Goal: Information Seeking & Learning: Find specific fact

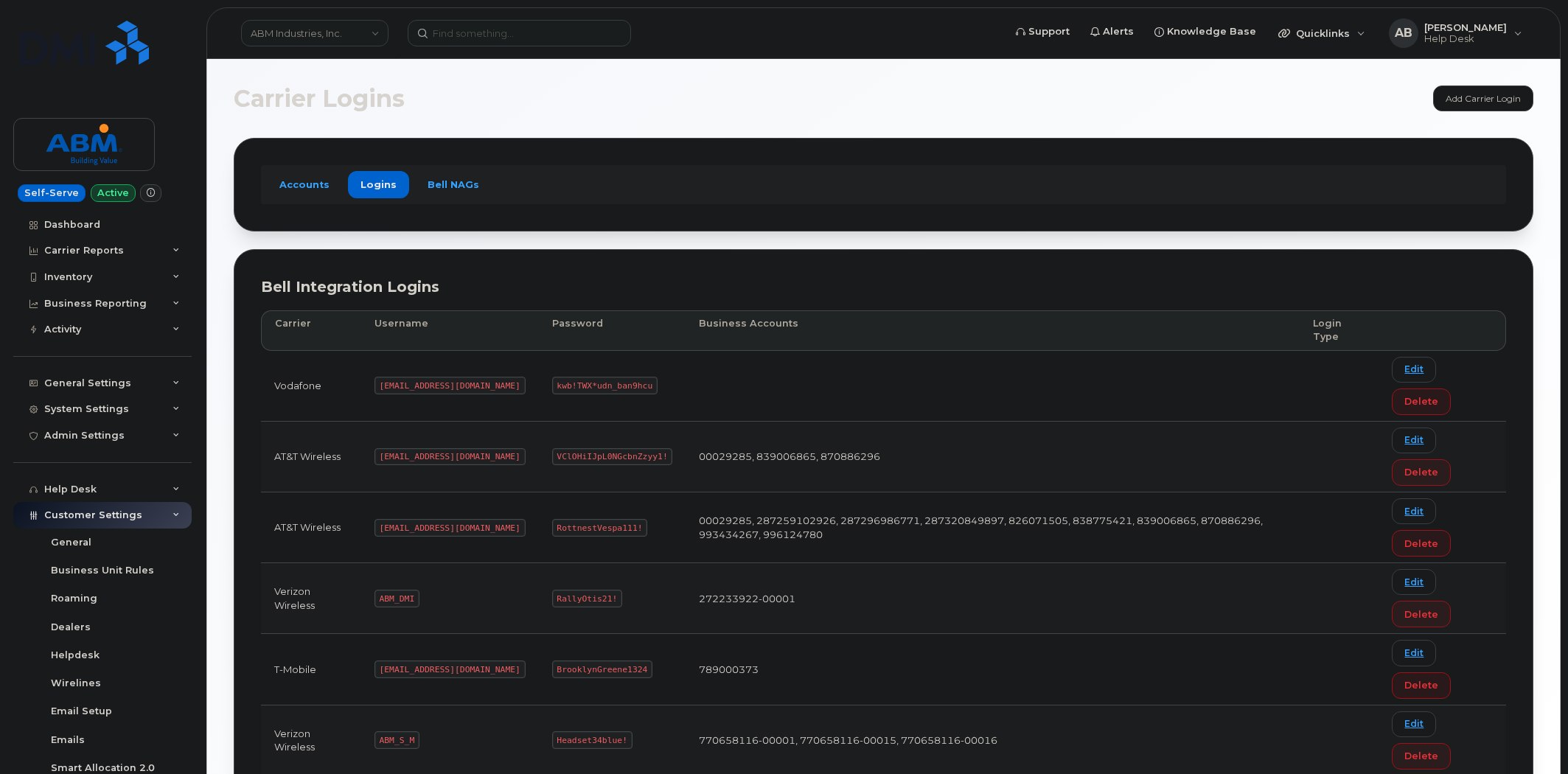
scroll to position [130, 0]
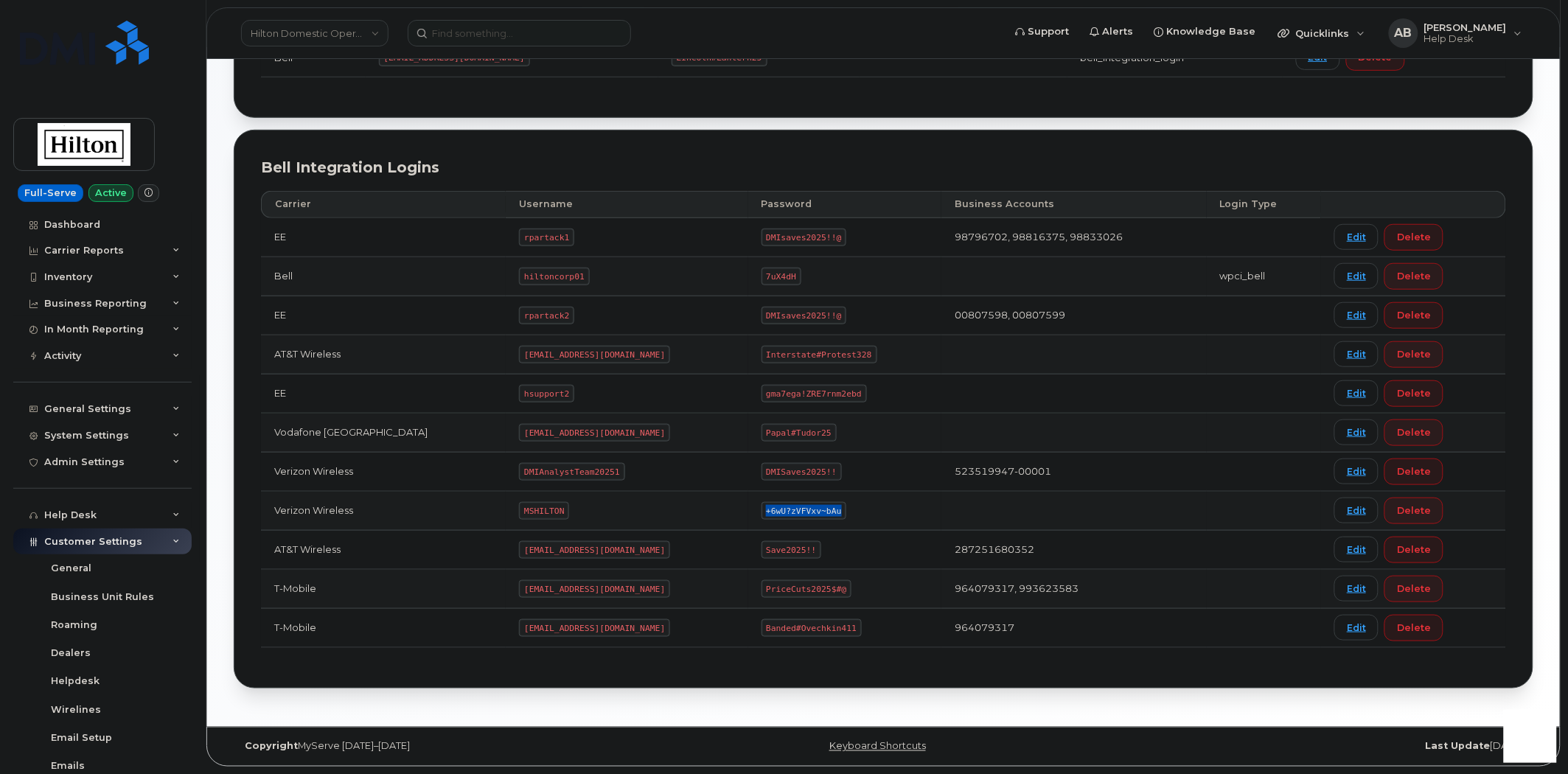
scroll to position [199, 0]
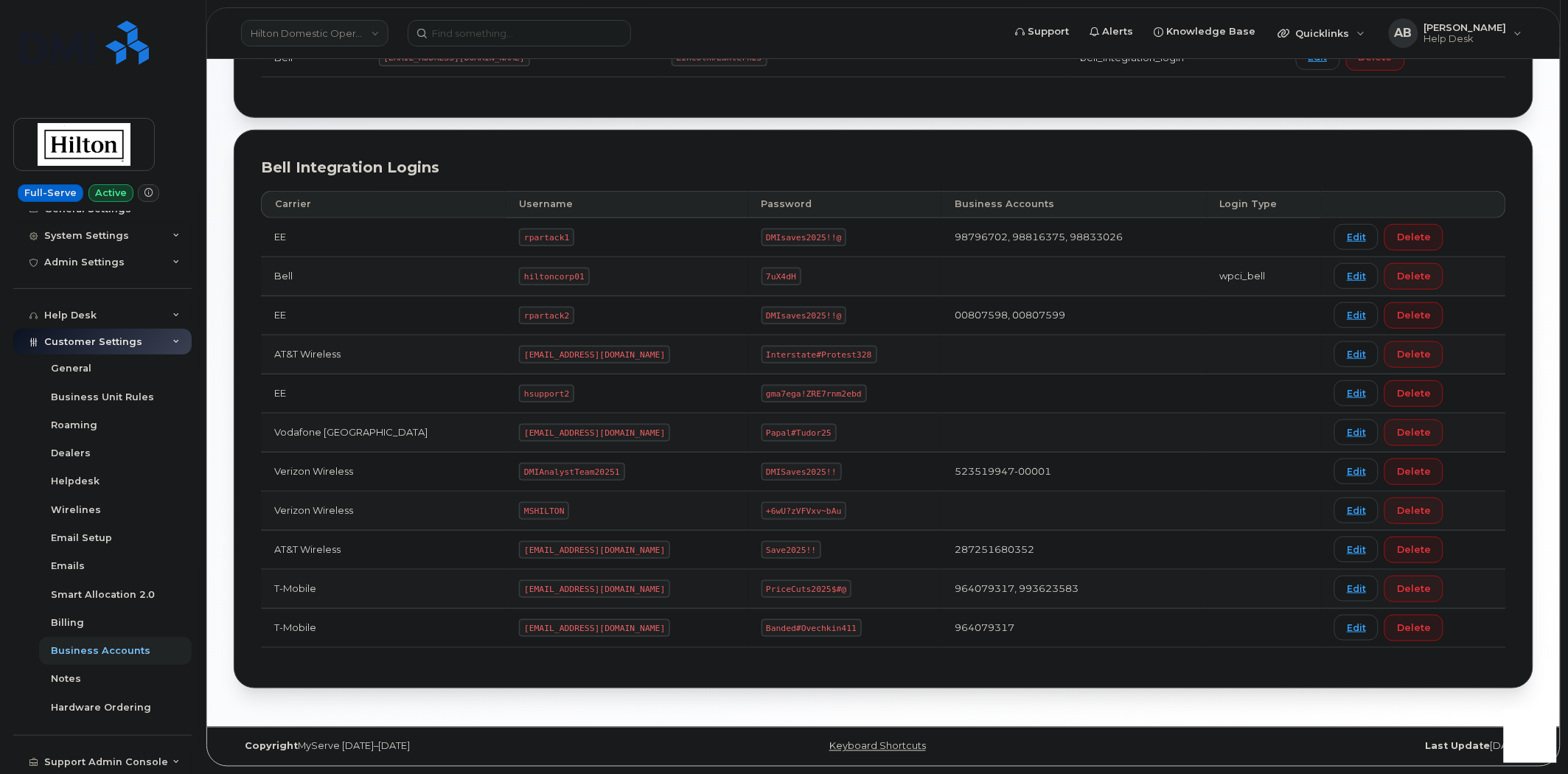
click at [357, 32] on link "Hilton Domestic Operating Company Inc" at bounding box center [315, 33] width 148 height 27
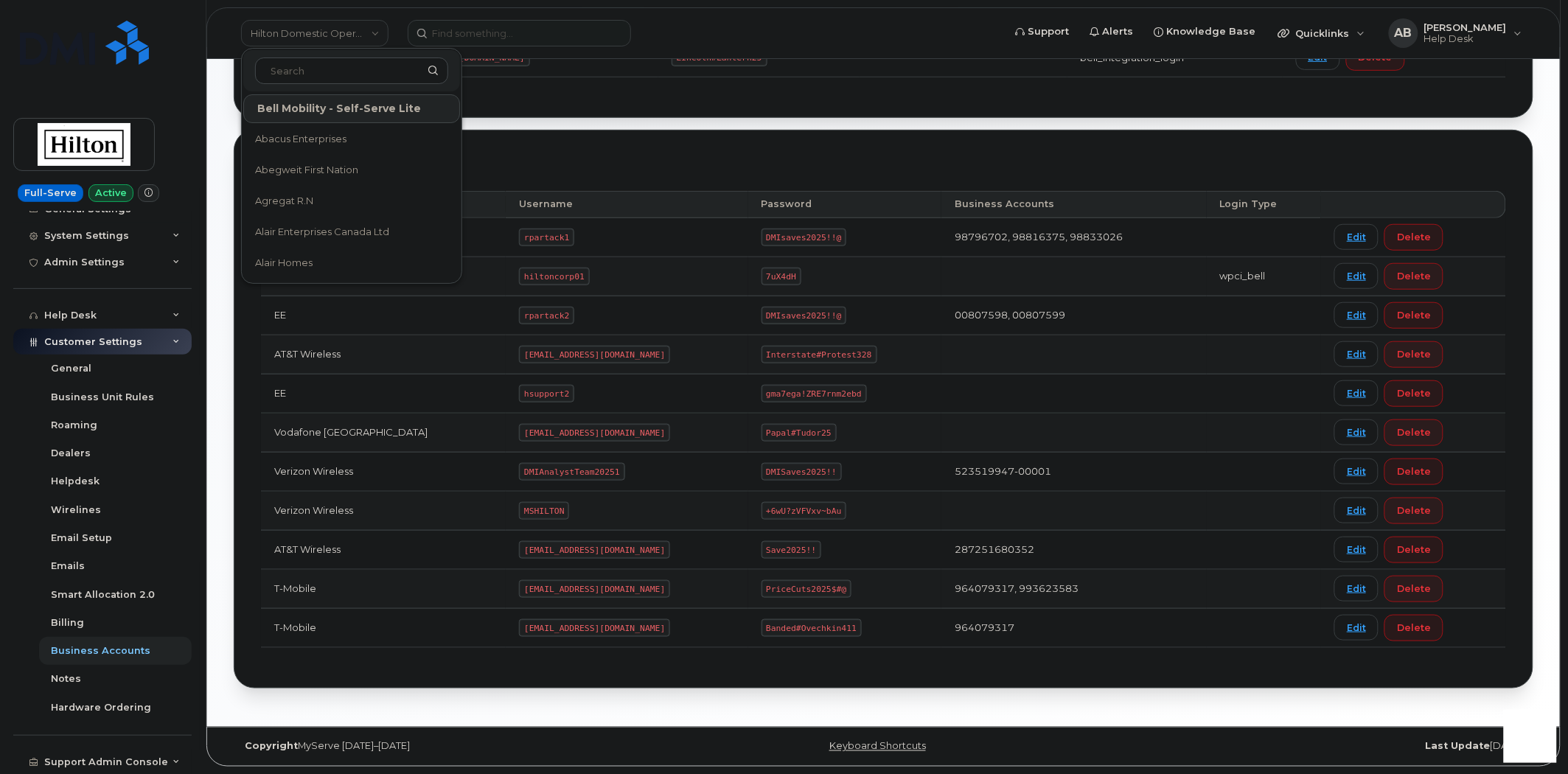
click at [340, 74] on input at bounding box center [351, 71] width 193 height 27
type input "Kiew"
click at [356, 198] on link "Kiewit Corporation" at bounding box center [352, 201] width 217 height 29
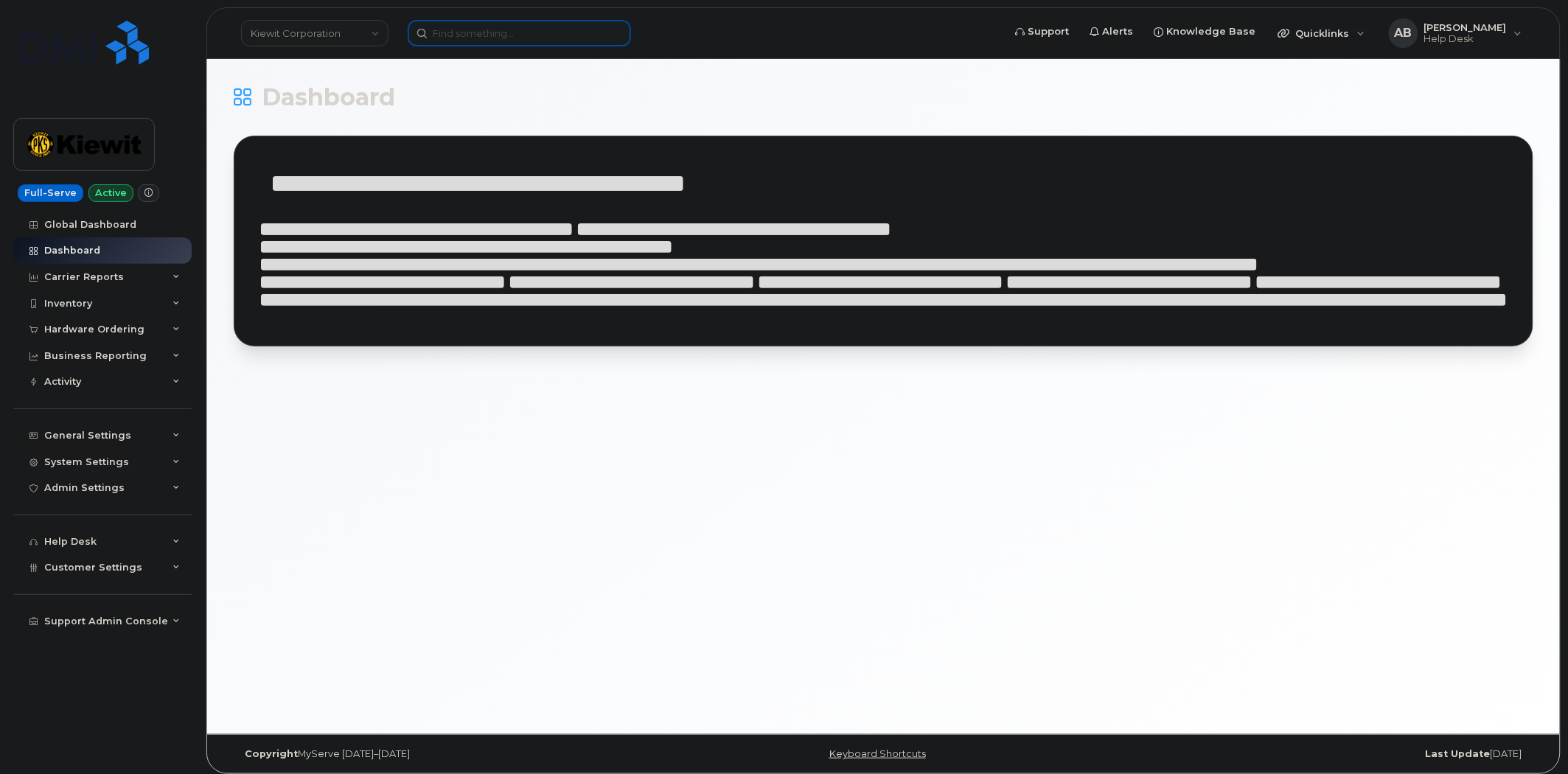
click at [491, 34] on input at bounding box center [520, 33] width 224 height 27
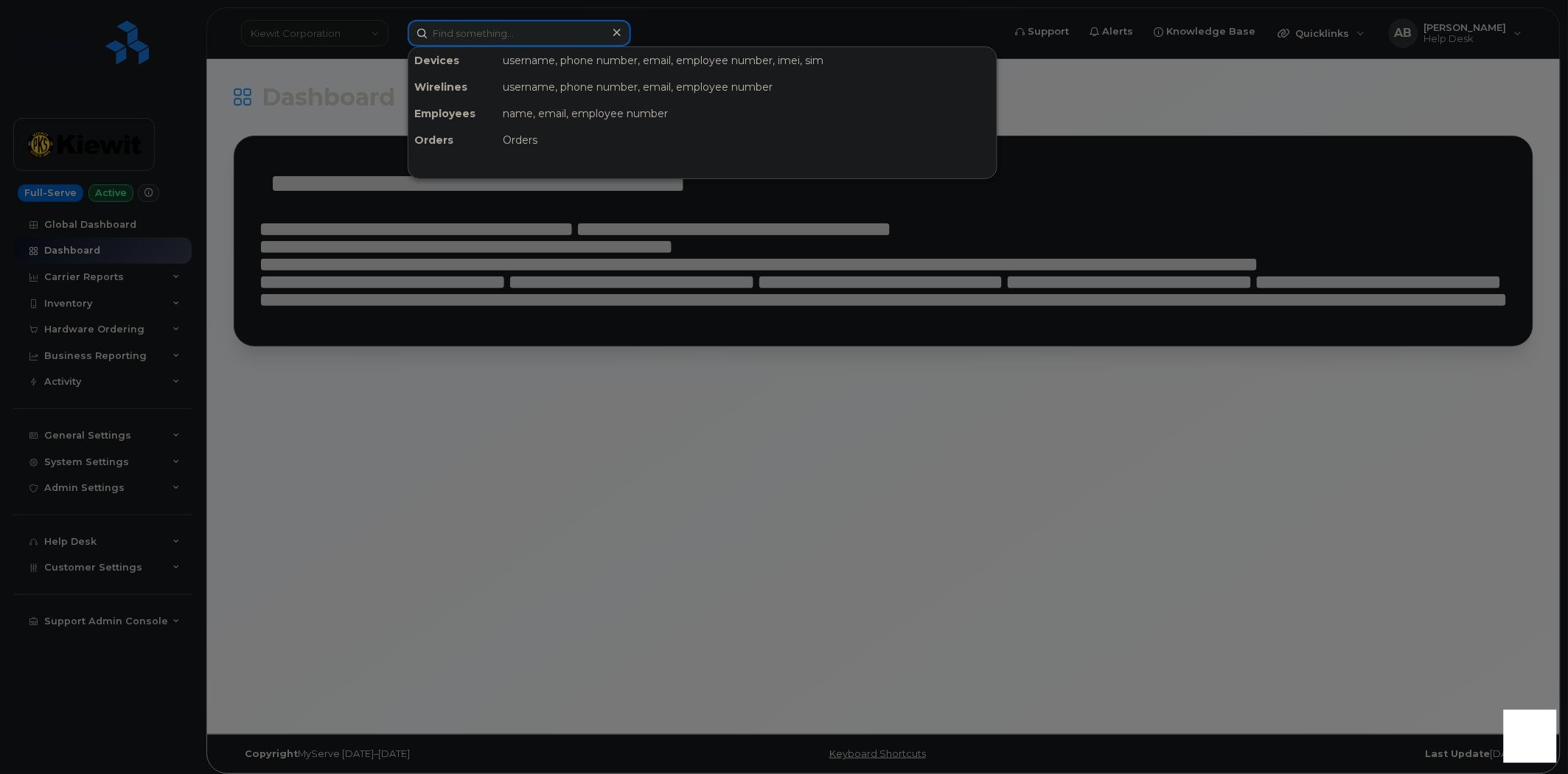
paste input "4306661414"
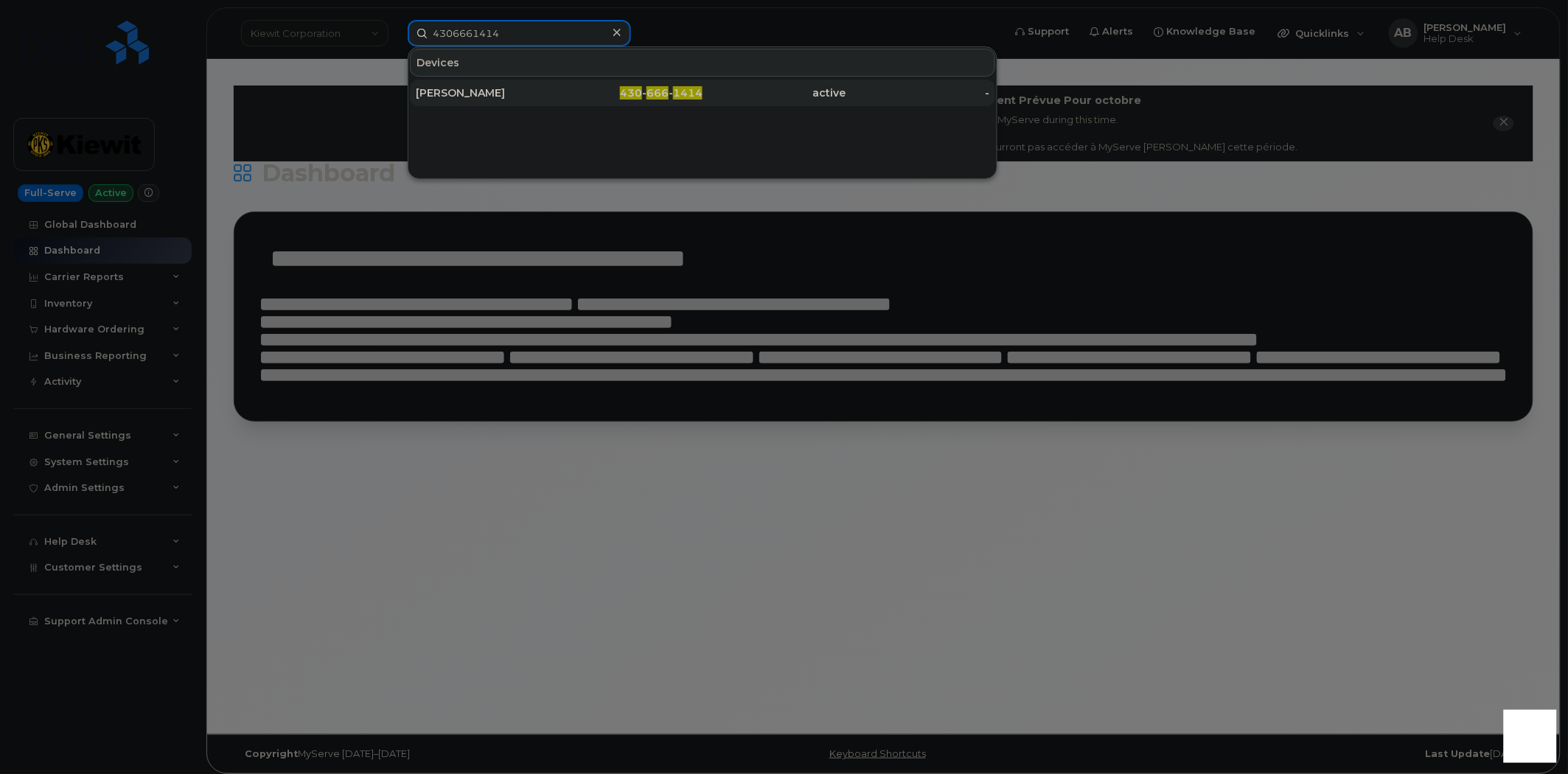
type input "4306661414"
click at [507, 91] on div "Nick Flem" at bounding box center [487, 93] width 144 height 15
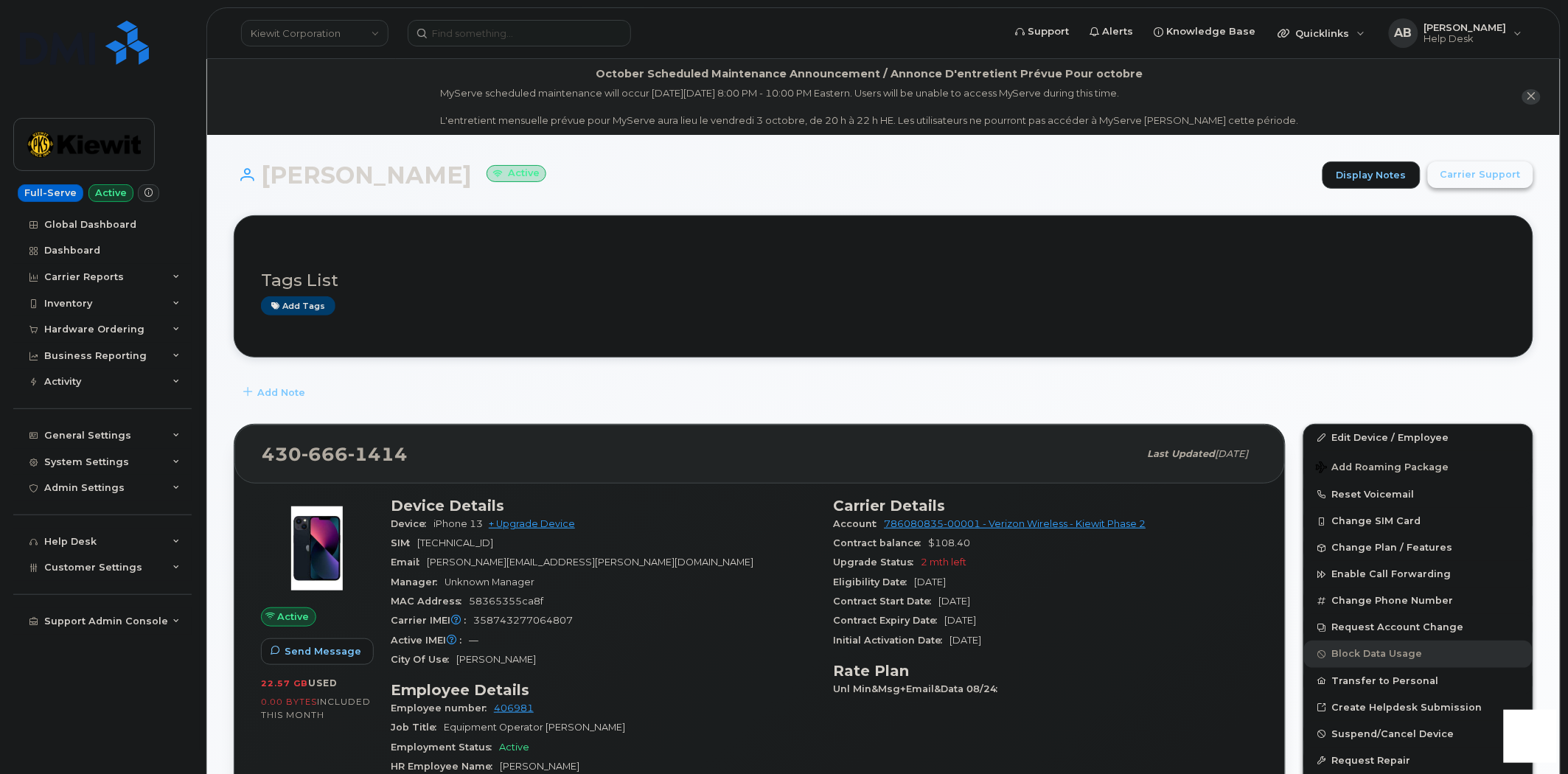
click at [1462, 184] on button "Carrier Support" at bounding box center [1480, 174] width 105 height 27
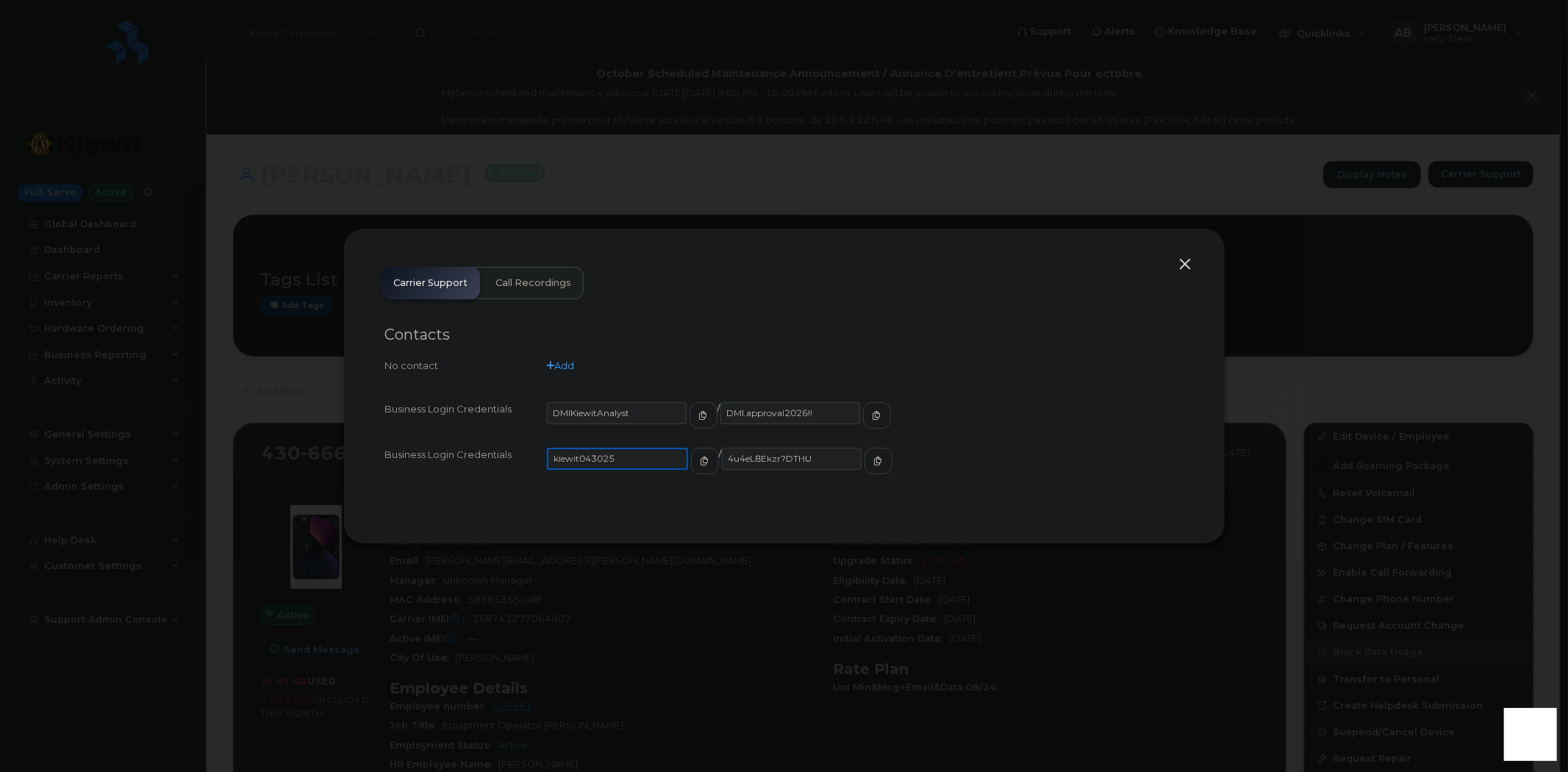
drag, startPoint x: 628, startPoint y: 458, endPoint x: 550, endPoint y: 465, distance: 78.3
click at [550, 465] on input "kiewit043025" at bounding box center [617, 458] width 141 height 22
click at [699, 462] on icon "button" at bounding box center [703, 461] width 9 height 9
click at [873, 458] on icon "button" at bounding box center [877, 461] width 9 height 9
drag, startPoint x: 1185, startPoint y: 268, endPoint x: 1261, endPoint y: 357, distance: 117.0
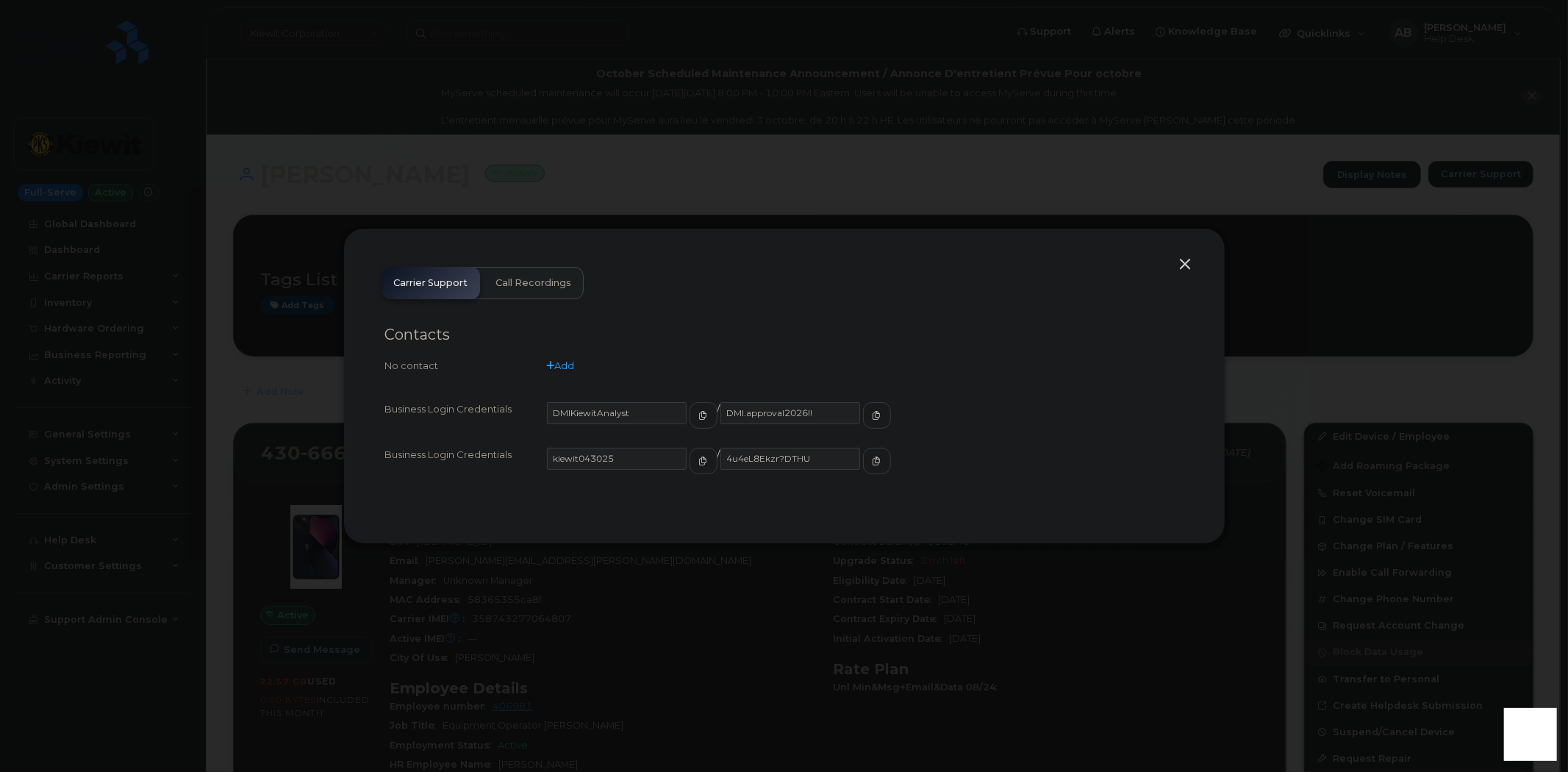
click at [1185, 267] on button "button" at bounding box center [1185, 265] width 22 height 21
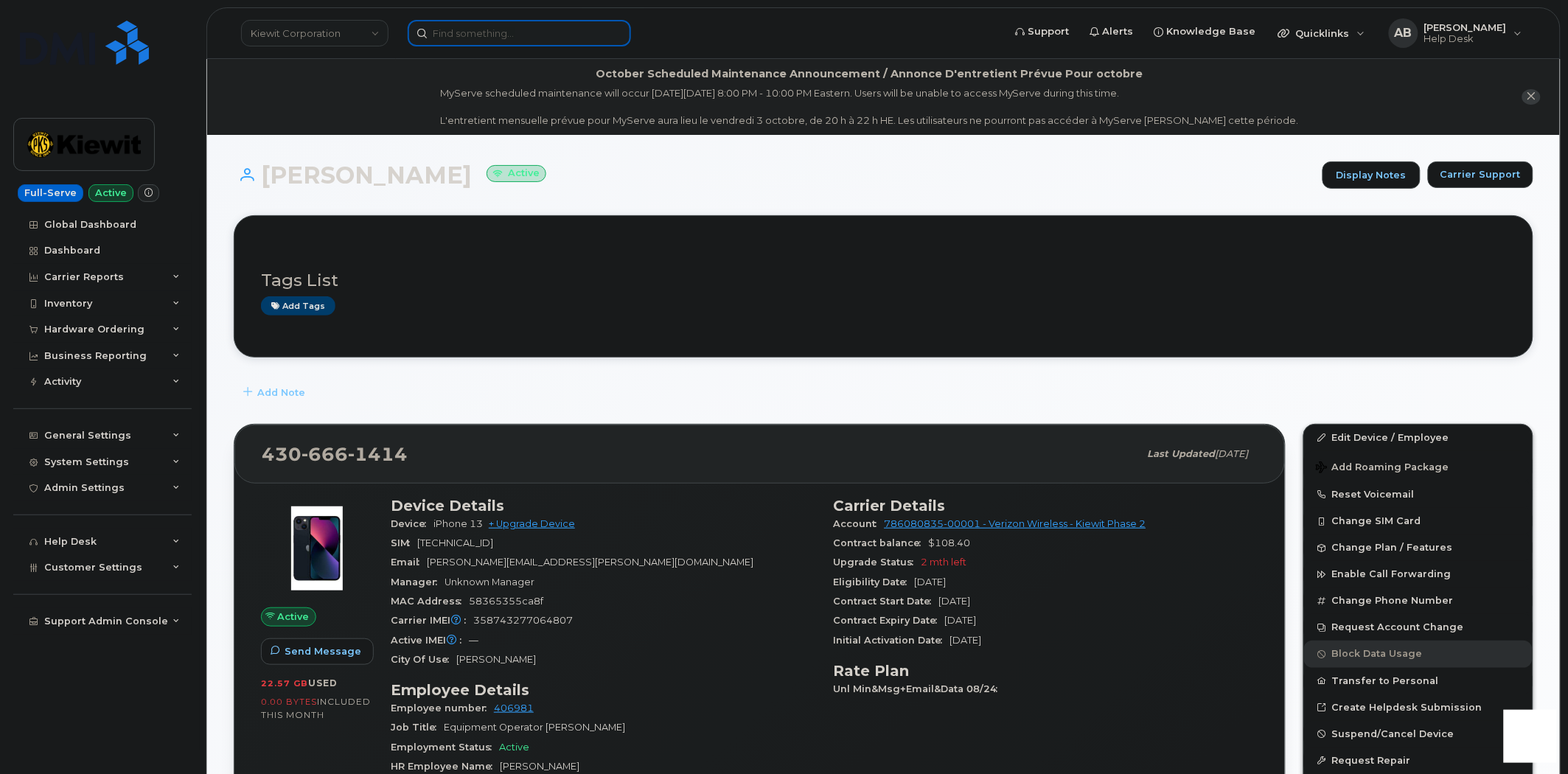
click at [482, 39] on input at bounding box center [520, 33] width 224 height 27
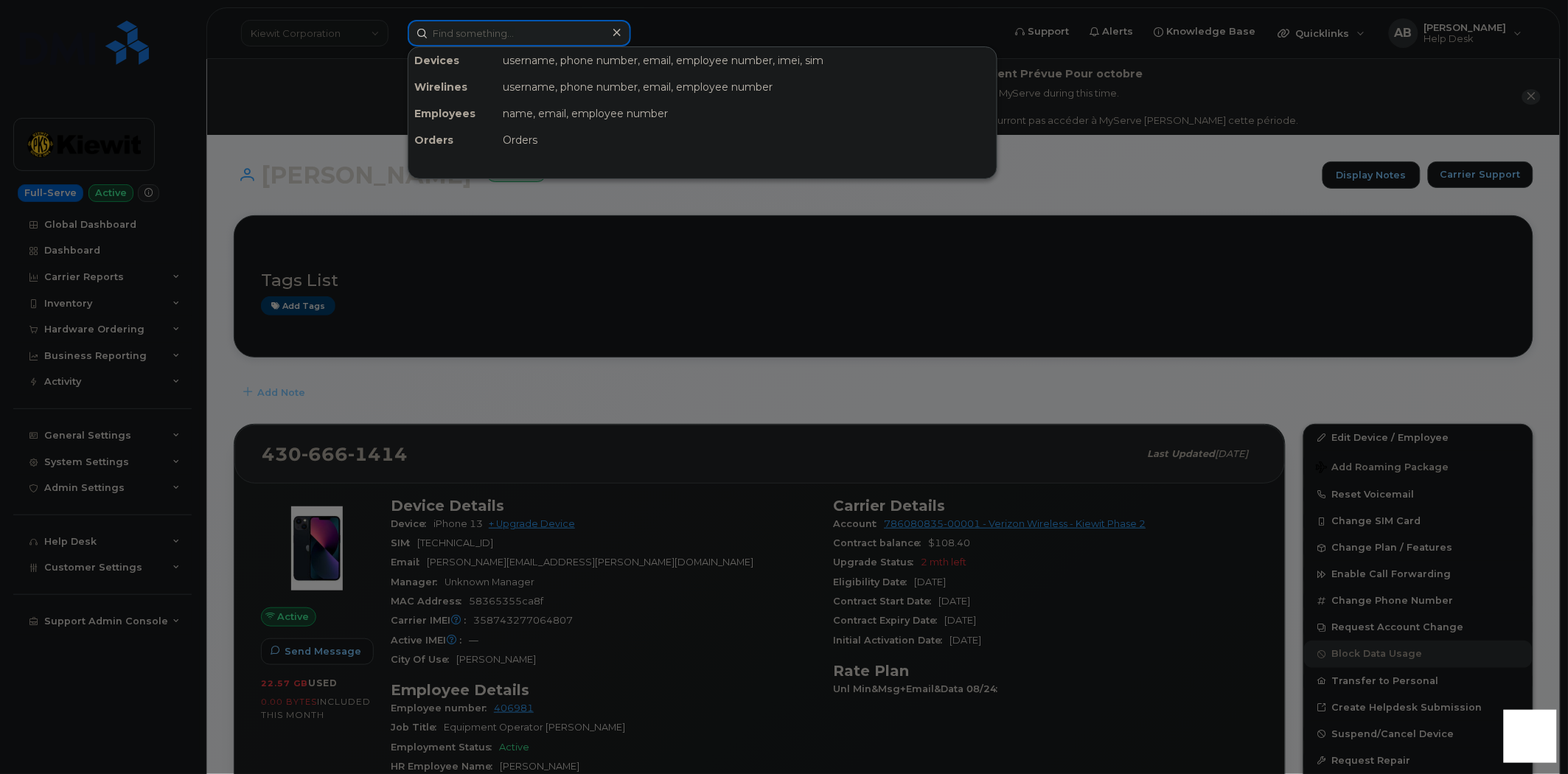
paste input "682-210-8441"
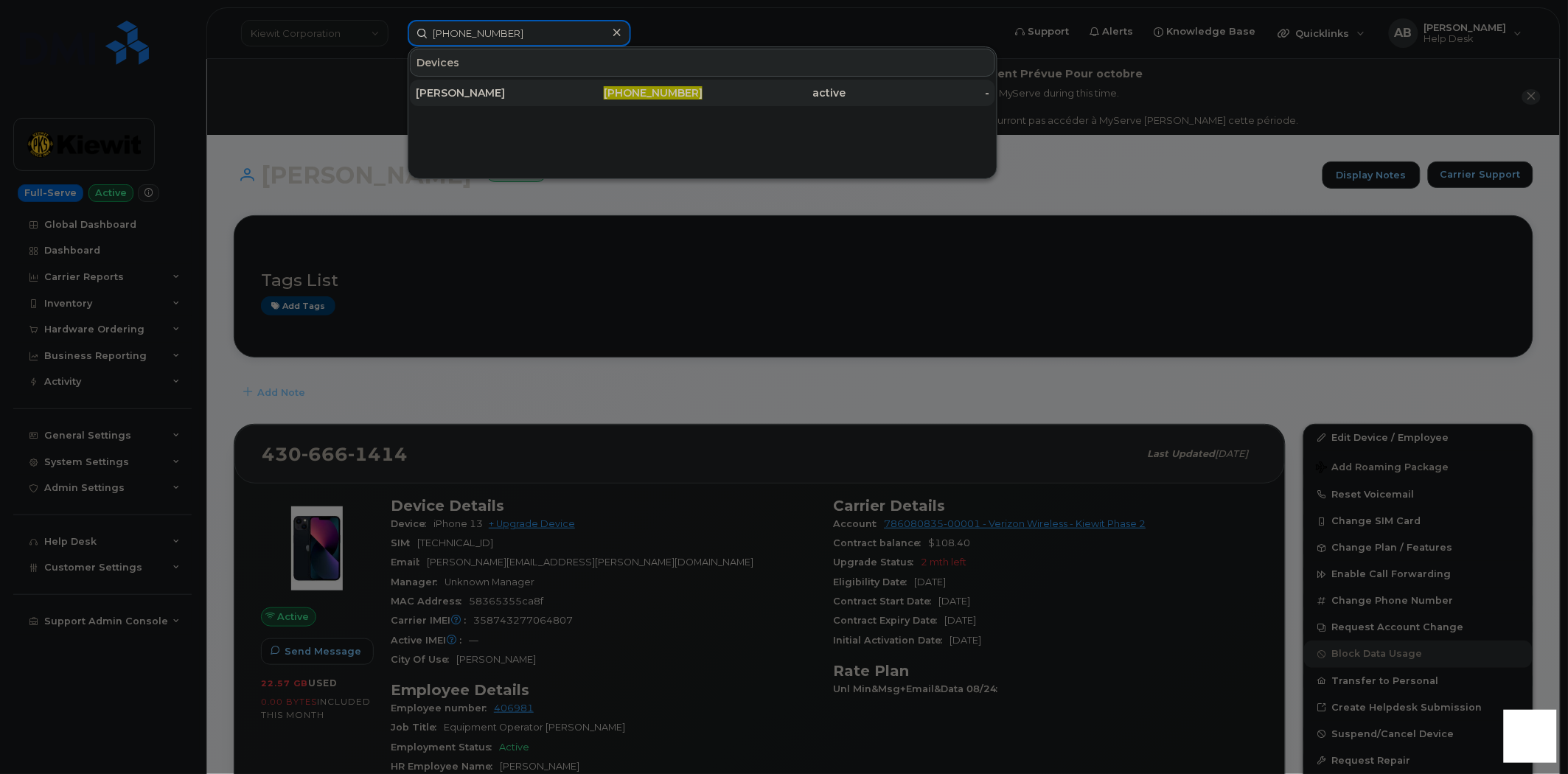
type input "682-210-8441"
click at [512, 87] on div "SEAN BROOKINS" at bounding box center [487, 93] width 144 height 15
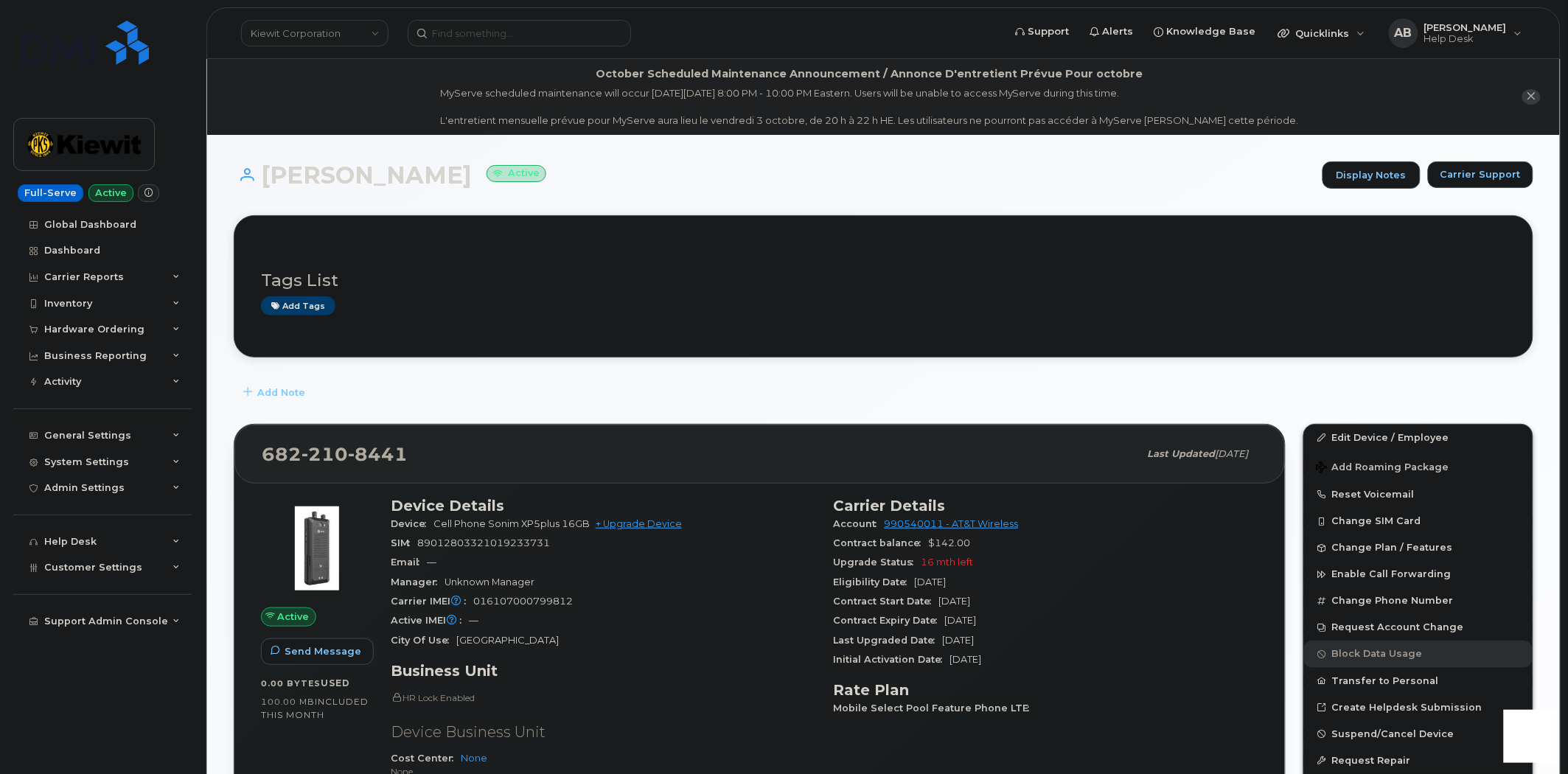
click at [724, 329] on div "Tags List Add tags" at bounding box center [884, 286] width 1245 height 87
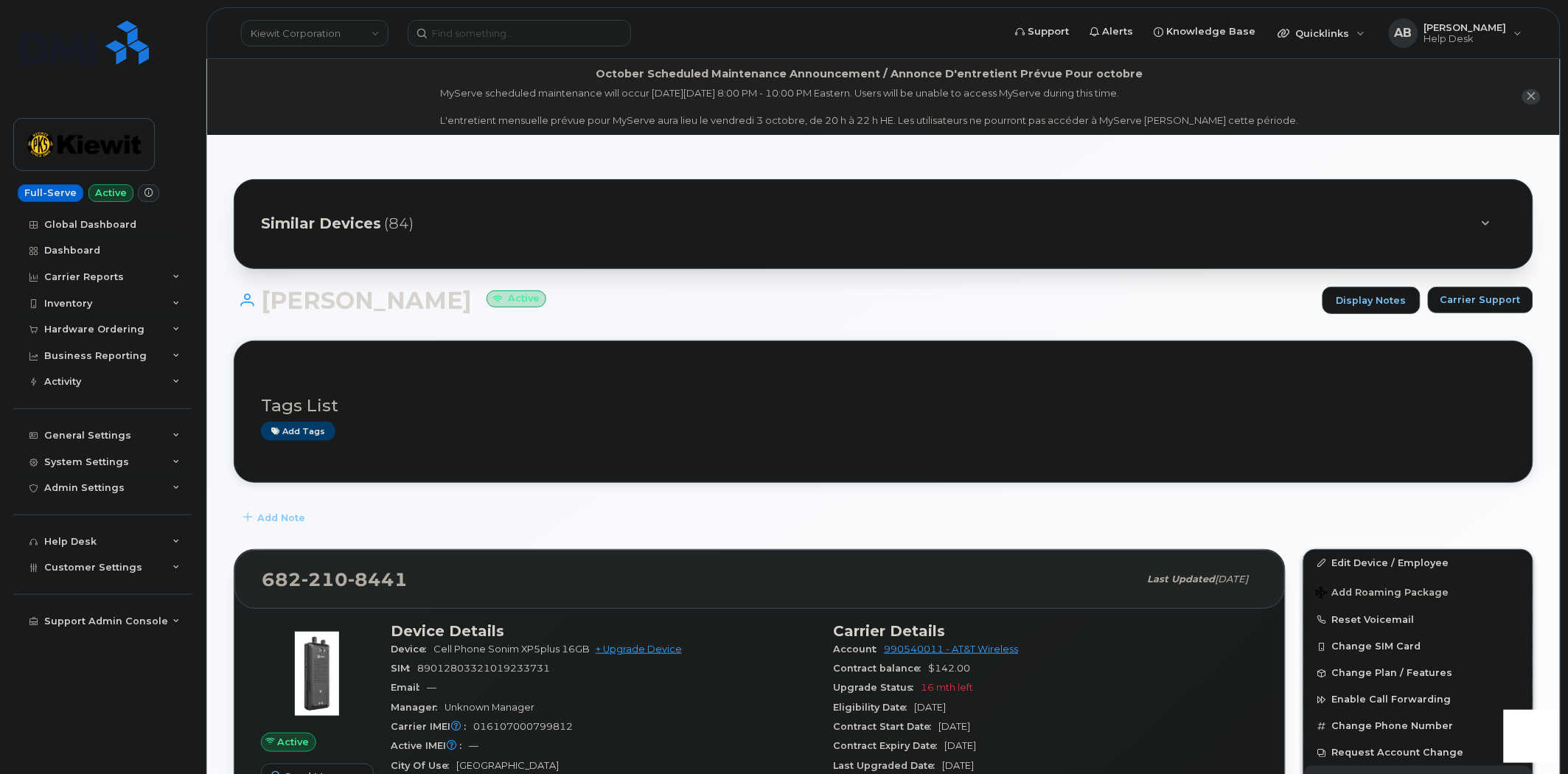
click at [706, 510] on div "Add Note" at bounding box center [884, 518] width 1300 height 27
click at [1463, 307] on button "Carrier Support" at bounding box center [1480, 300] width 105 height 27
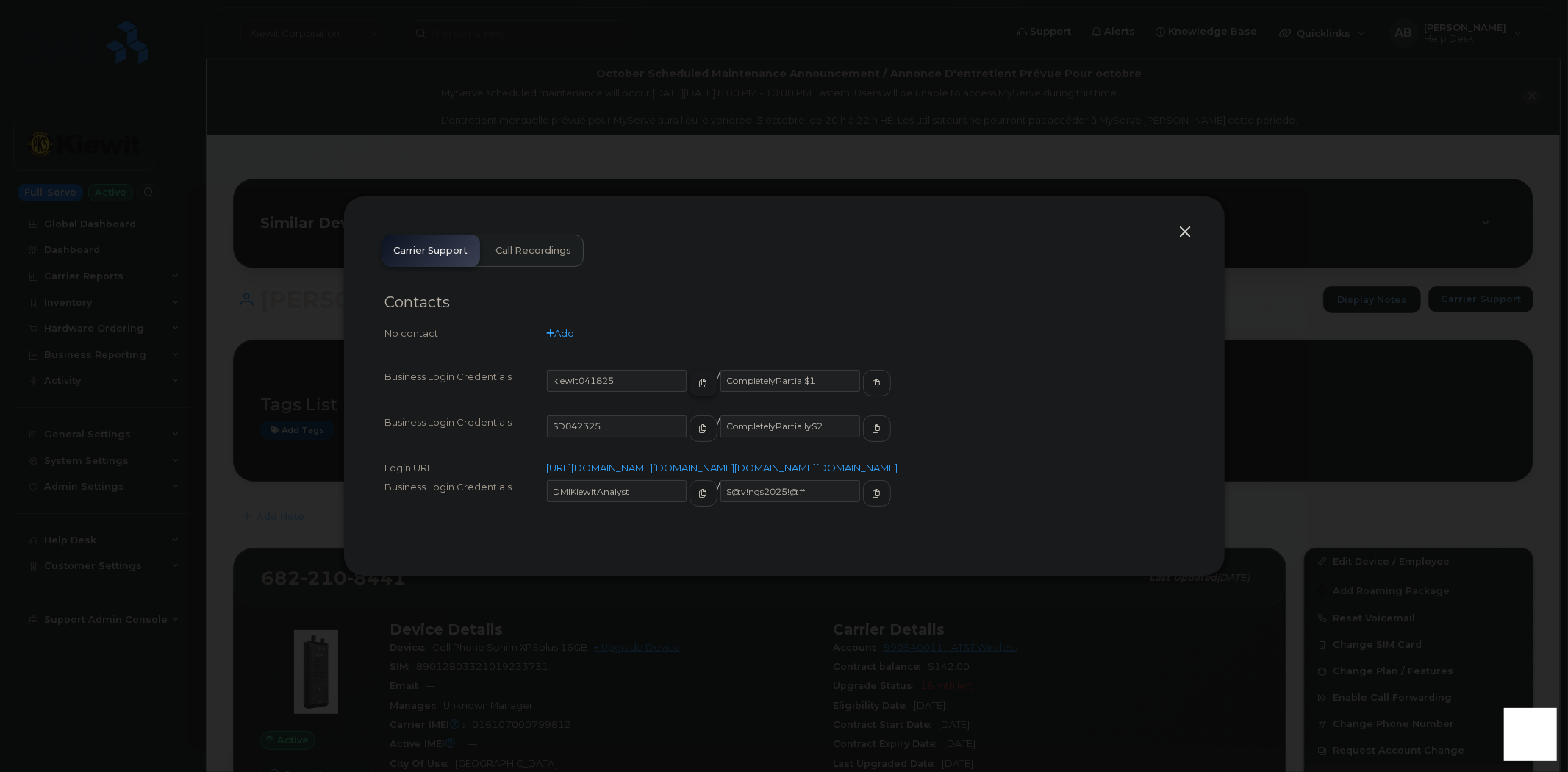
click at [699, 379] on icon "button" at bounding box center [703, 383] width 9 height 9
click at [863, 369] on button "button" at bounding box center [877, 383] width 28 height 27
click at [1185, 222] on button "button" at bounding box center [1185, 232] width 22 height 21
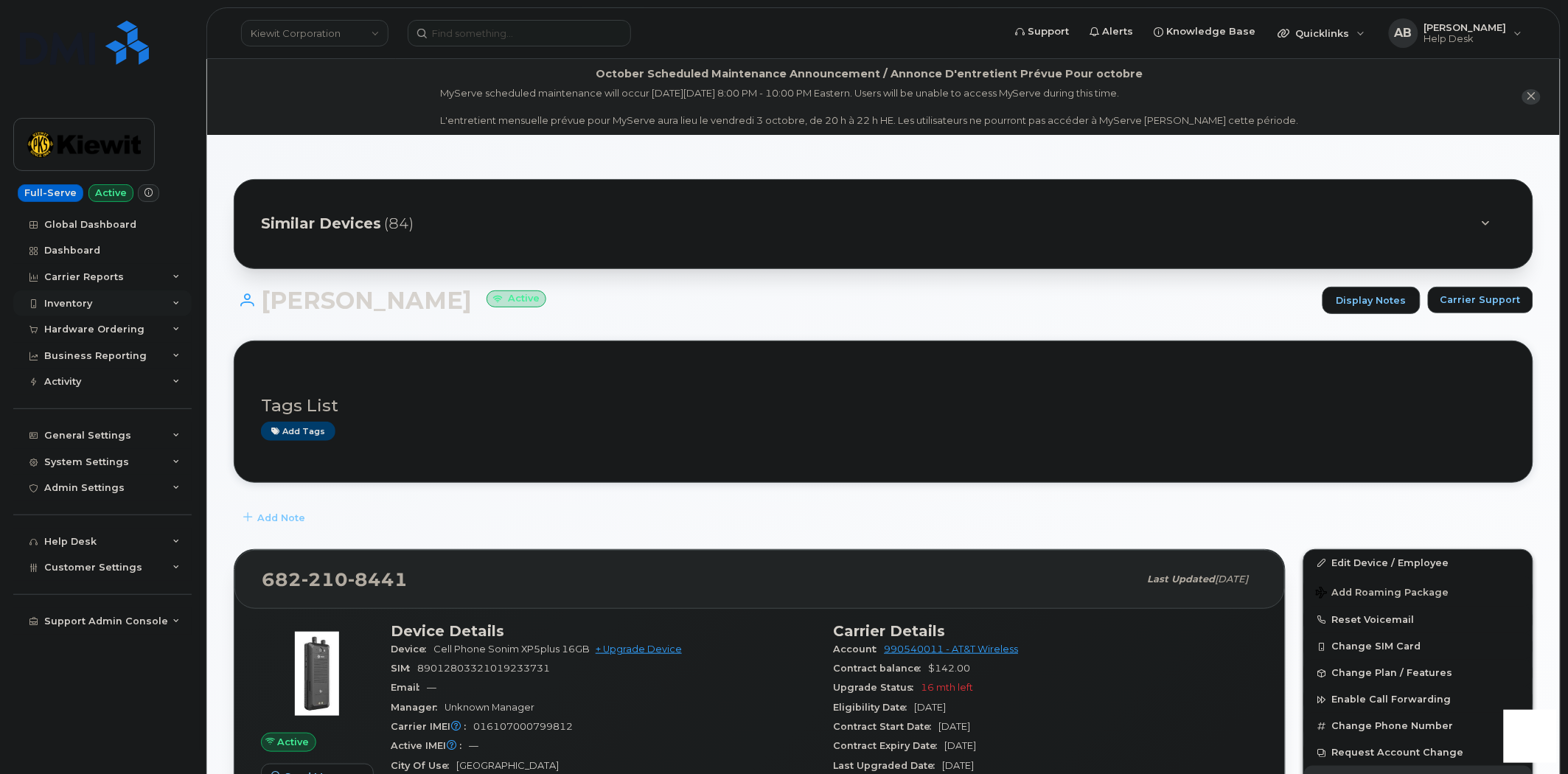
click at [174, 300] on icon at bounding box center [176, 304] width 8 height 8
click at [175, 300] on icon at bounding box center [176, 304] width 8 height 8
click at [170, 332] on div "Hardware Ordering" at bounding box center [103, 329] width 179 height 27
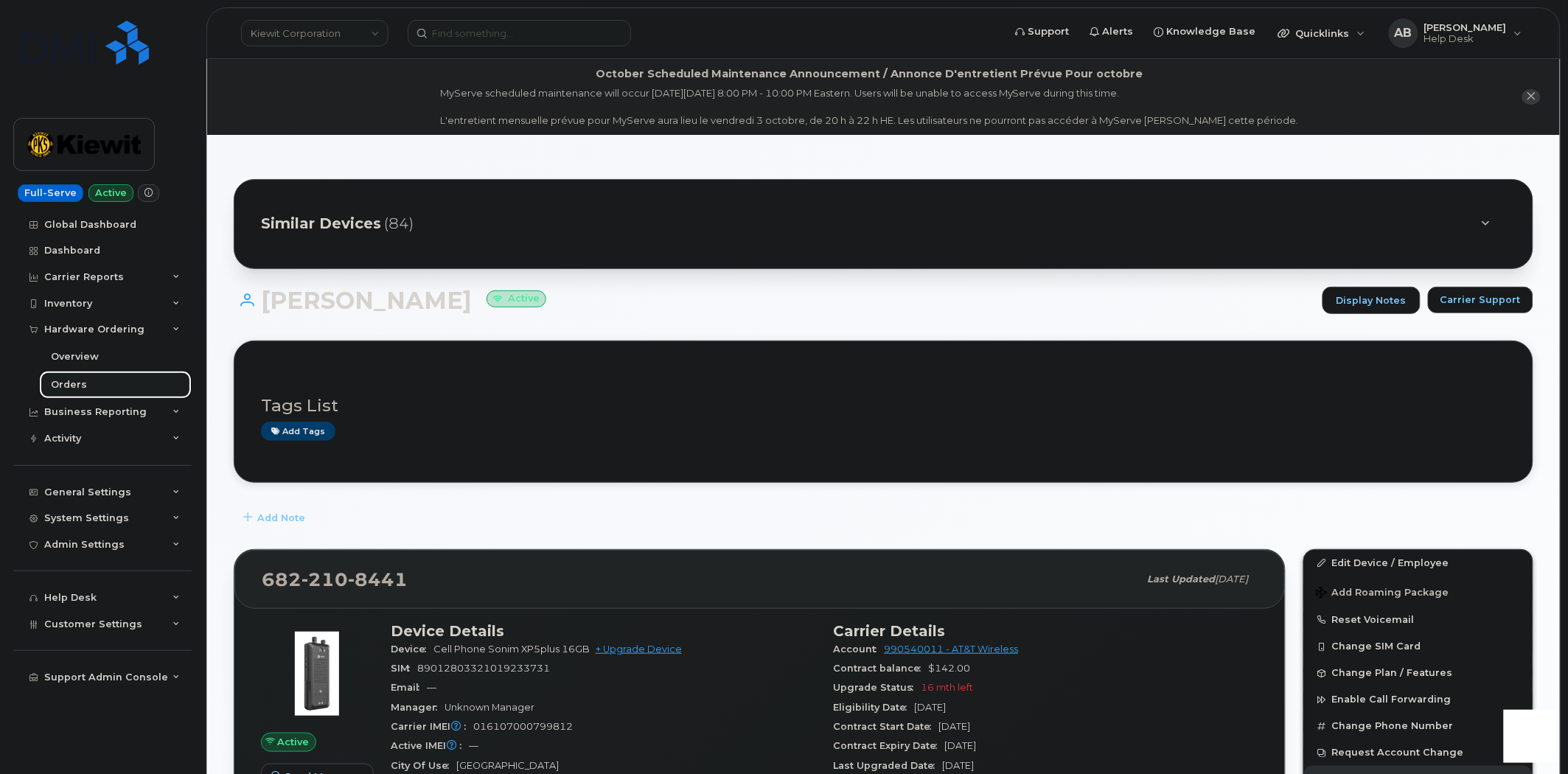
click at [78, 379] on div "Orders" at bounding box center [68, 384] width 36 height 13
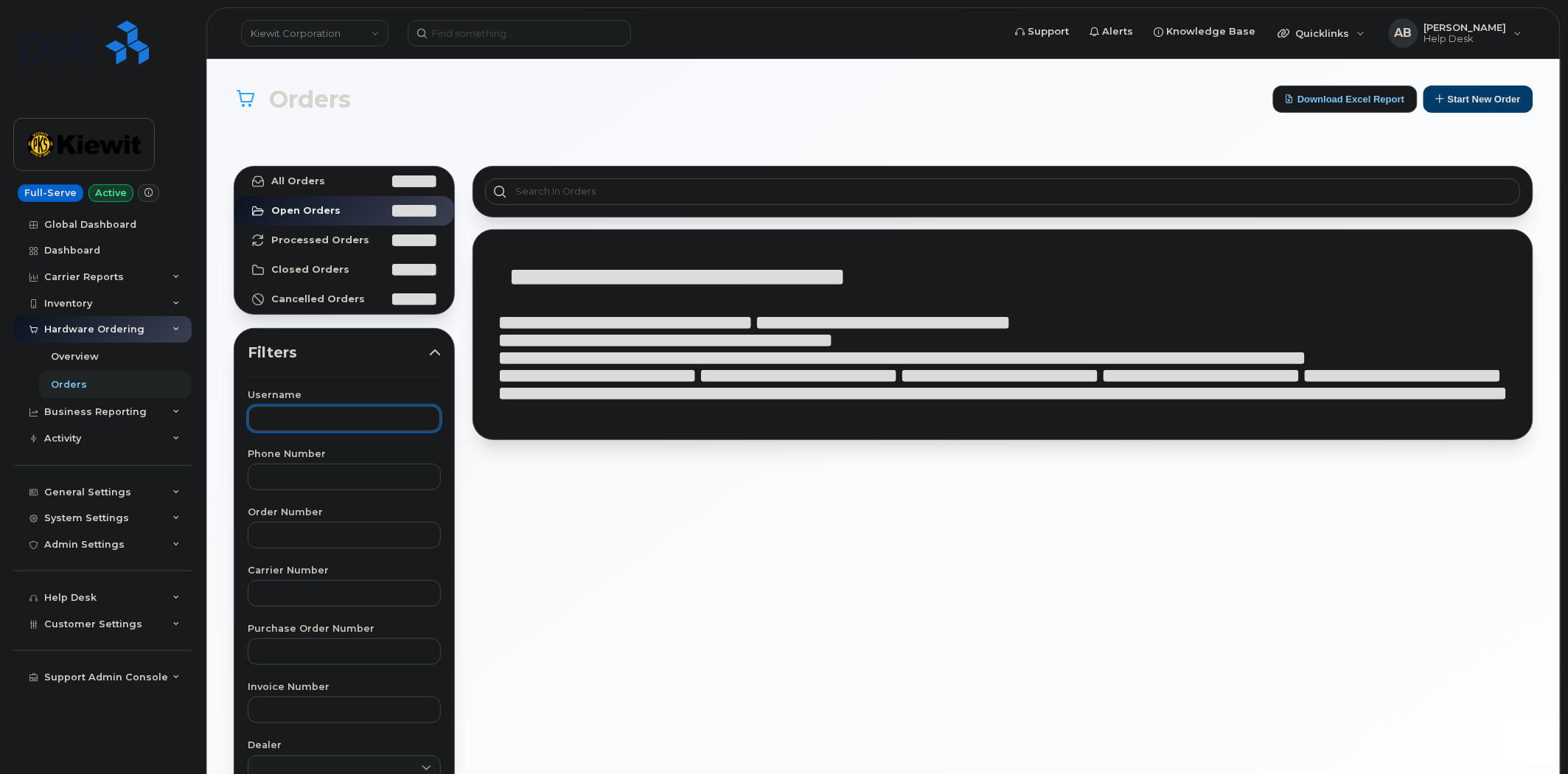
click at [340, 415] on input "text" at bounding box center [344, 419] width 193 height 27
paste input "Paxton Longwell"
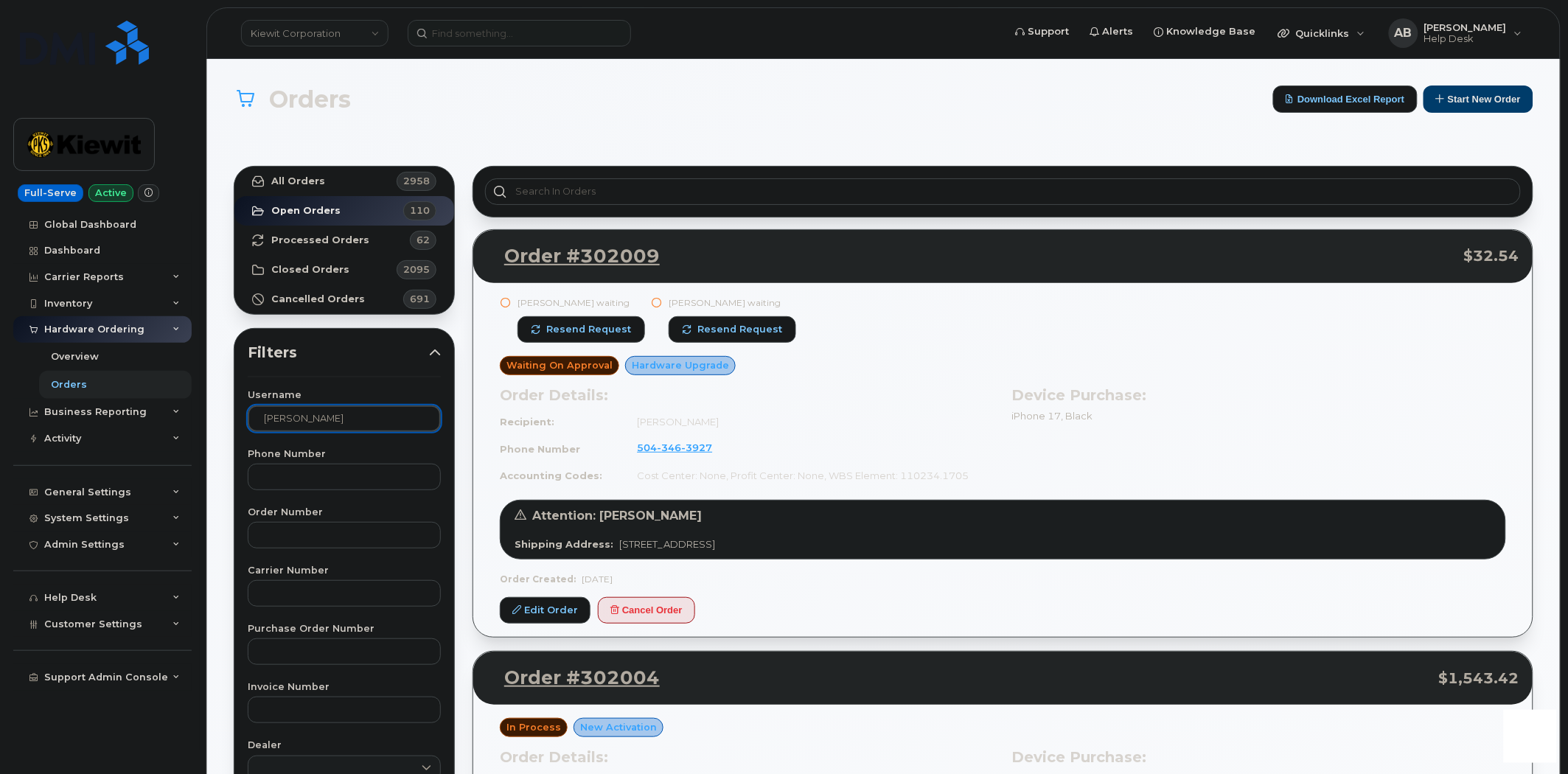
type input "Paxton Longwell"
click at [333, 177] on link "All Orders 2958" at bounding box center [344, 181] width 219 height 29
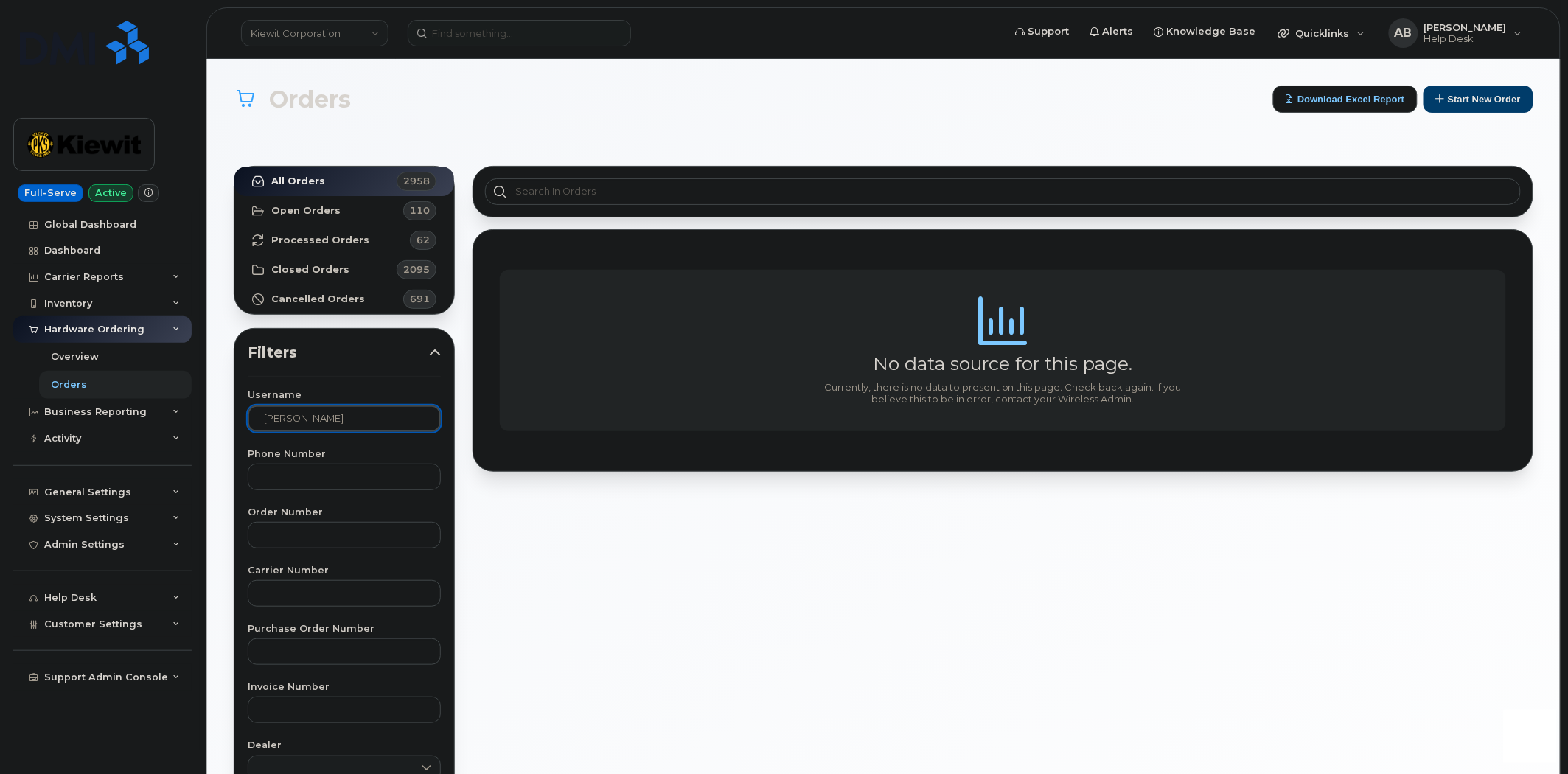
click at [380, 429] on input "Paxton Longwell" at bounding box center [344, 419] width 193 height 27
click at [381, 429] on input "Paxton Longwell" at bounding box center [344, 419] width 193 height 27
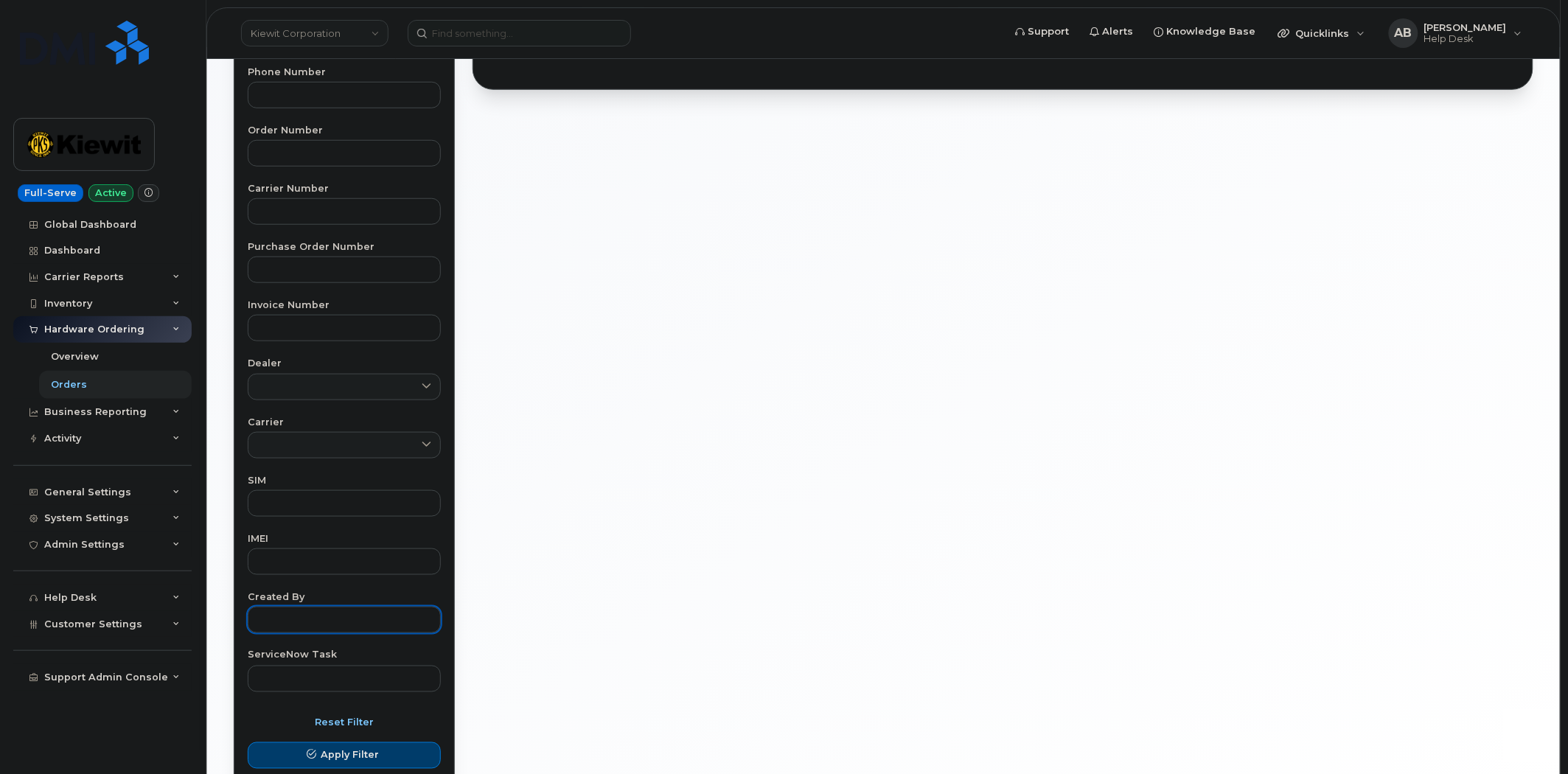
scroll to position [409, 0]
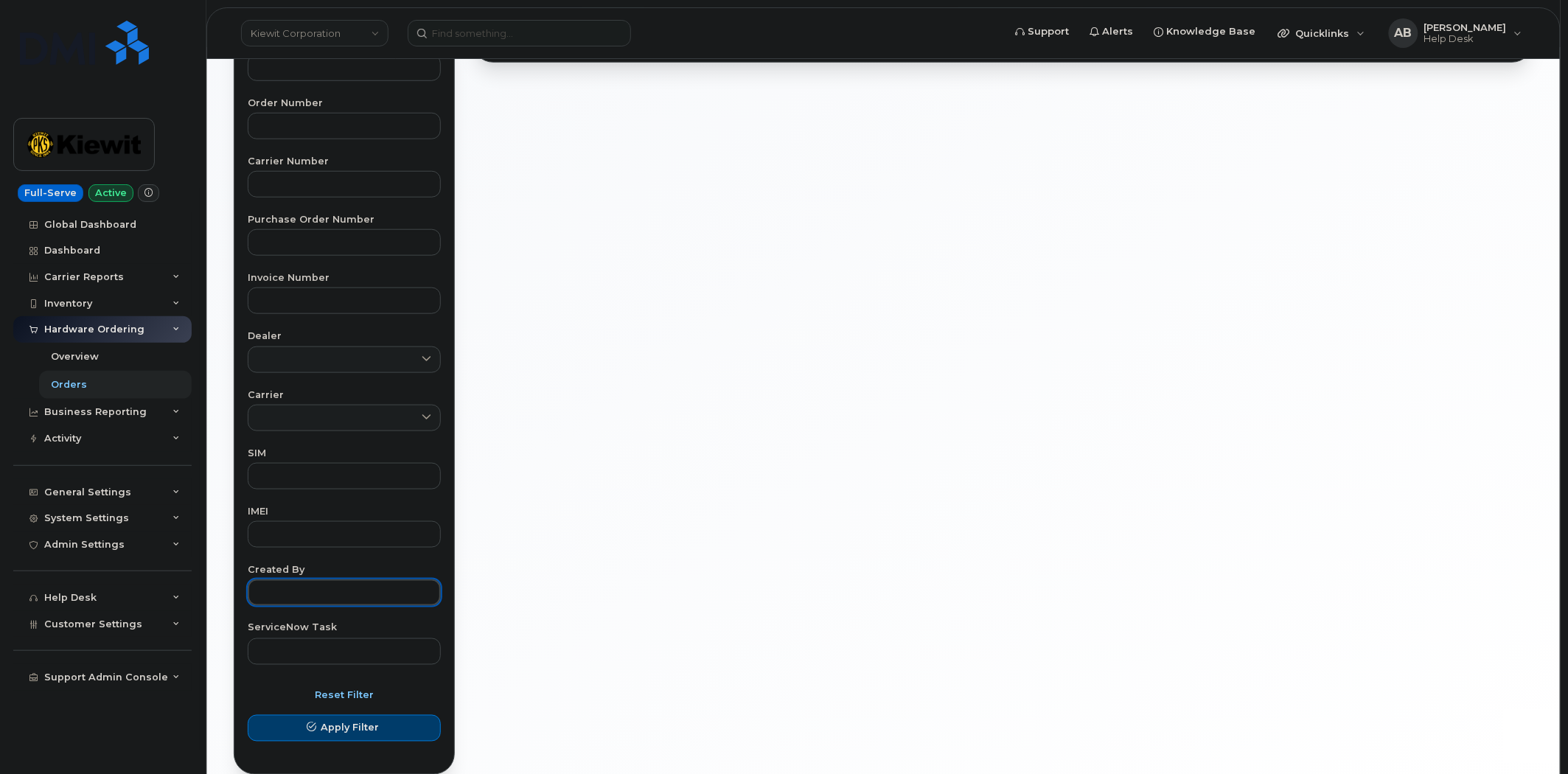
click at [339, 585] on input "text" at bounding box center [344, 592] width 193 height 27
paste input "Paxton Longwell"
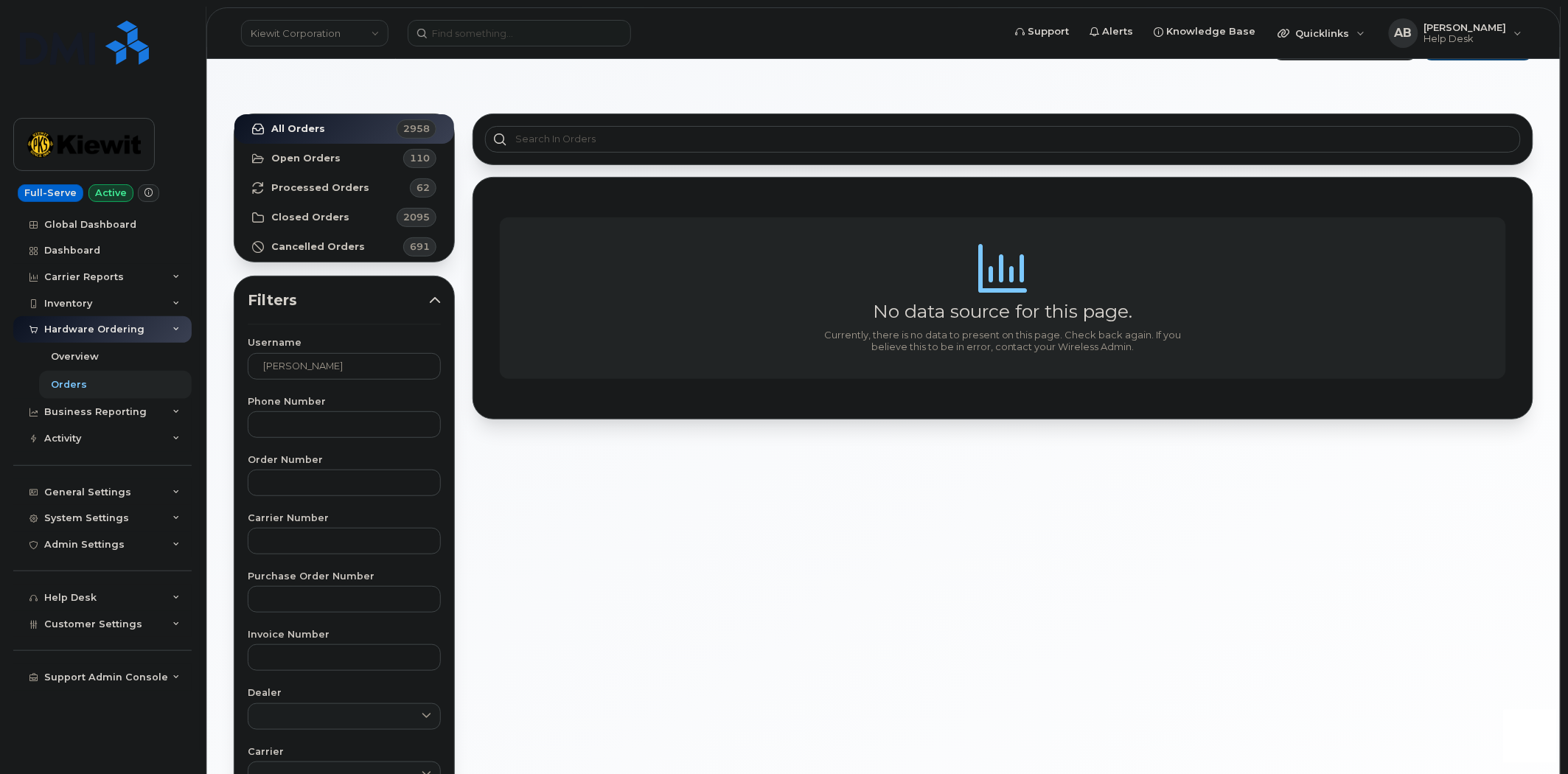
scroll to position [0, 0]
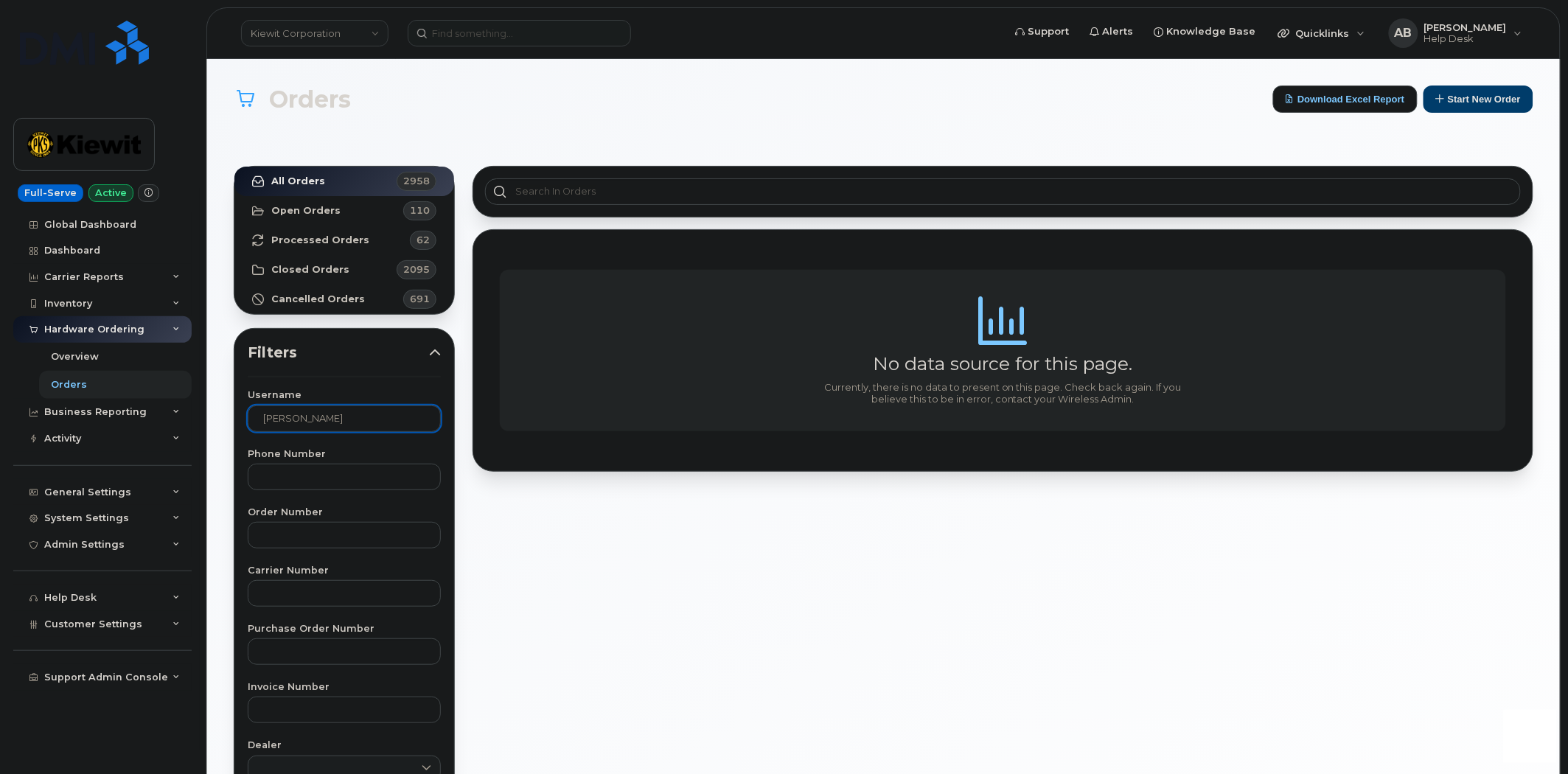
type input "Paxton Longwell"
drag, startPoint x: 376, startPoint y: 414, endPoint x: 245, endPoint y: 414, distance: 131.0
click at [245, 414] on div "Username Paxton Longwell Phone Number Order Number Carrier Number Purchase Orde…" at bounding box center [345, 731] width 229 height 682
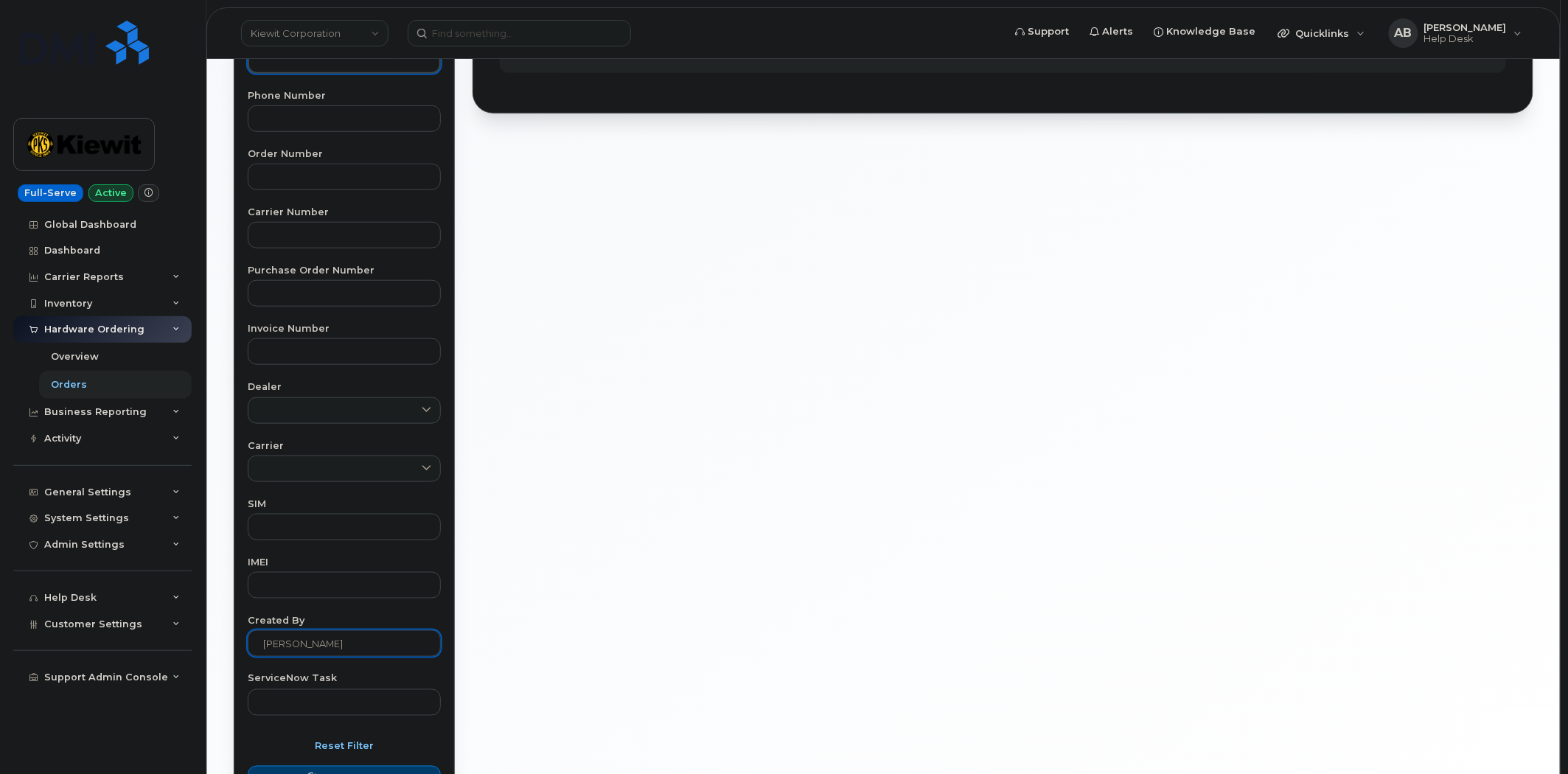
scroll to position [319, 0]
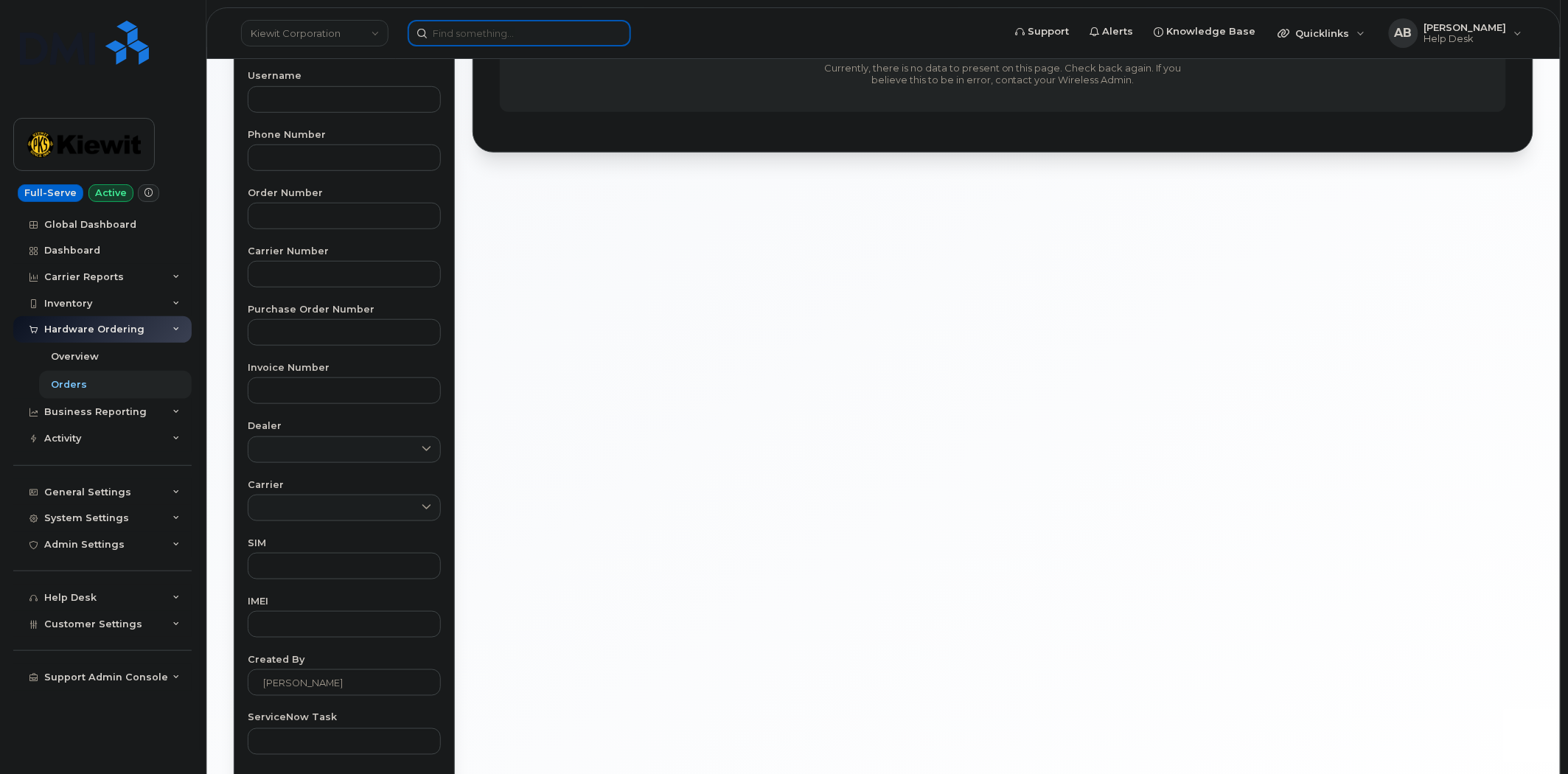
click at [475, 35] on input at bounding box center [520, 33] width 224 height 27
paste input "359346670406325"
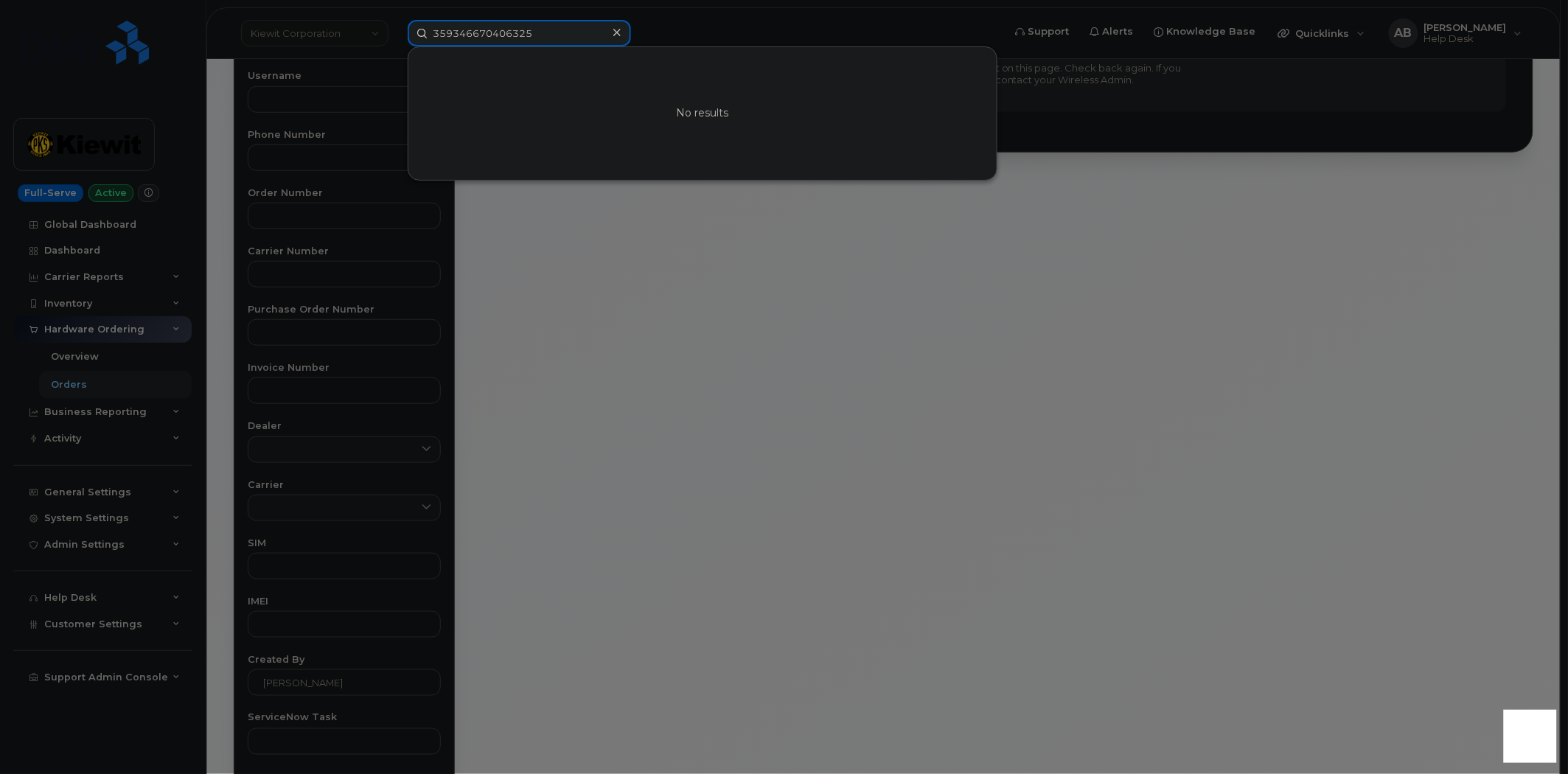
drag, startPoint x: 555, startPoint y: 37, endPoint x: 321, endPoint y: 24, distance: 234.4
click at [396, 24] on div "359346670406325 No results" at bounding box center [700, 33] width 610 height 27
paste input "908-500-1727"
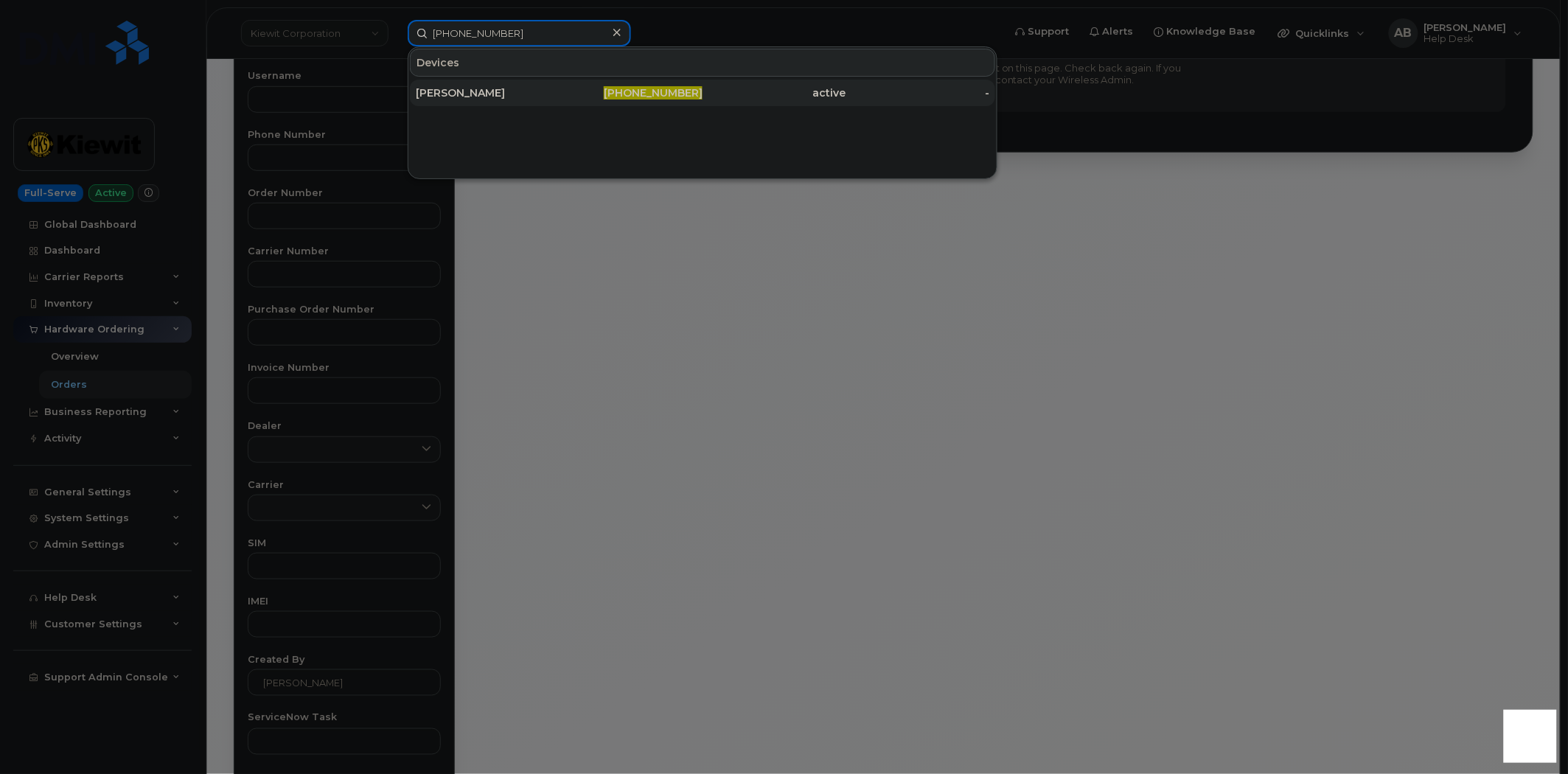
type input "908-500-1727"
click at [515, 100] on div "DON BENESCH" at bounding box center [487, 93] width 144 height 27
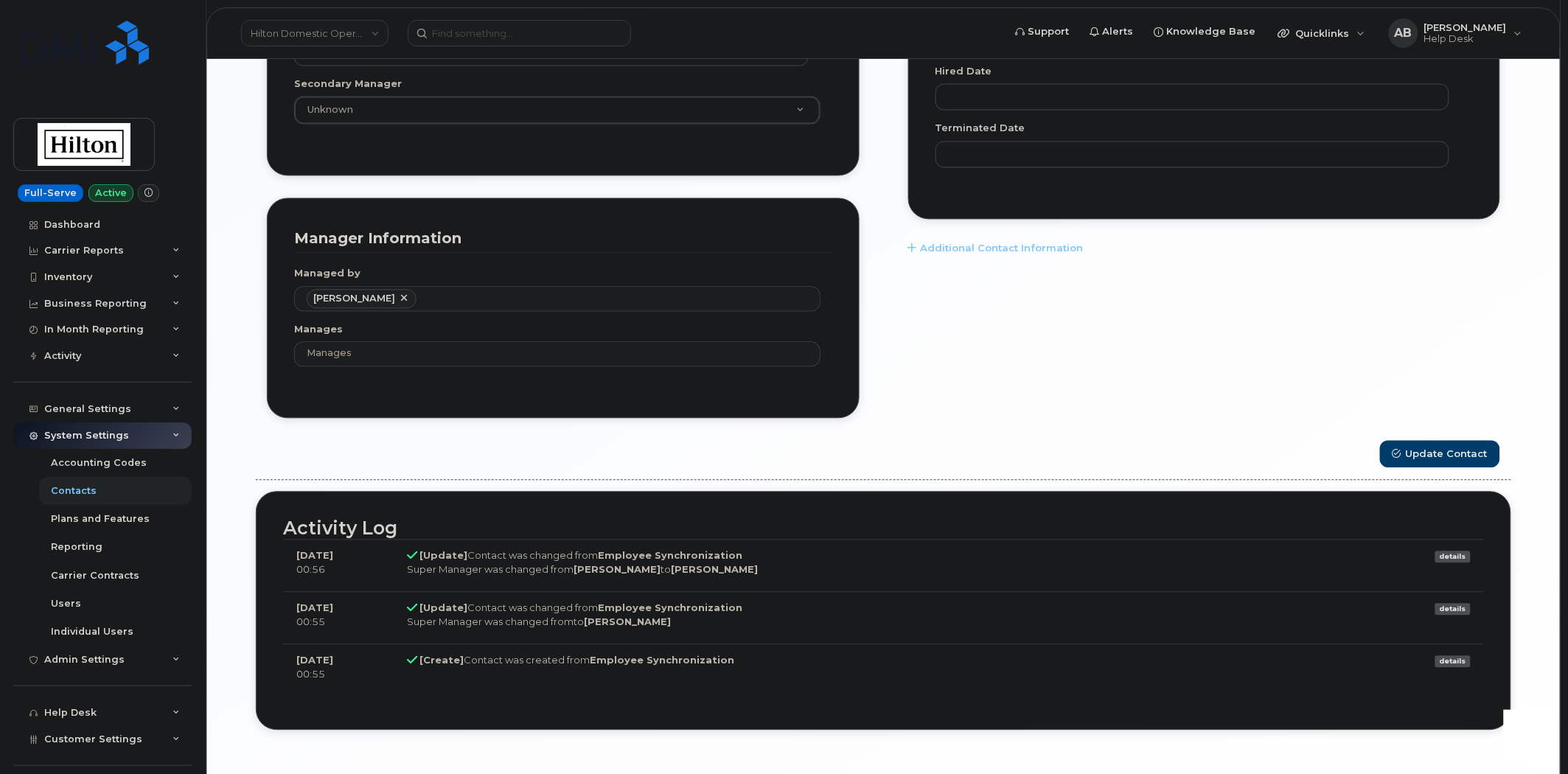
scroll to position [45, 0]
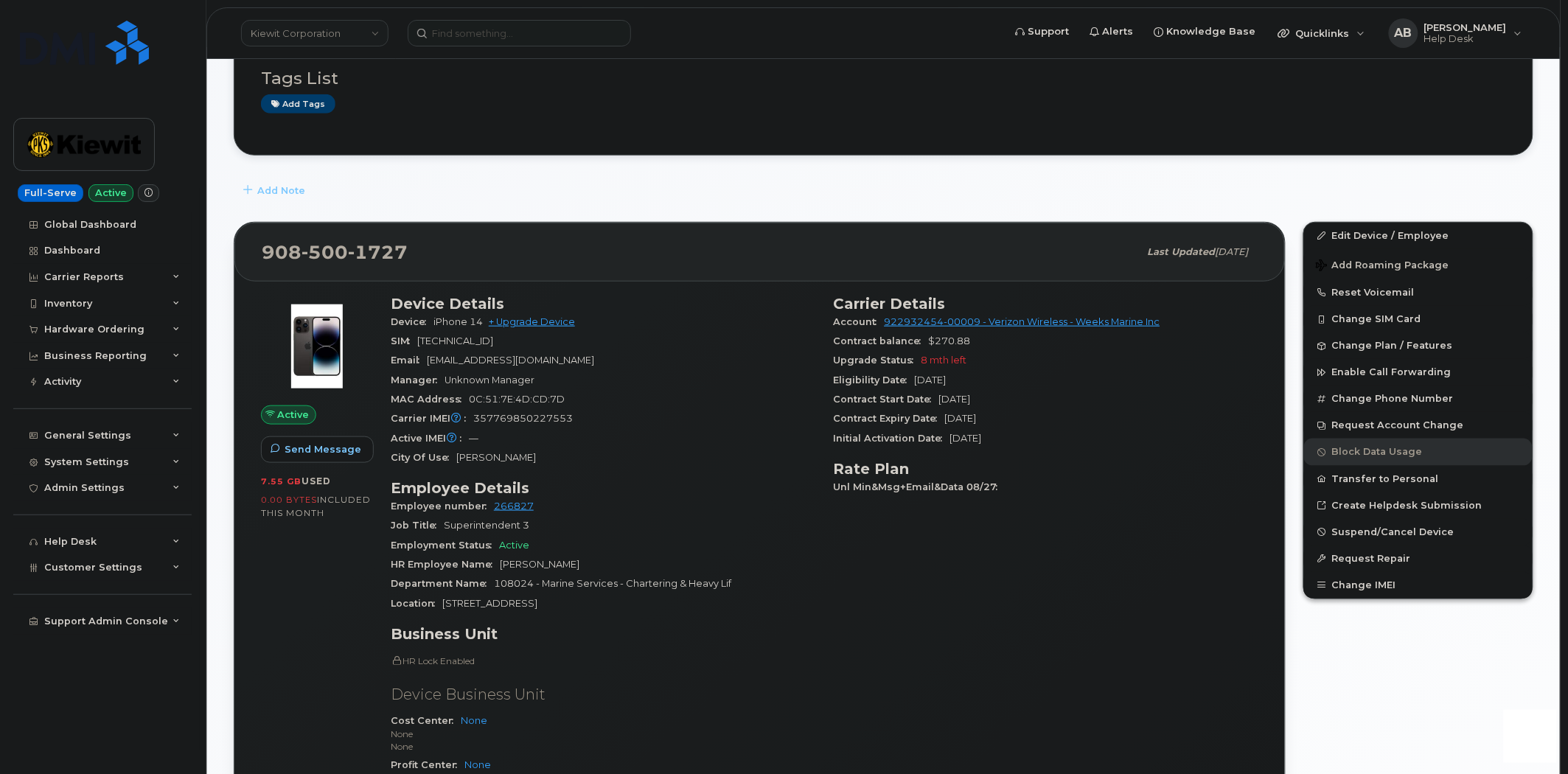
scroll to position [409, 0]
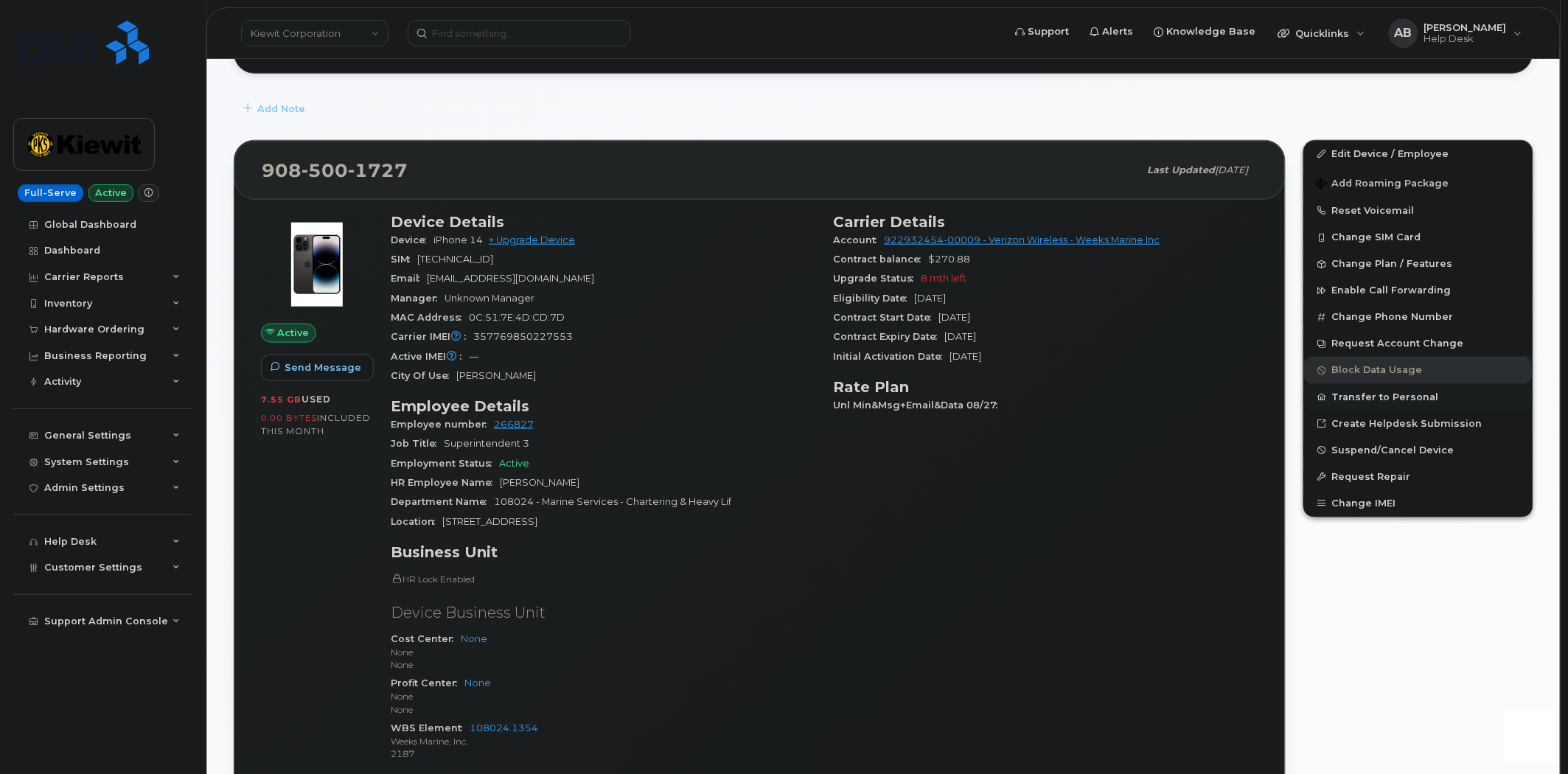
click at [1390, 404] on button "Transfer to Personal" at bounding box center [1419, 397] width 229 height 27
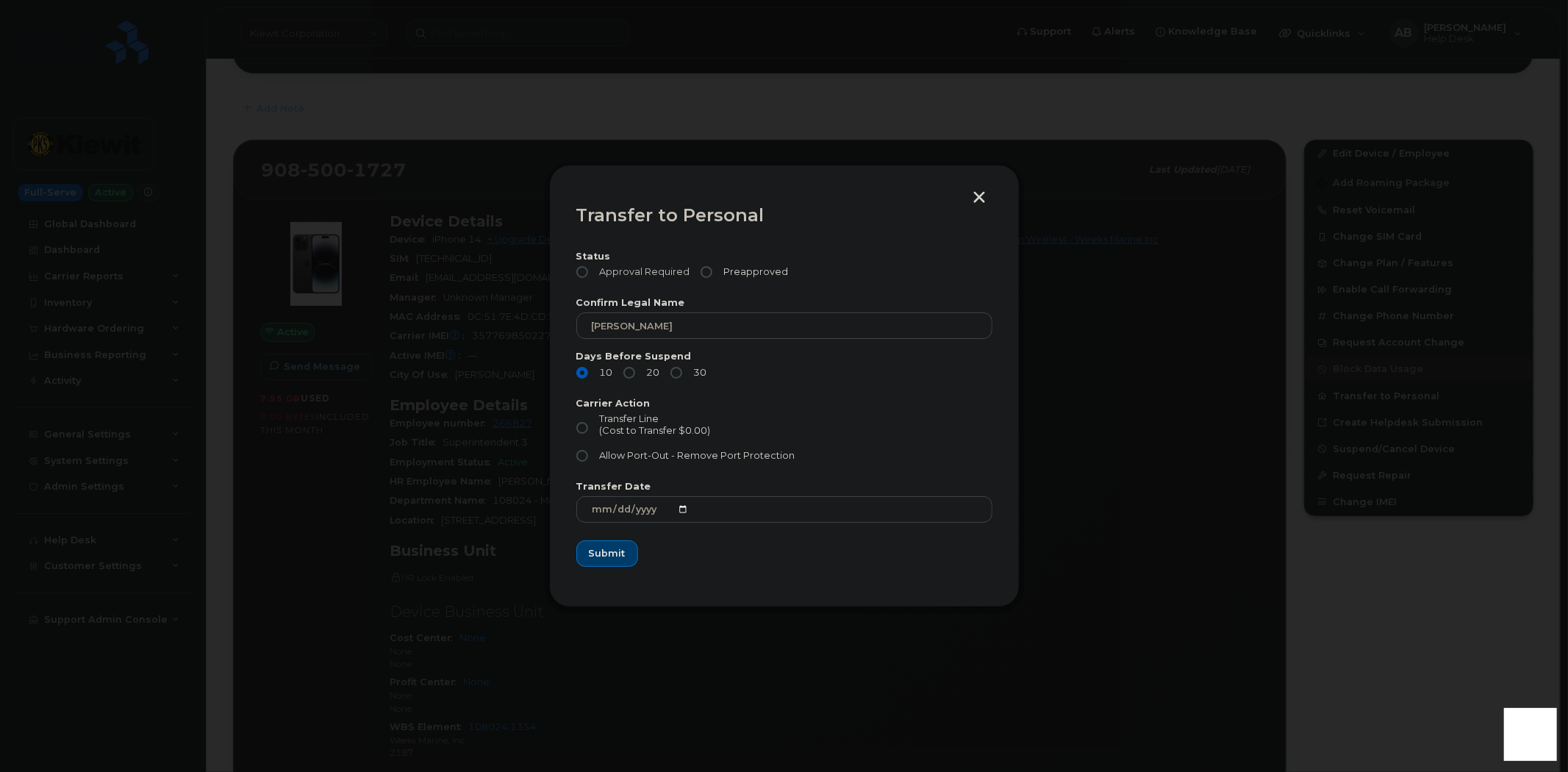
click at [576, 267] on label "Approval Required" at bounding box center [633, 272] width 114 height 12
click at [576, 267] on input "Approval Required" at bounding box center [582, 272] width 12 height 12
radio input "true"
click at [674, 374] on input "30" at bounding box center [676, 373] width 12 height 12
radio input "true"
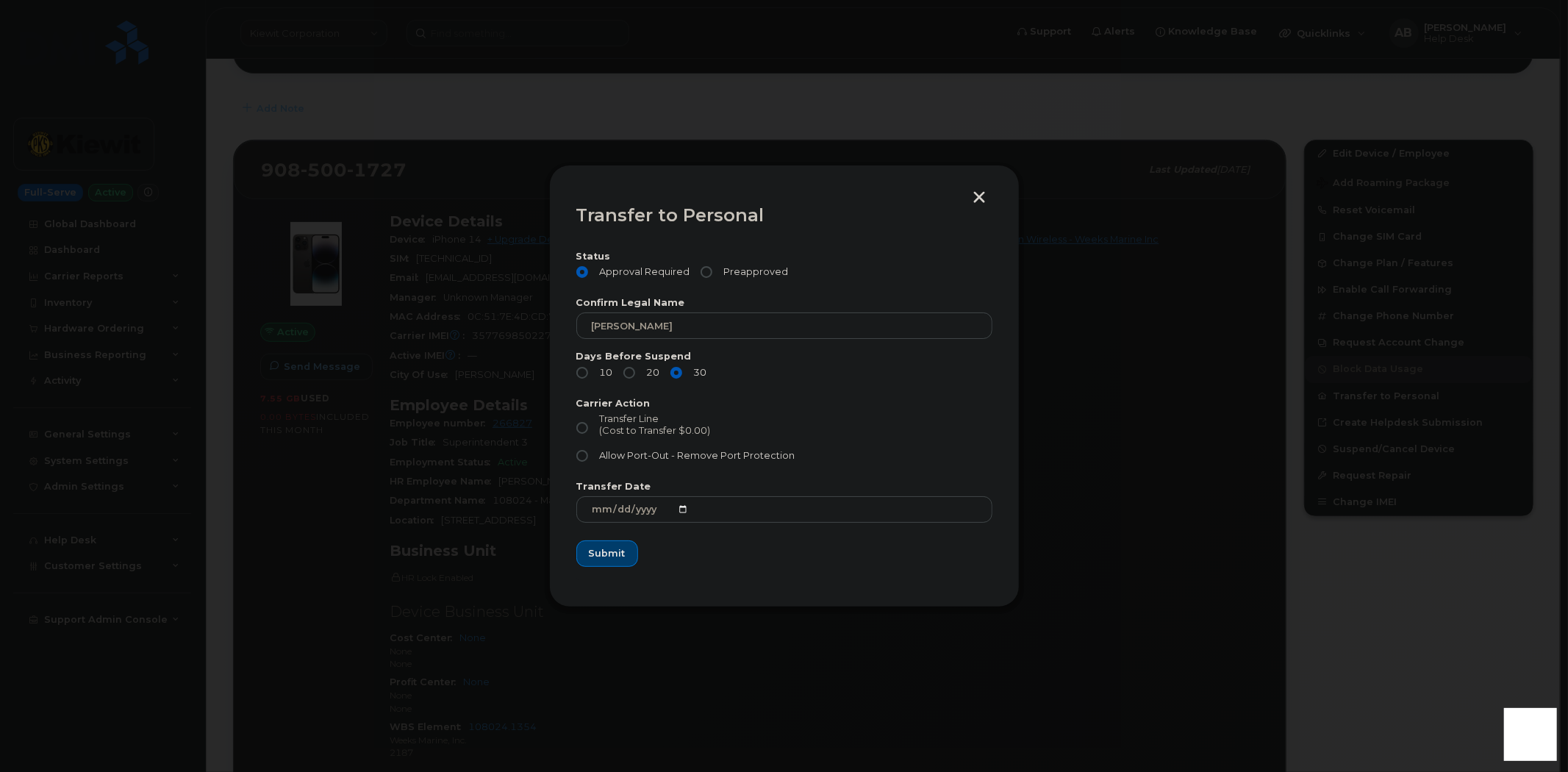
click at [586, 425] on input "Transfer Line (Cost to Transfer $0.00)" at bounding box center [582, 428] width 12 height 12
radio input "true"
click at [608, 552] on span "Submit" at bounding box center [606, 552] width 37 height 14
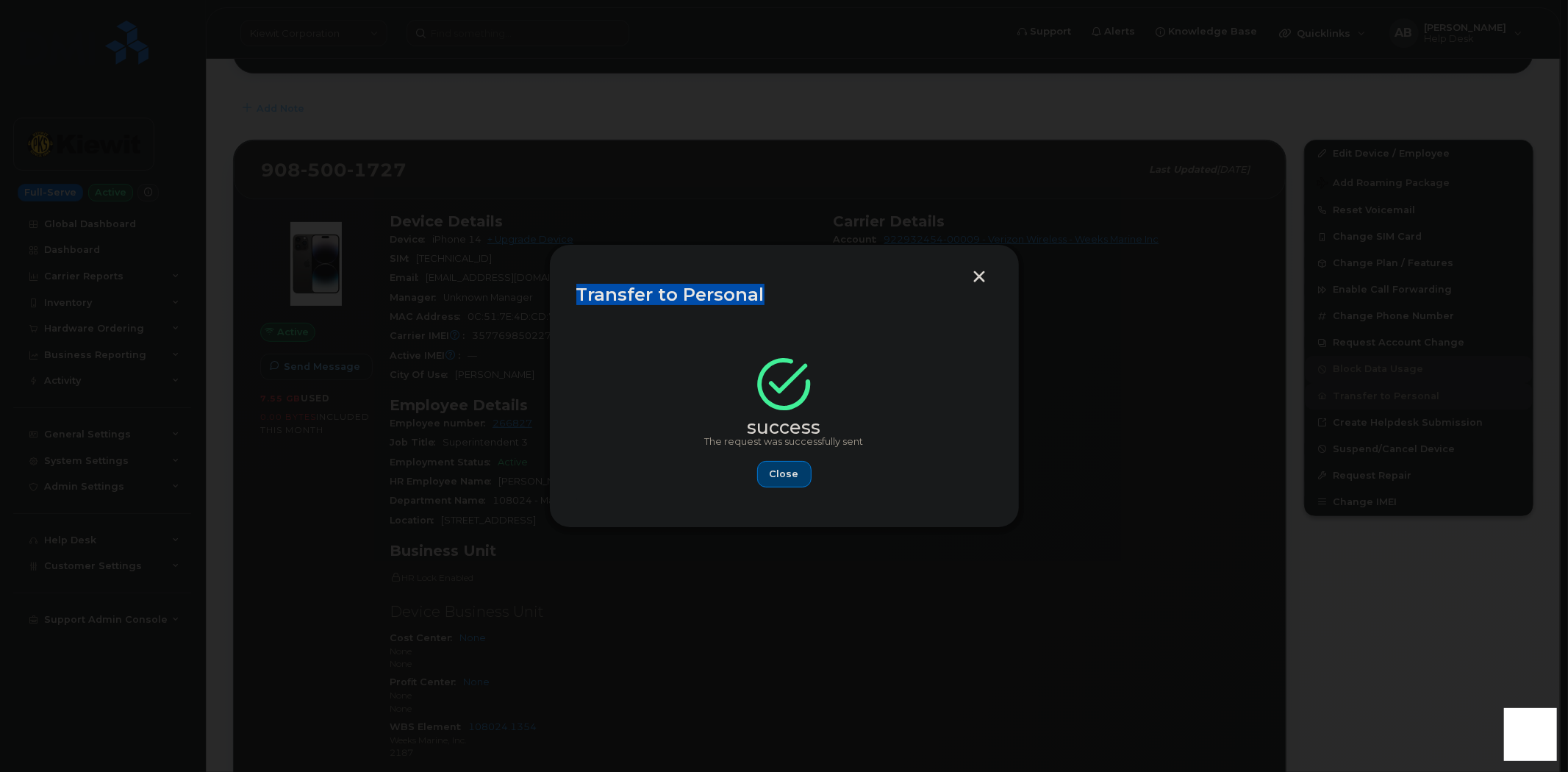
drag, startPoint x: 758, startPoint y: 294, endPoint x: 577, endPoint y: 297, distance: 181.0
click at [577, 297] on div "Transfer to Personal" at bounding box center [784, 294] width 416 height 17
copy div "Transfer to Personal"
click at [789, 469] on span "Close" at bounding box center [784, 473] width 29 height 14
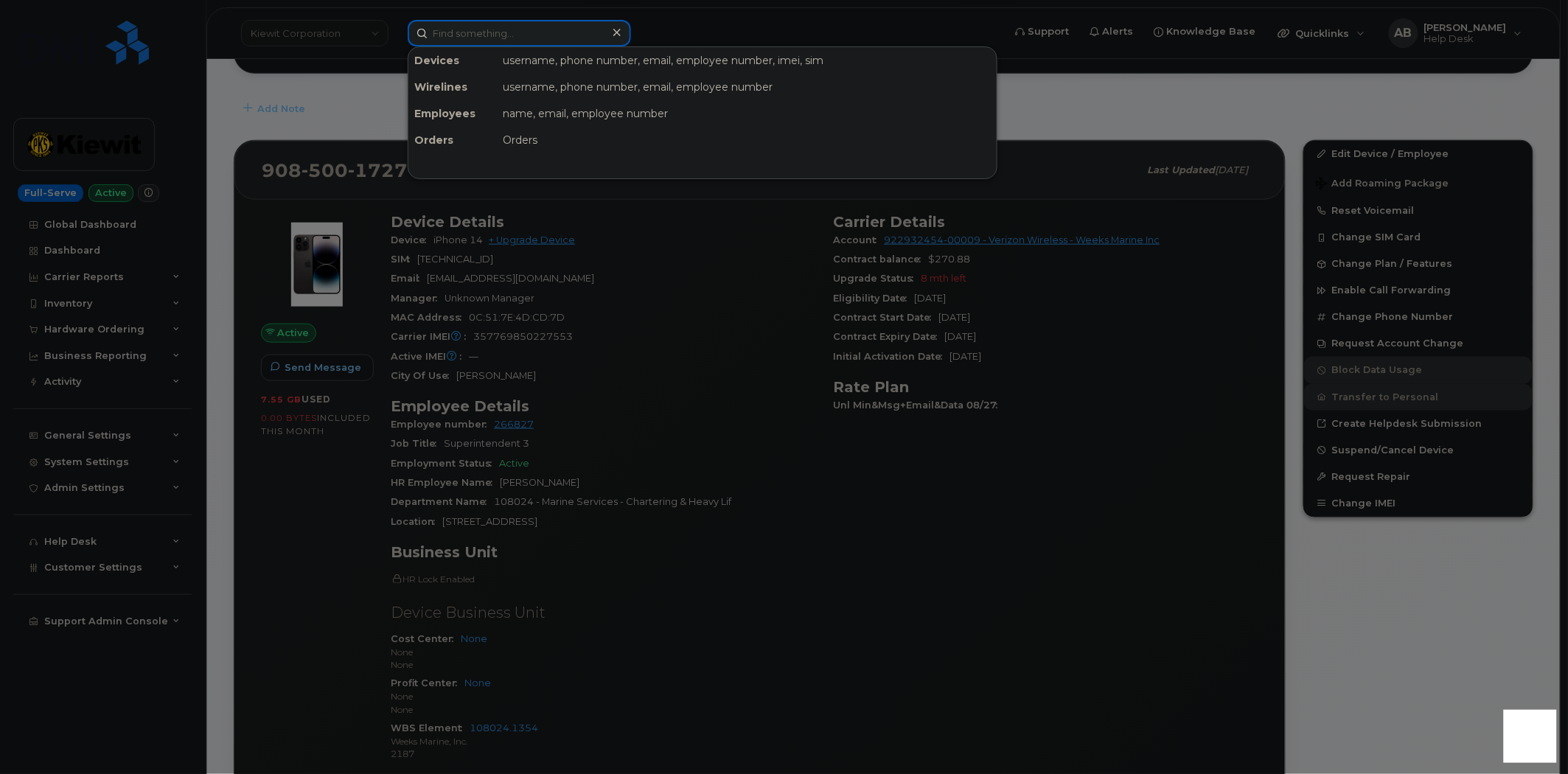
click at [470, 32] on input at bounding box center [520, 33] width 224 height 27
paste input "Ryan Bean"
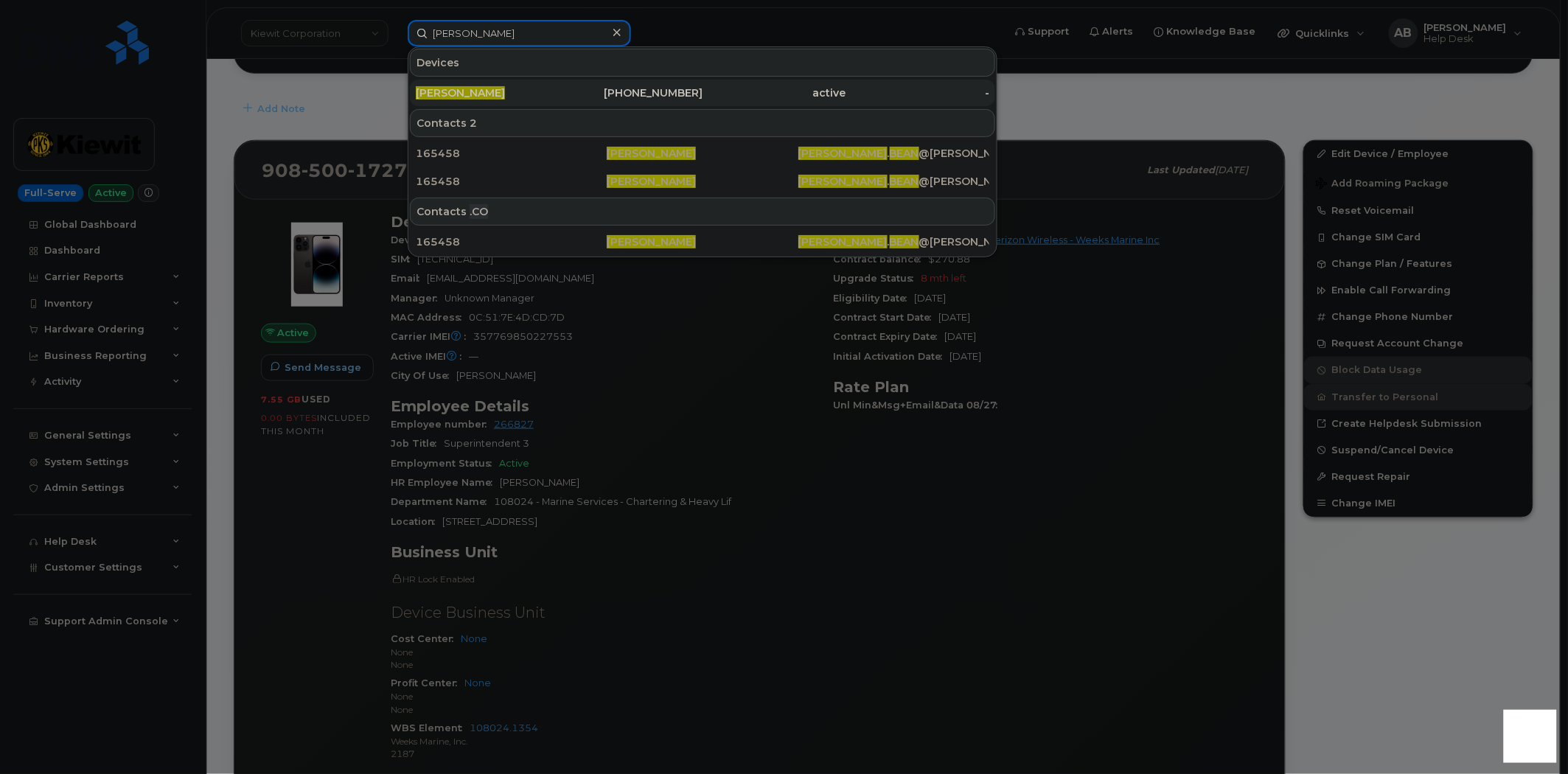
type input "Ryan Bean"
click at [527, 86] on div "RYAN BEAN" at bounding box center [487, 93] width 144 height 15
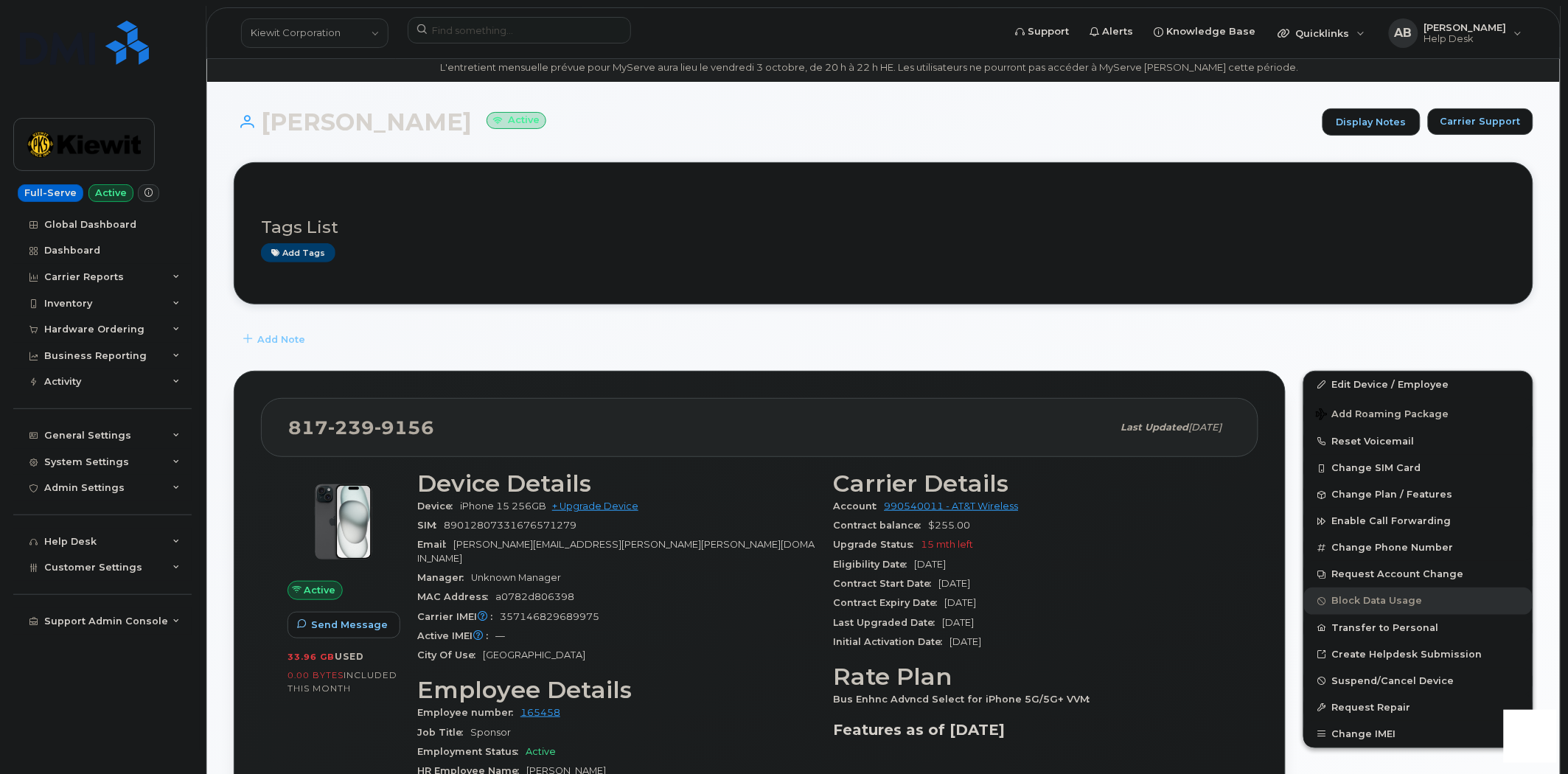
scroll to position [245, 0]
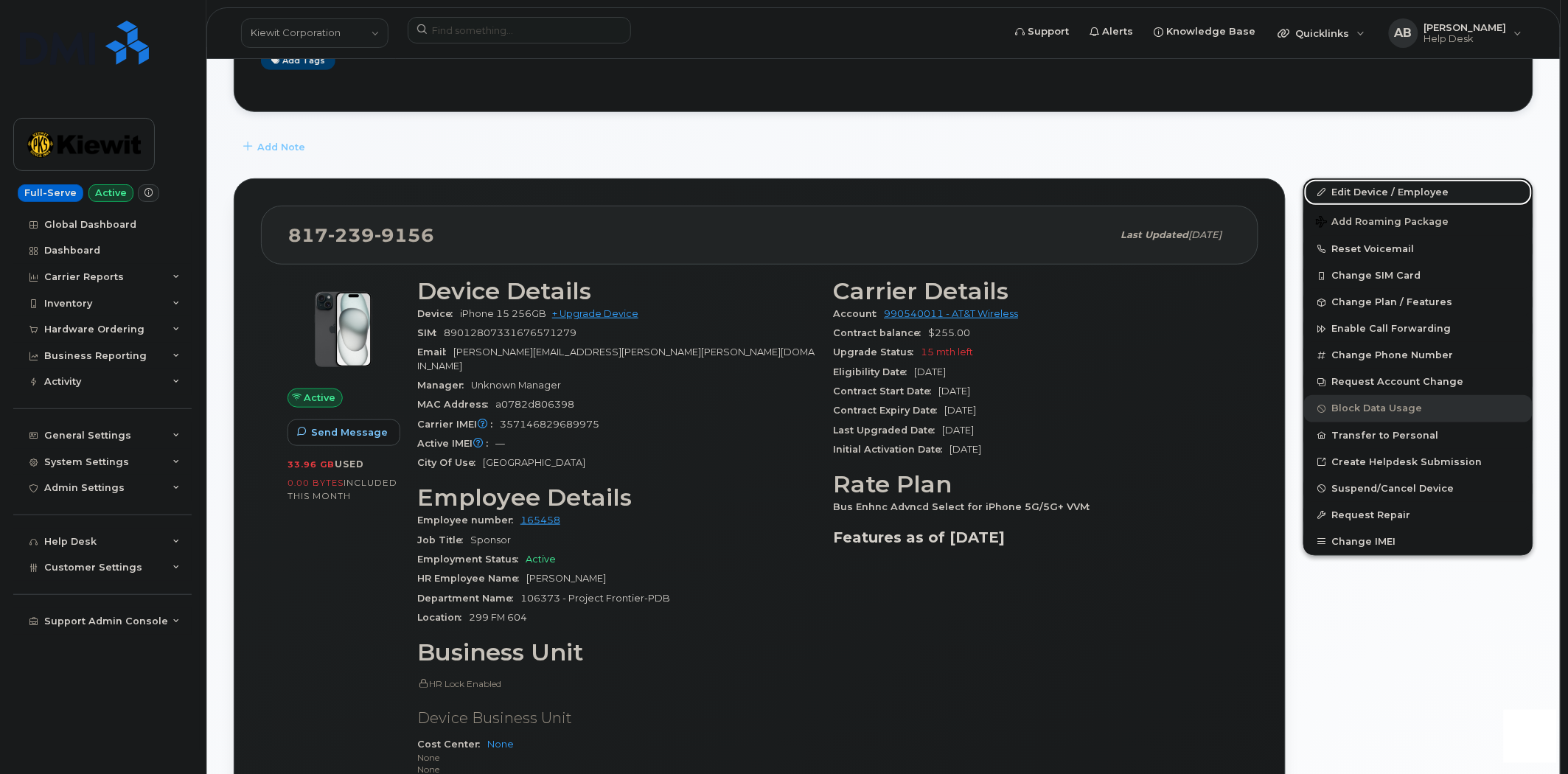
click at [1330, 193] on link "Edit Device / Employee" at bounding box center [1419, 193] width 229 height 27
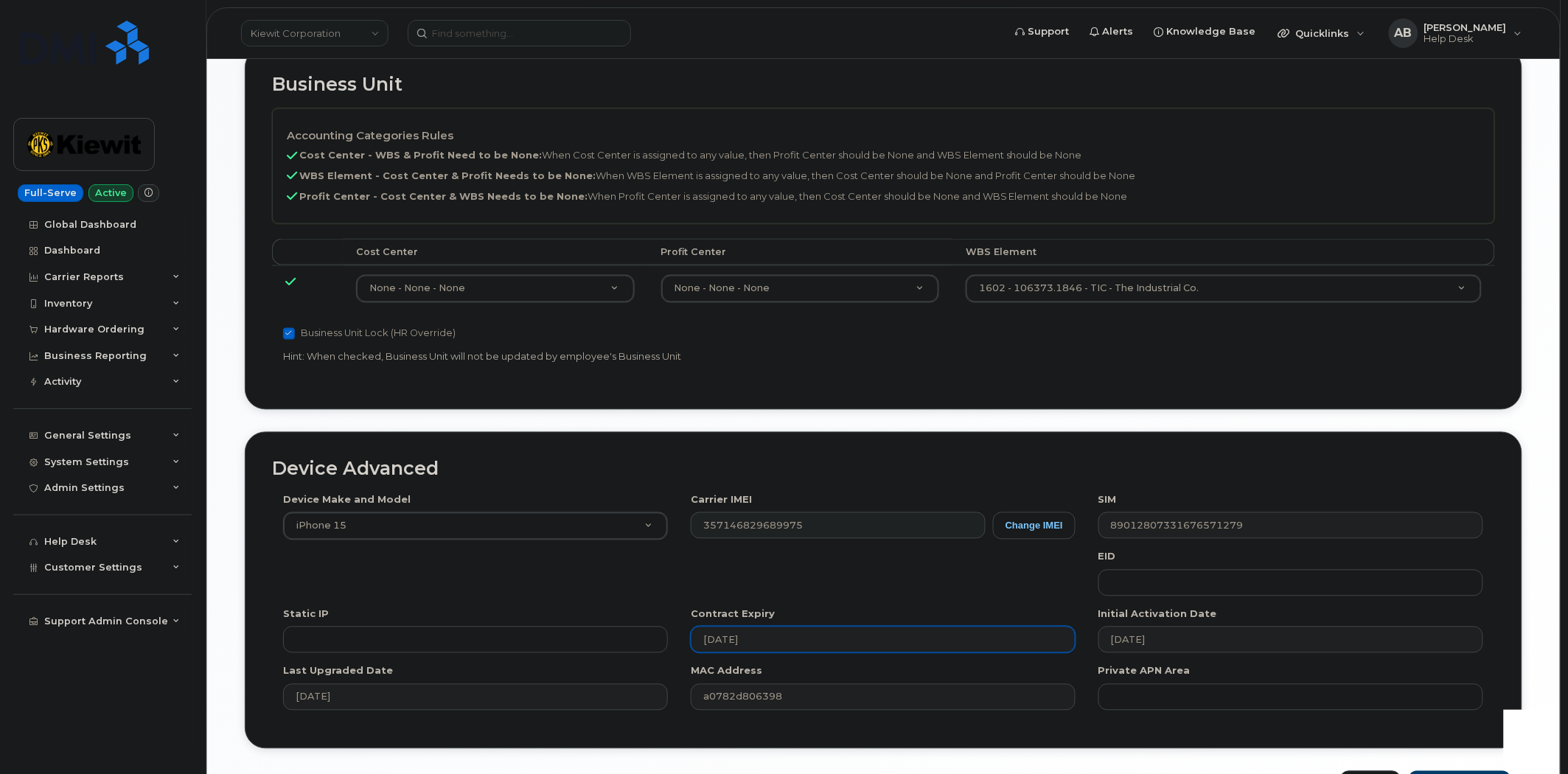
scroll to position [653, 0]
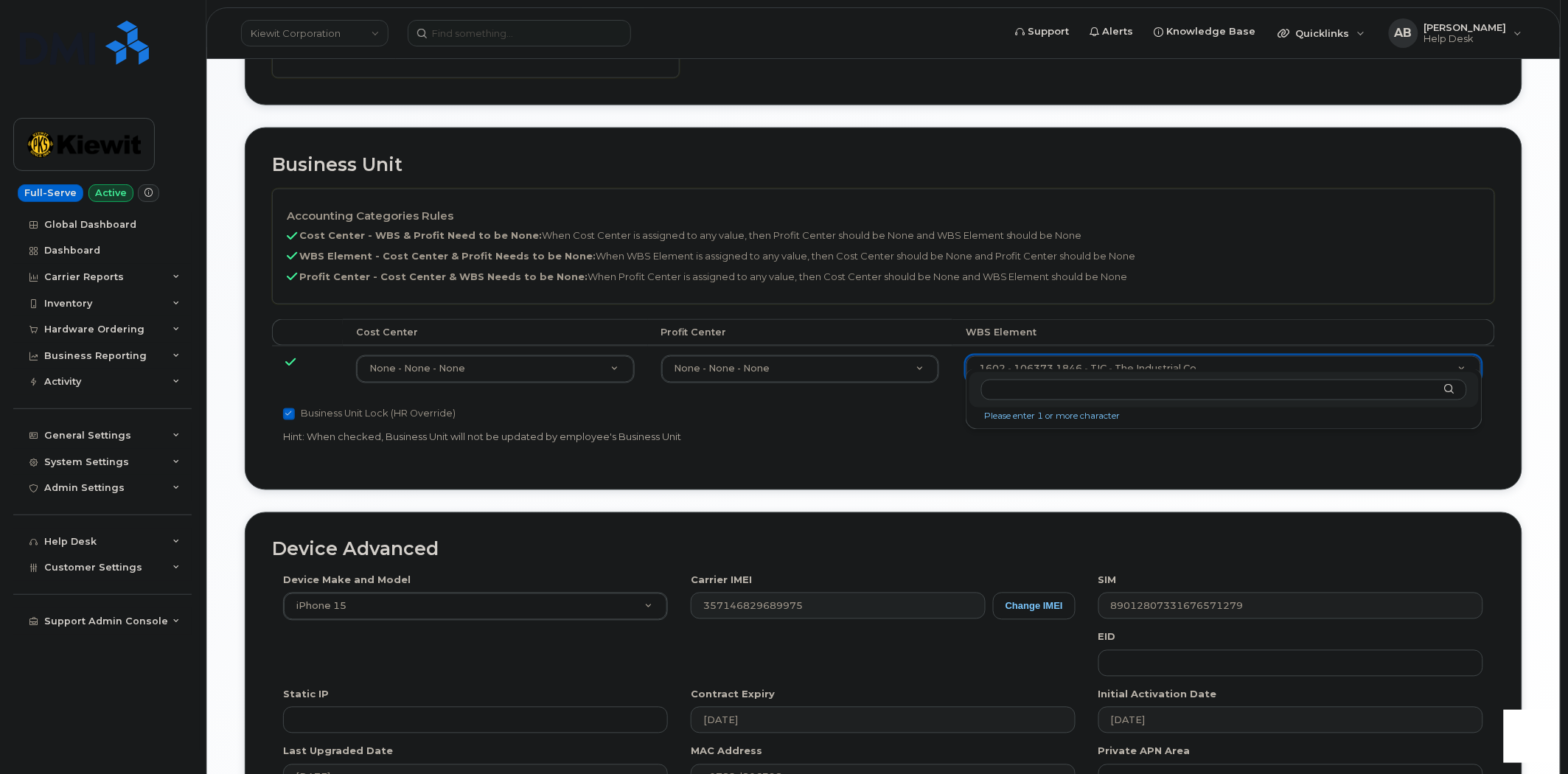
click at [1050, 395] on input "text" at bounding box center [1223, 390] width 485 height 22
type input "106373.1846"
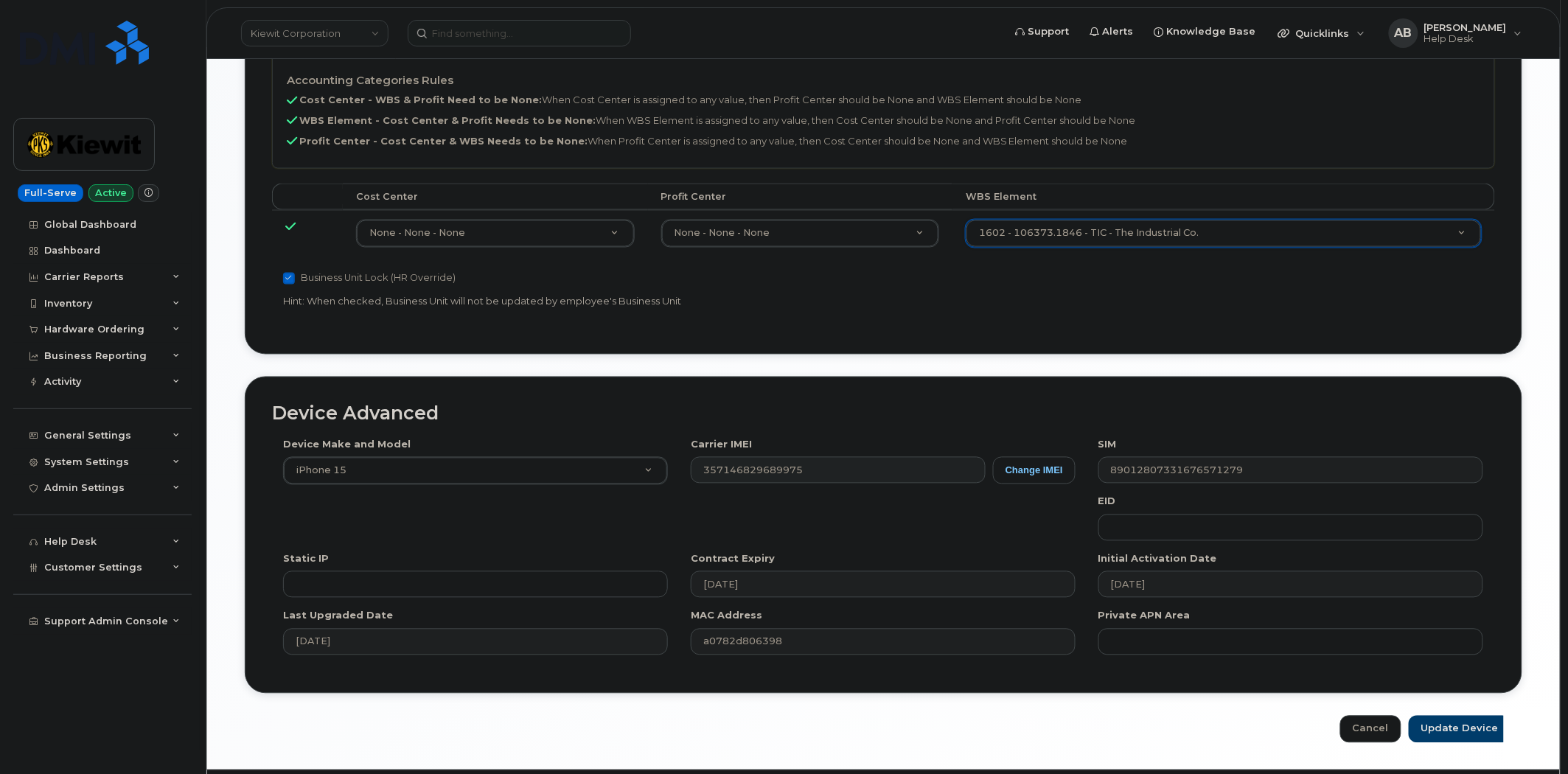
scroll to position [817, 0]
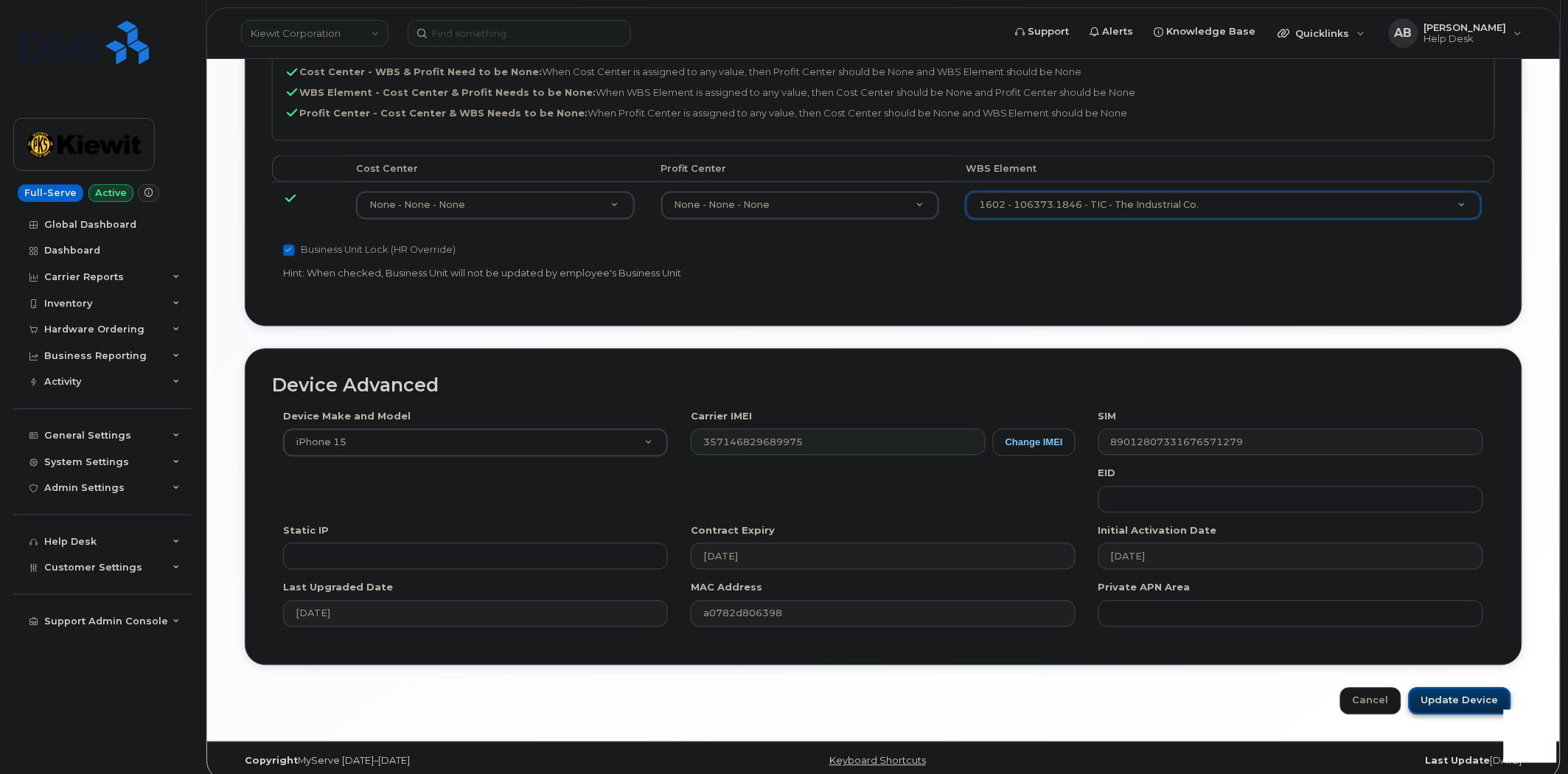
click at [1461, 687] on input "Update Device" at bounding box center [1460, 701] width 103 height 28
type input "Saving..."
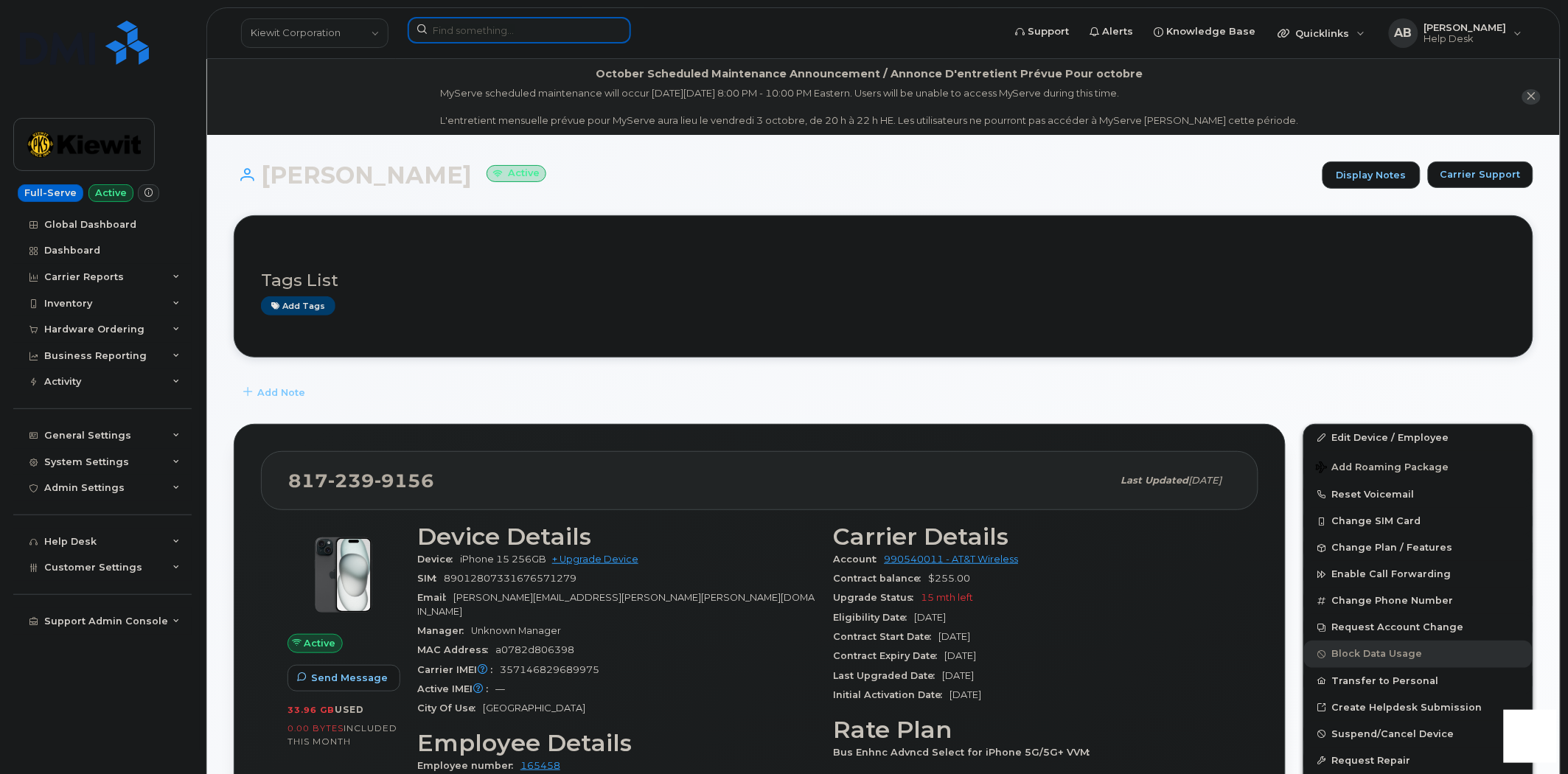
click at [480, 31] on input at bounding box center [520, 30] width 224 height 27
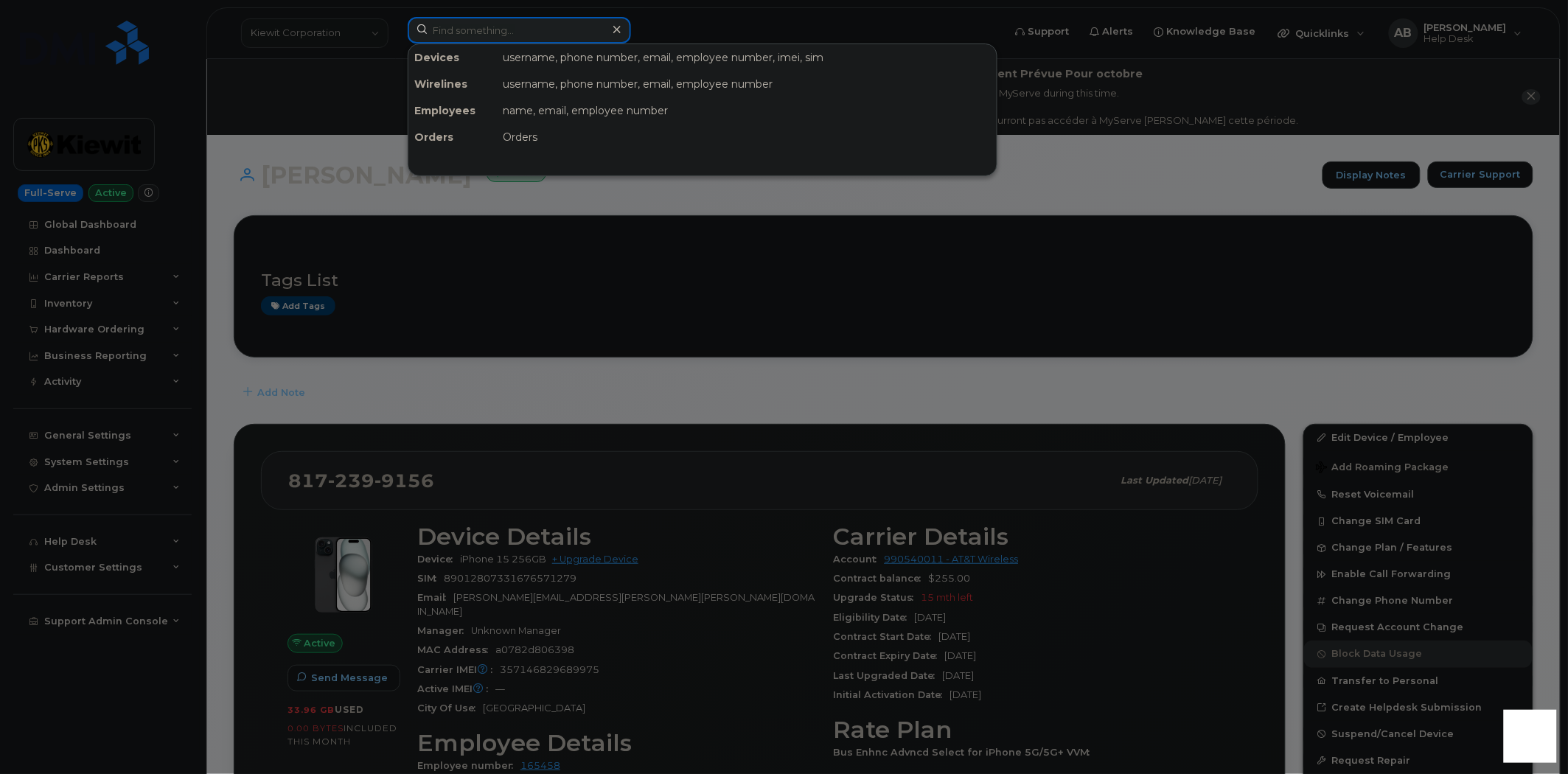
paste input "[PERSON_NAME] [PERSON_NAME]"
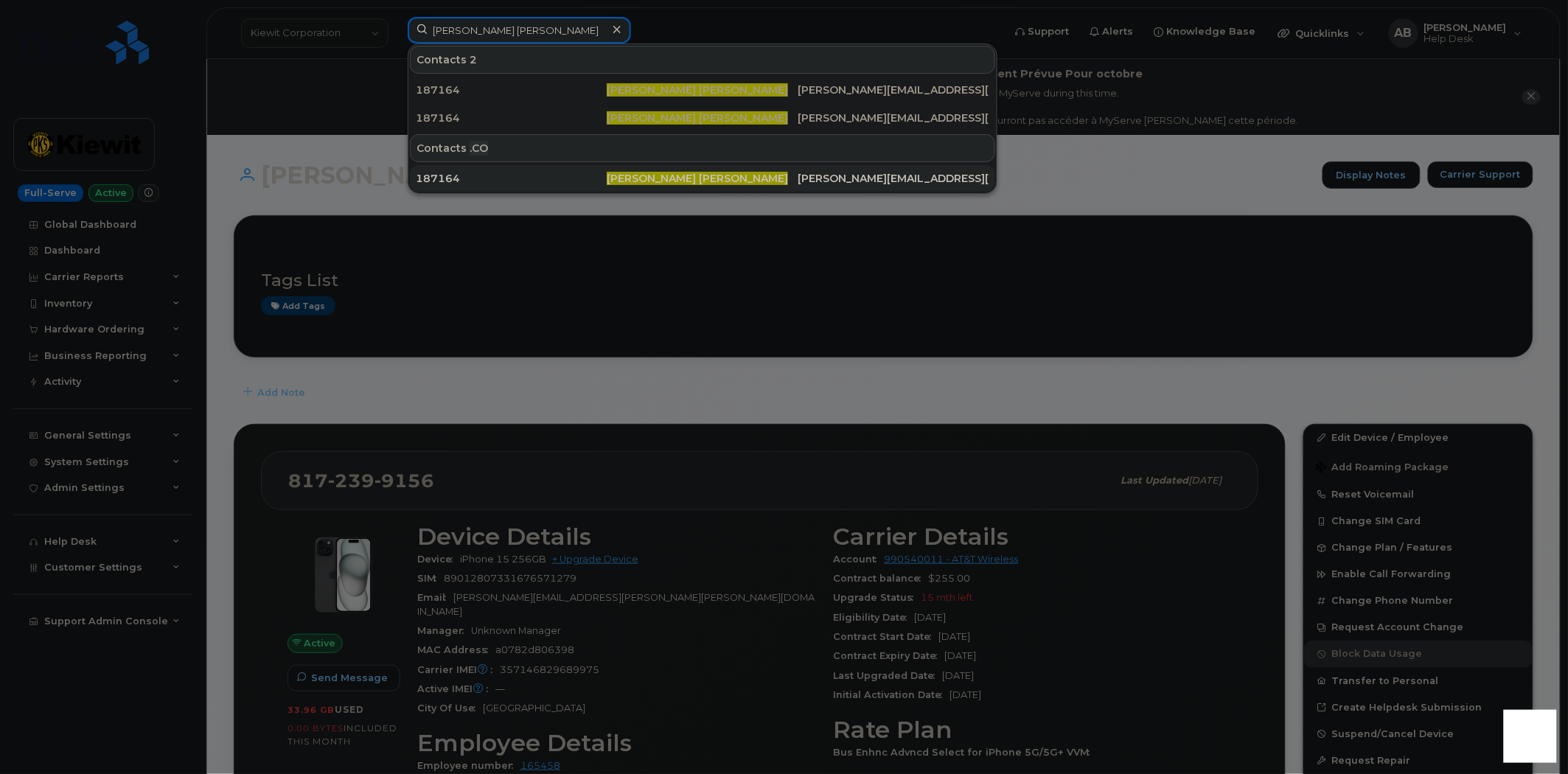
type input "[PERSON_NAME] [PERSON_NAME]"
click at [586, 183] on div "187164" at bounding box center [511, 178] width 191 height 15
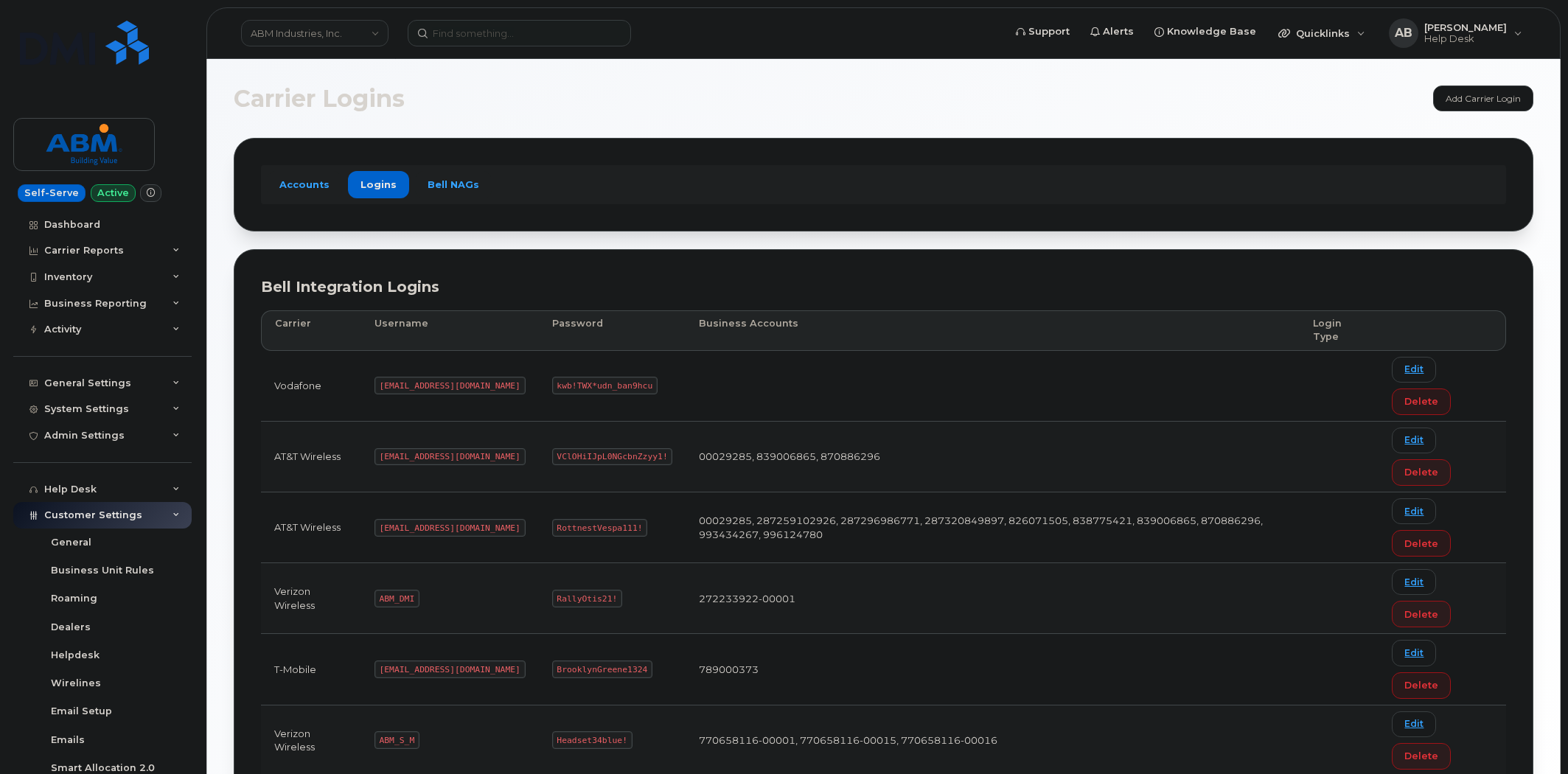
scroll to position [130, 0]
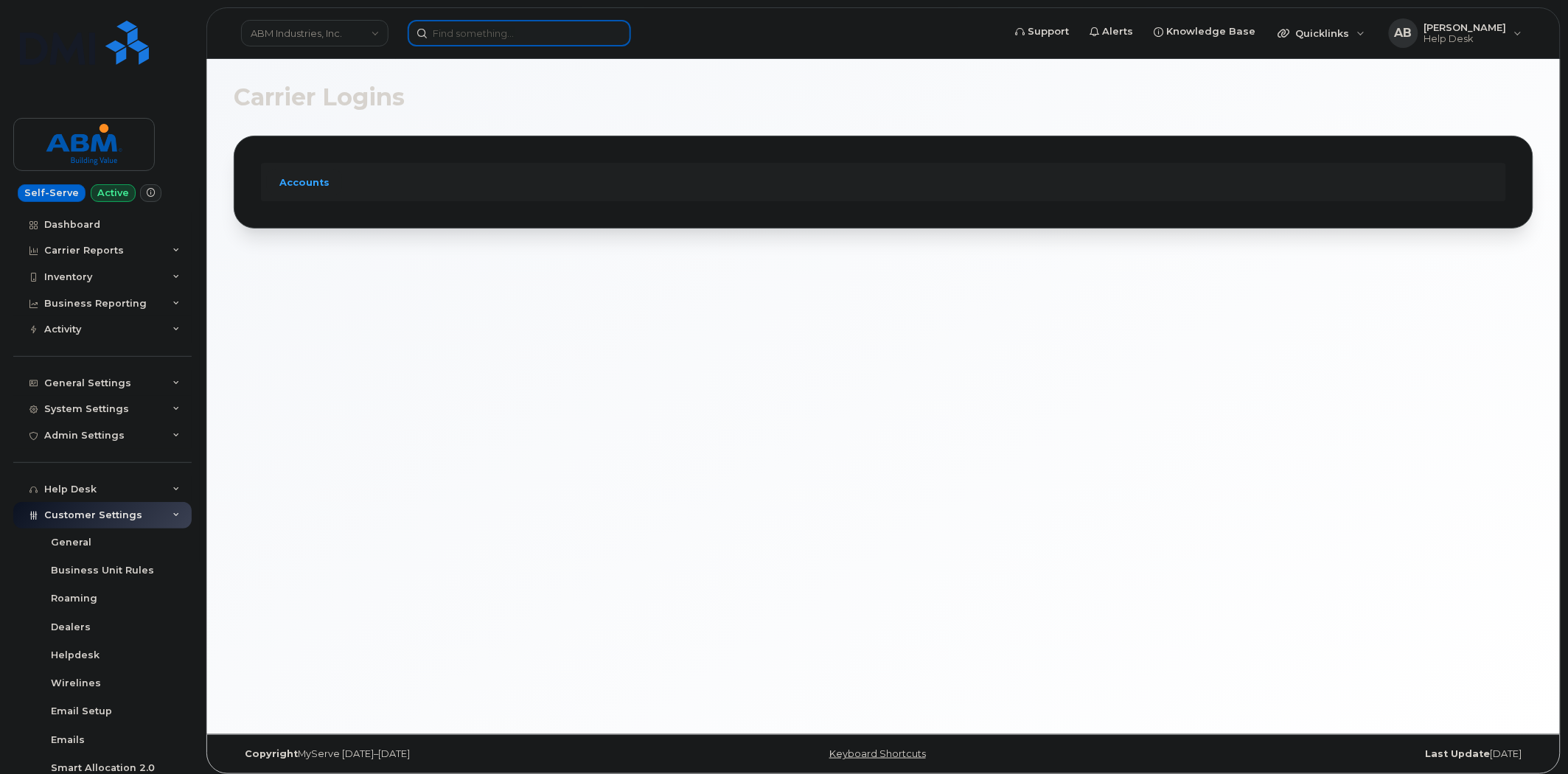
click at [446, 24] on input at bounding box center [520, 33] width 224 height 27
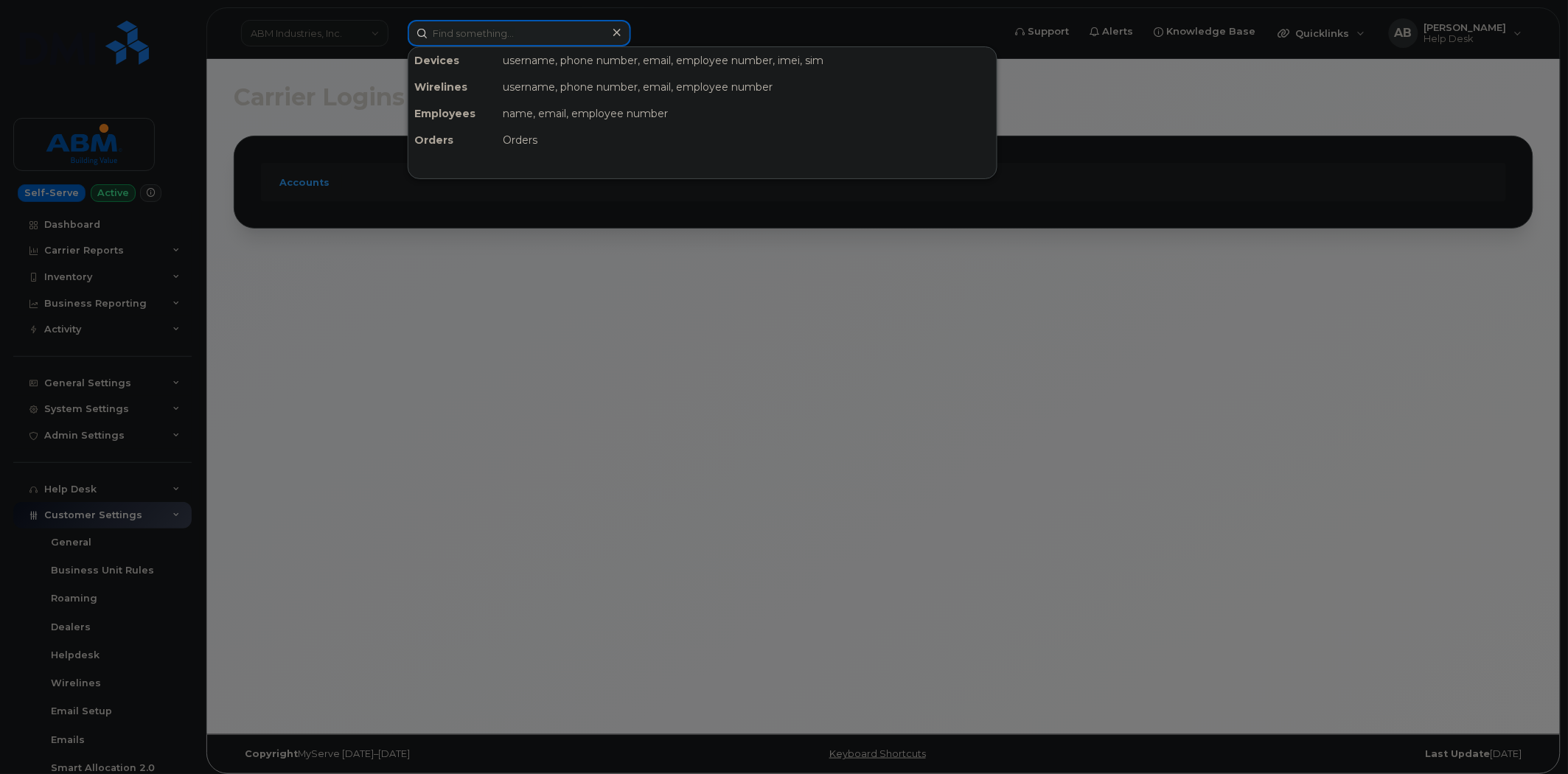
paste input "[PERSON_NAME]"
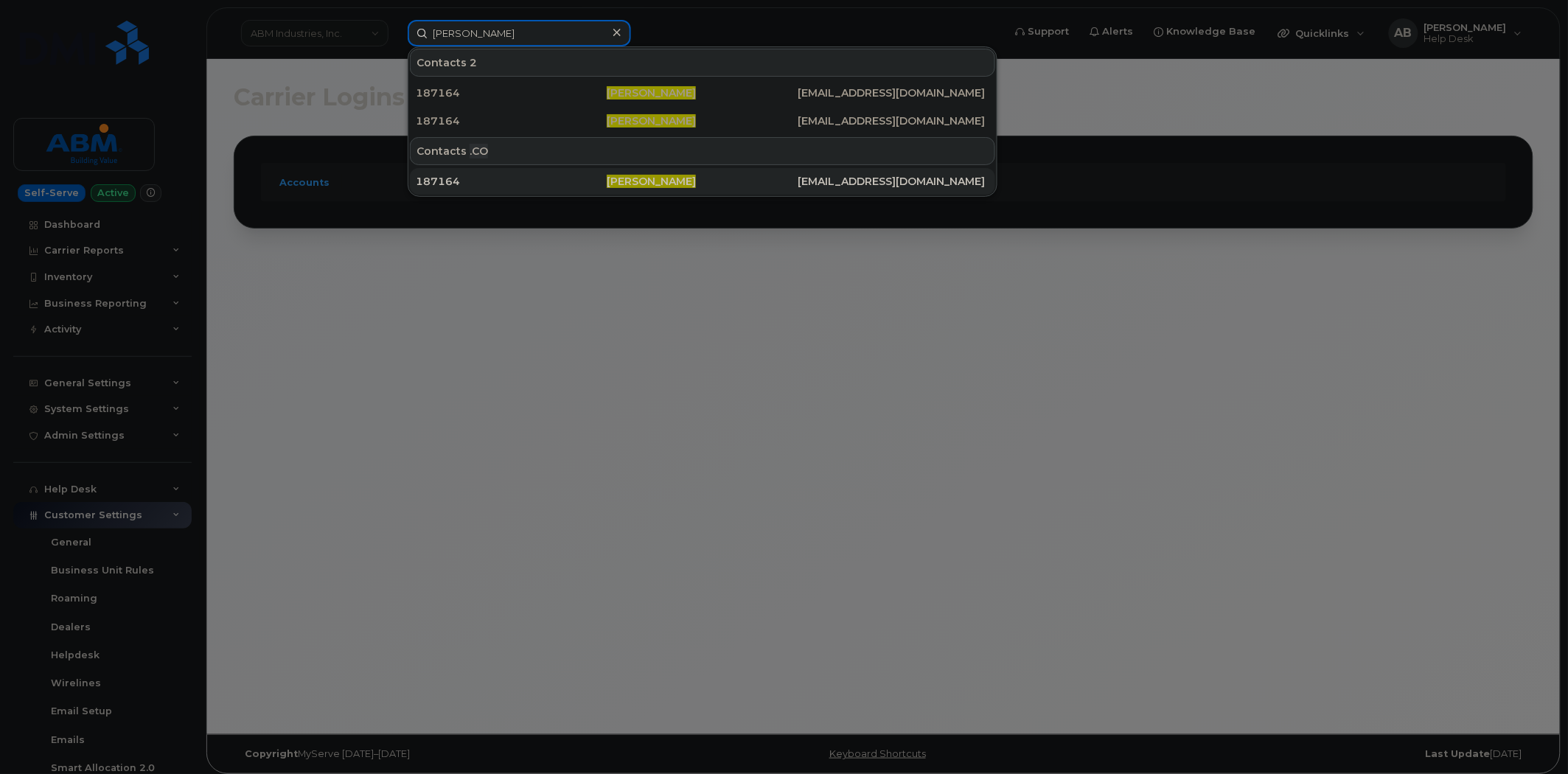
type input "[PERSON_NAME]"
click at [484, 188] on div "187164" at bounding box center [511, 181] width 191 height 27
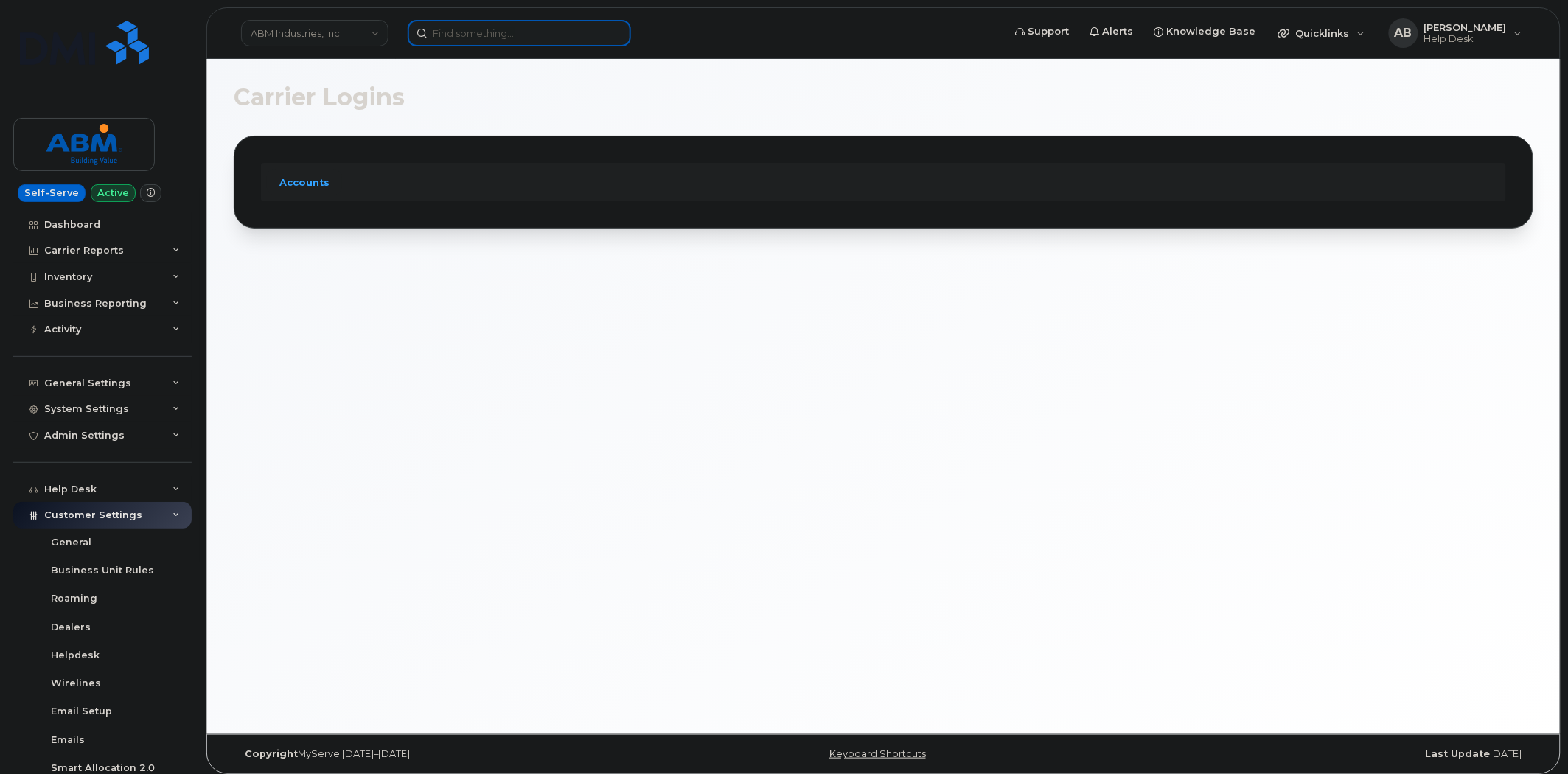
click at [507, 42] on input at bounding box center [520, 33] width 224 height 27
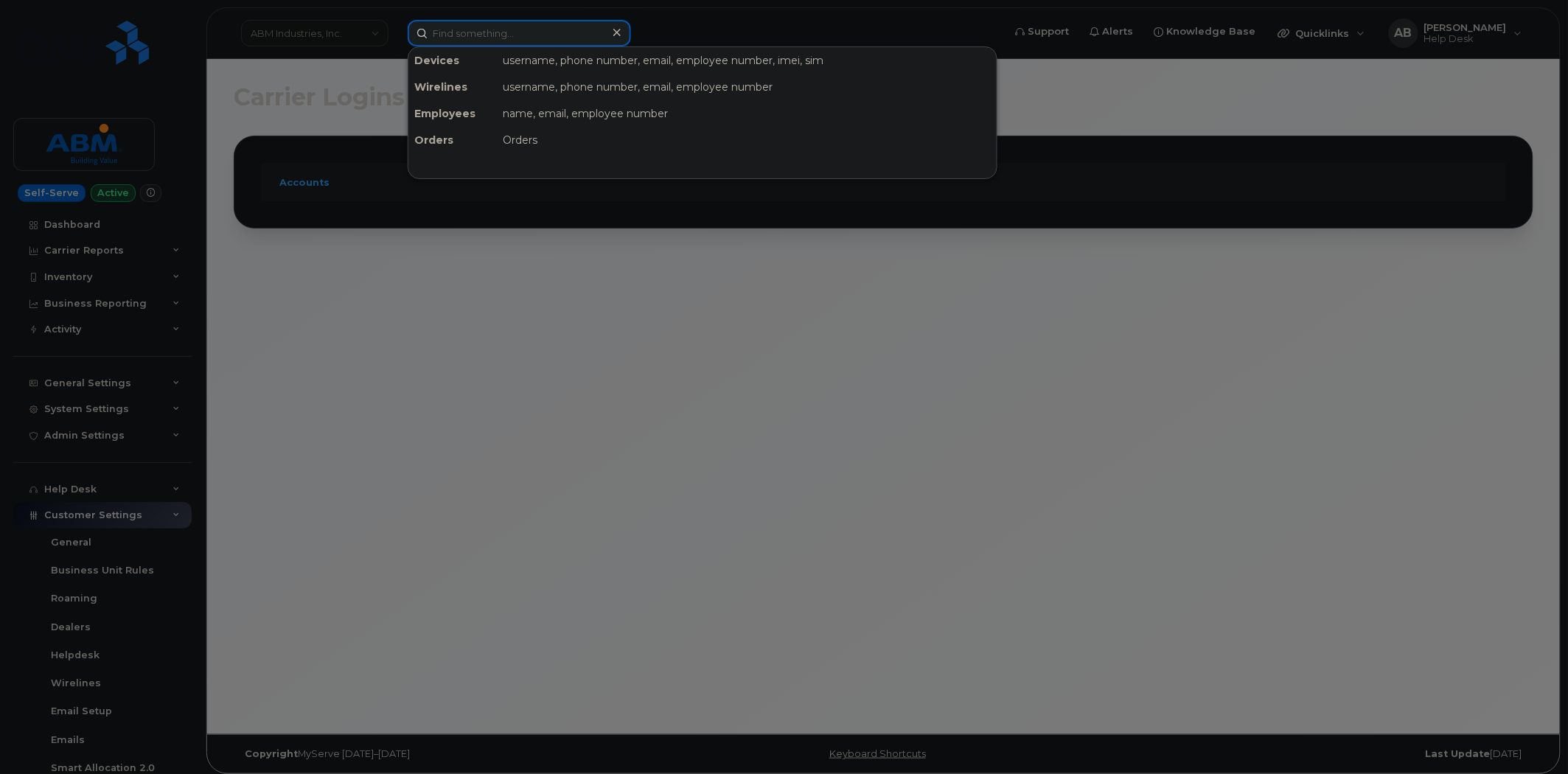
paste input "[PERSON_NAME]"
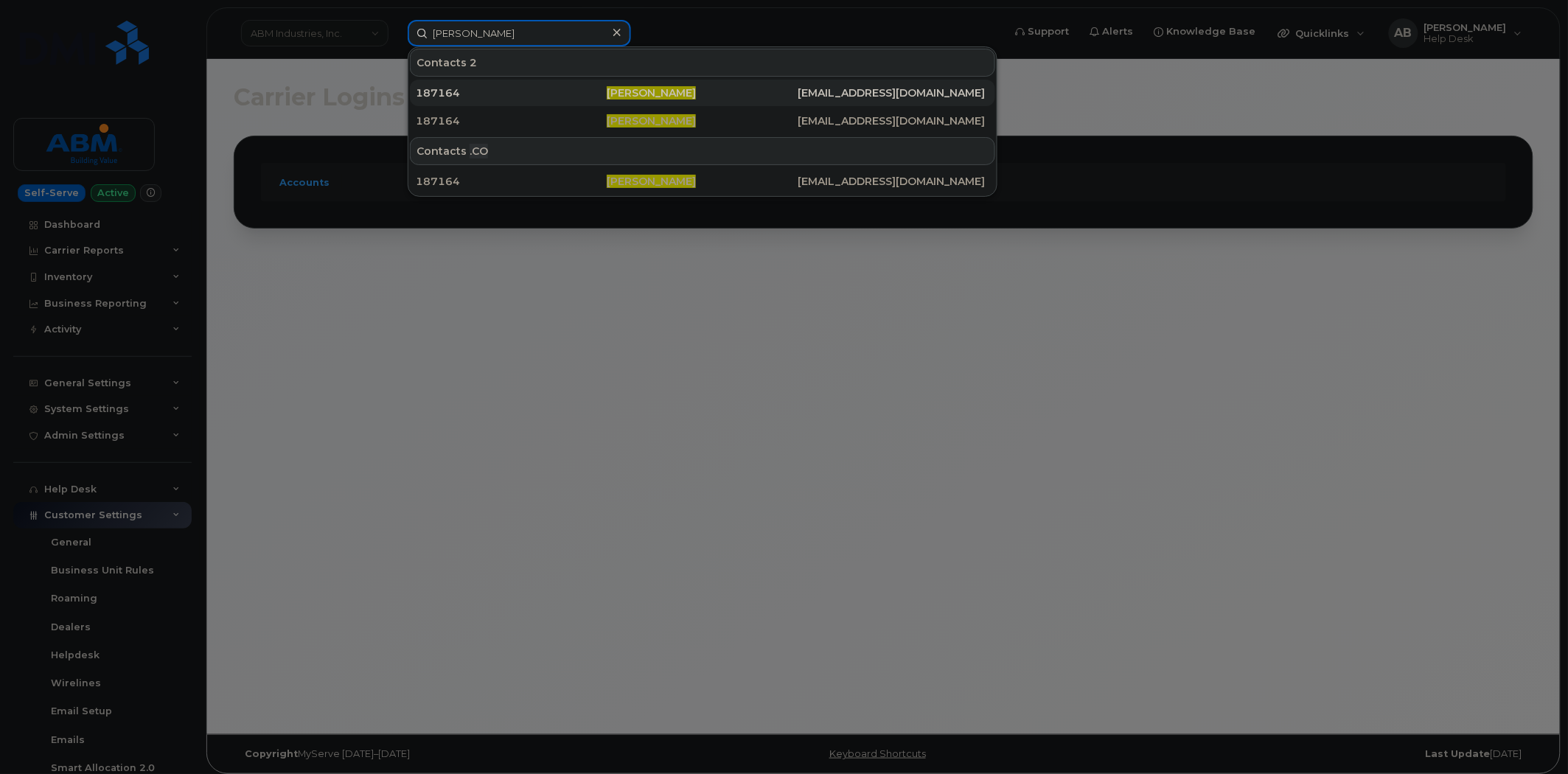
type input "[PERSON_NAME]"
click at [481, 93] on div "187164" at bounding box center [511, 93] width 191 height 15
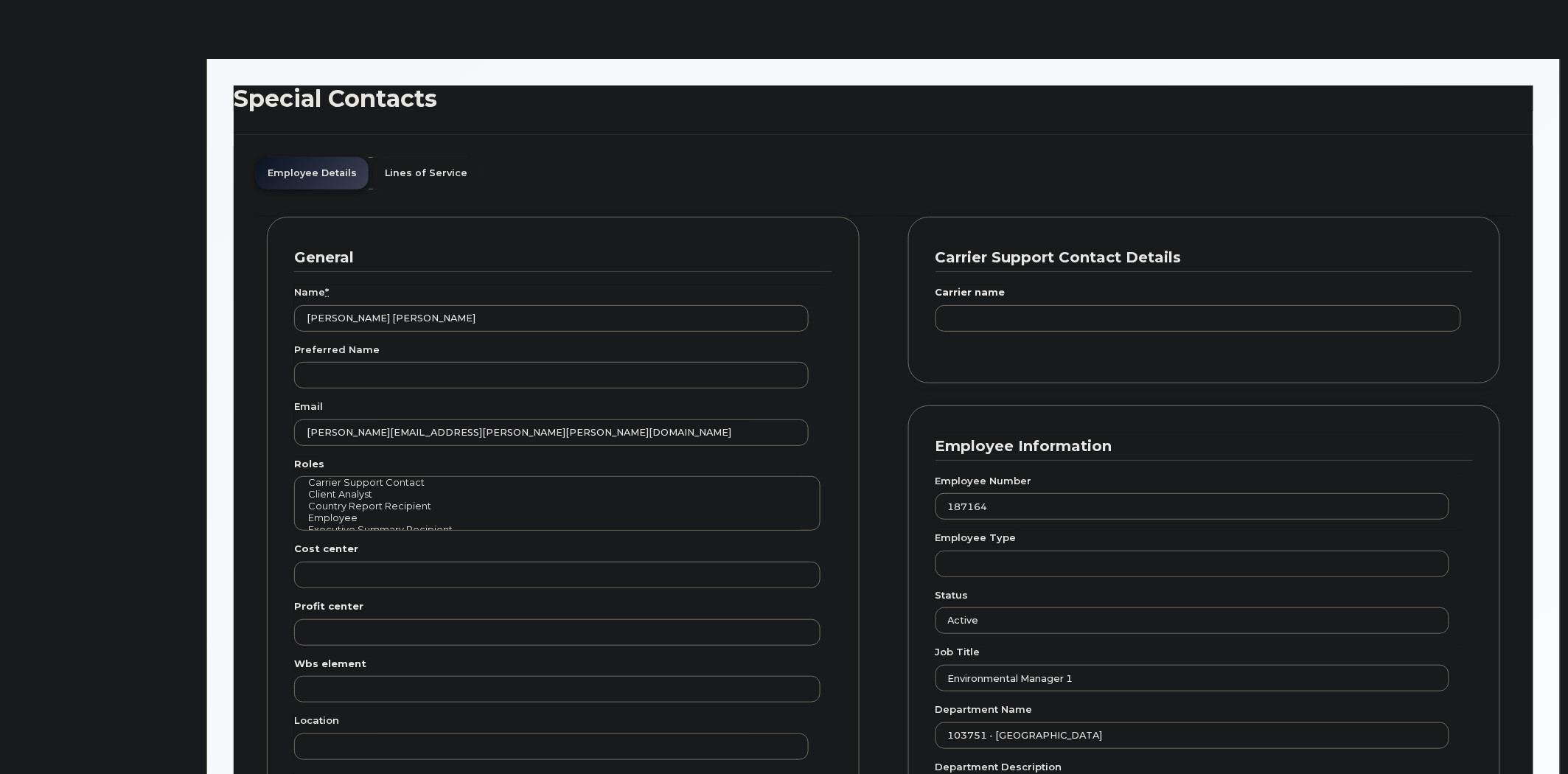
scroll to position [45, 0]
type input "36061852"
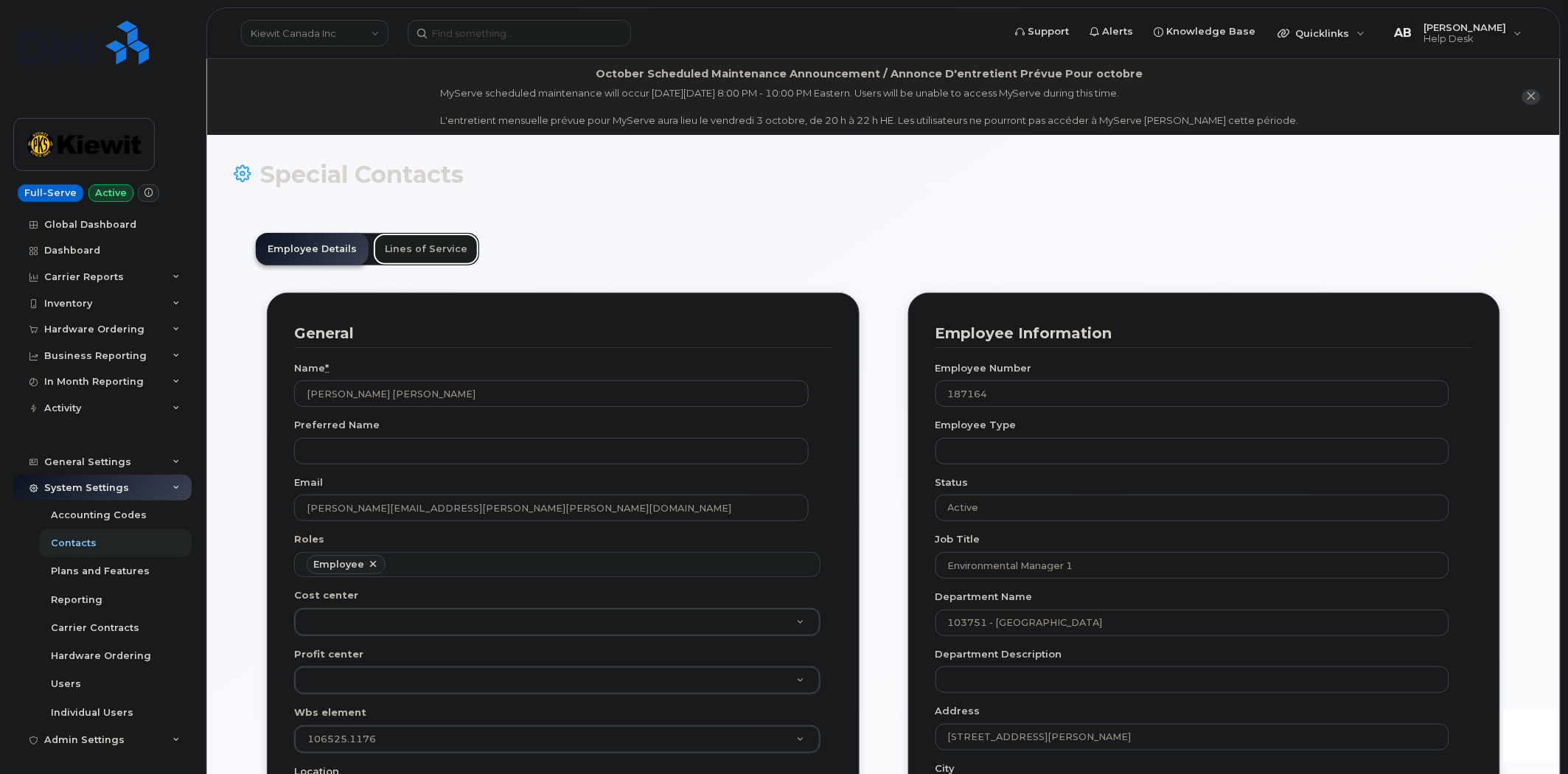
click at [402, 247] on link "Lines of Service" at bounding box center [426, 249] width 106 height 33
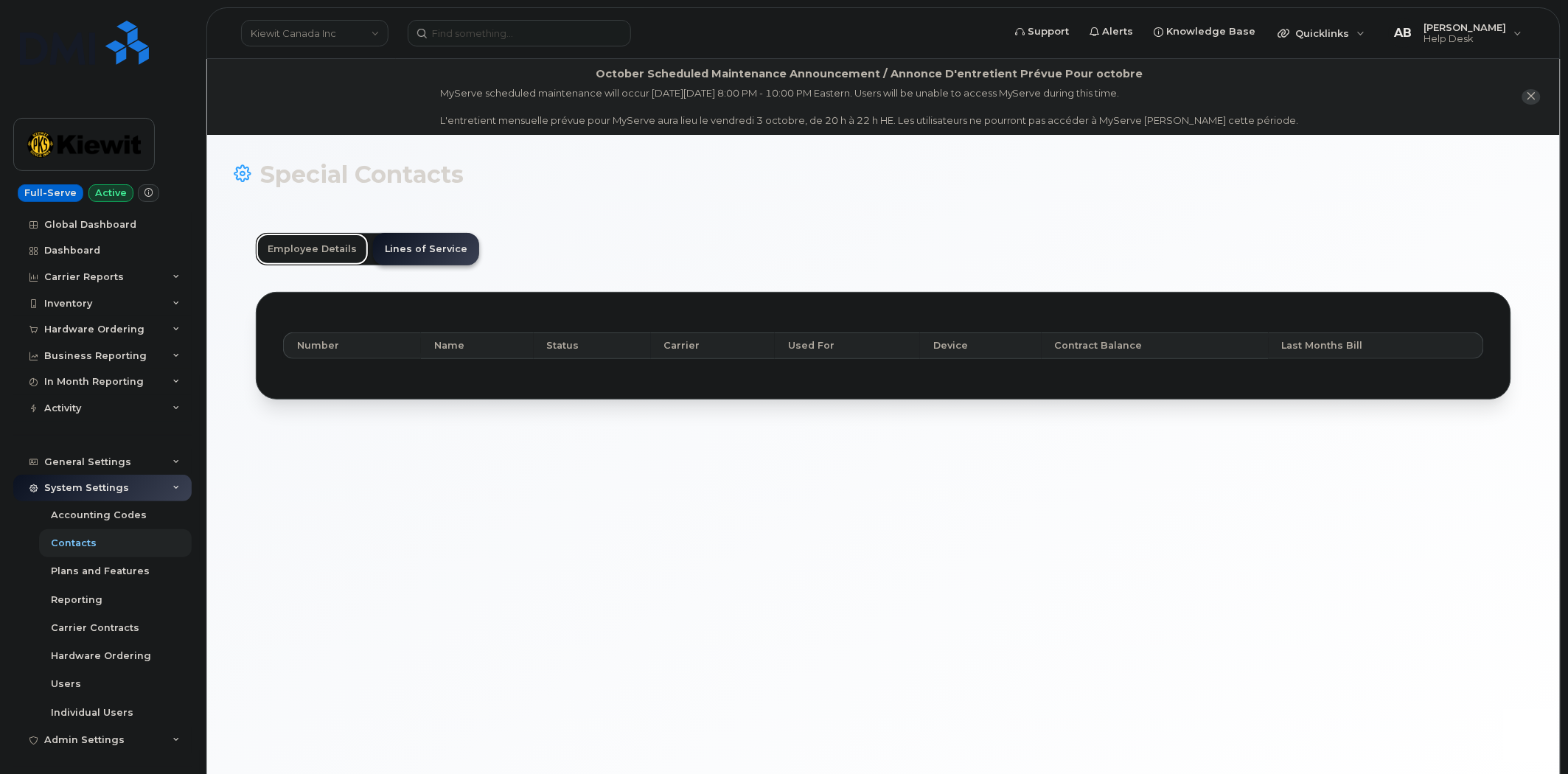
click at [317, 249] on link "Employee Details" at bounding box center [312, 249] width 113 height 33
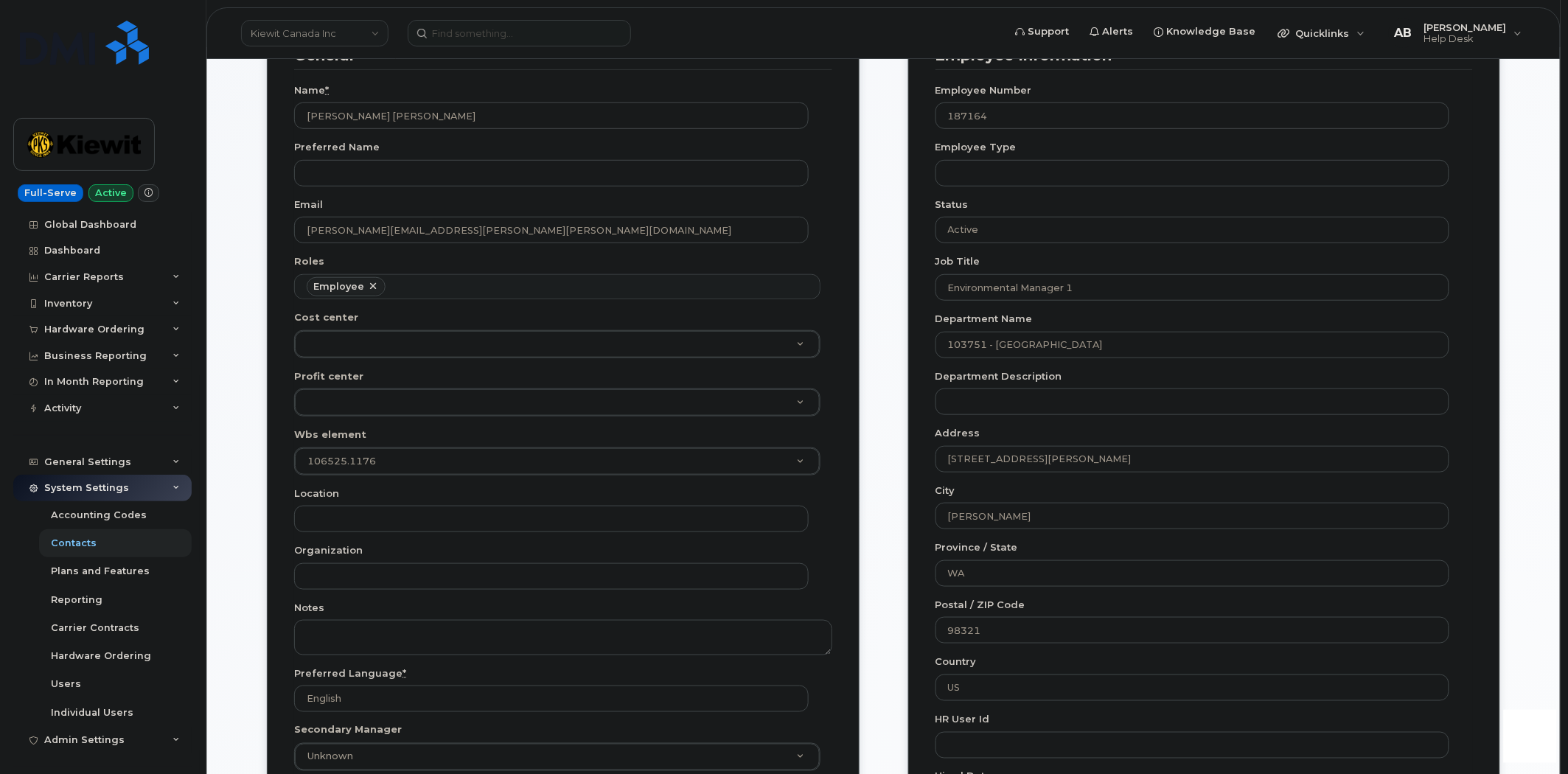
scroll to position [327, 0]
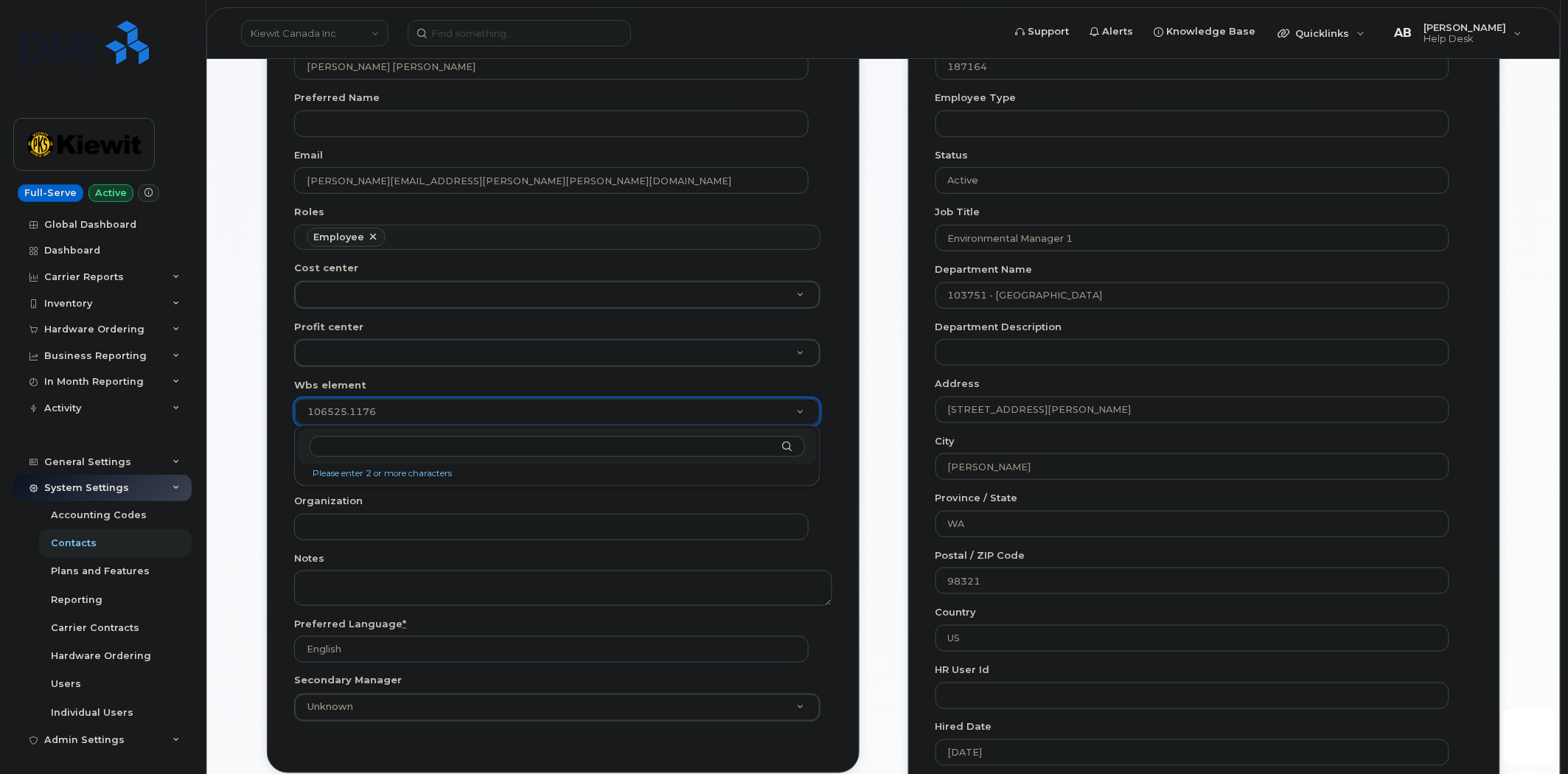
click at [436, 440] on input "text" at bounding box center [557, 447] width 496 height 22
paste input "106525.1176"
type input "106525.1176"
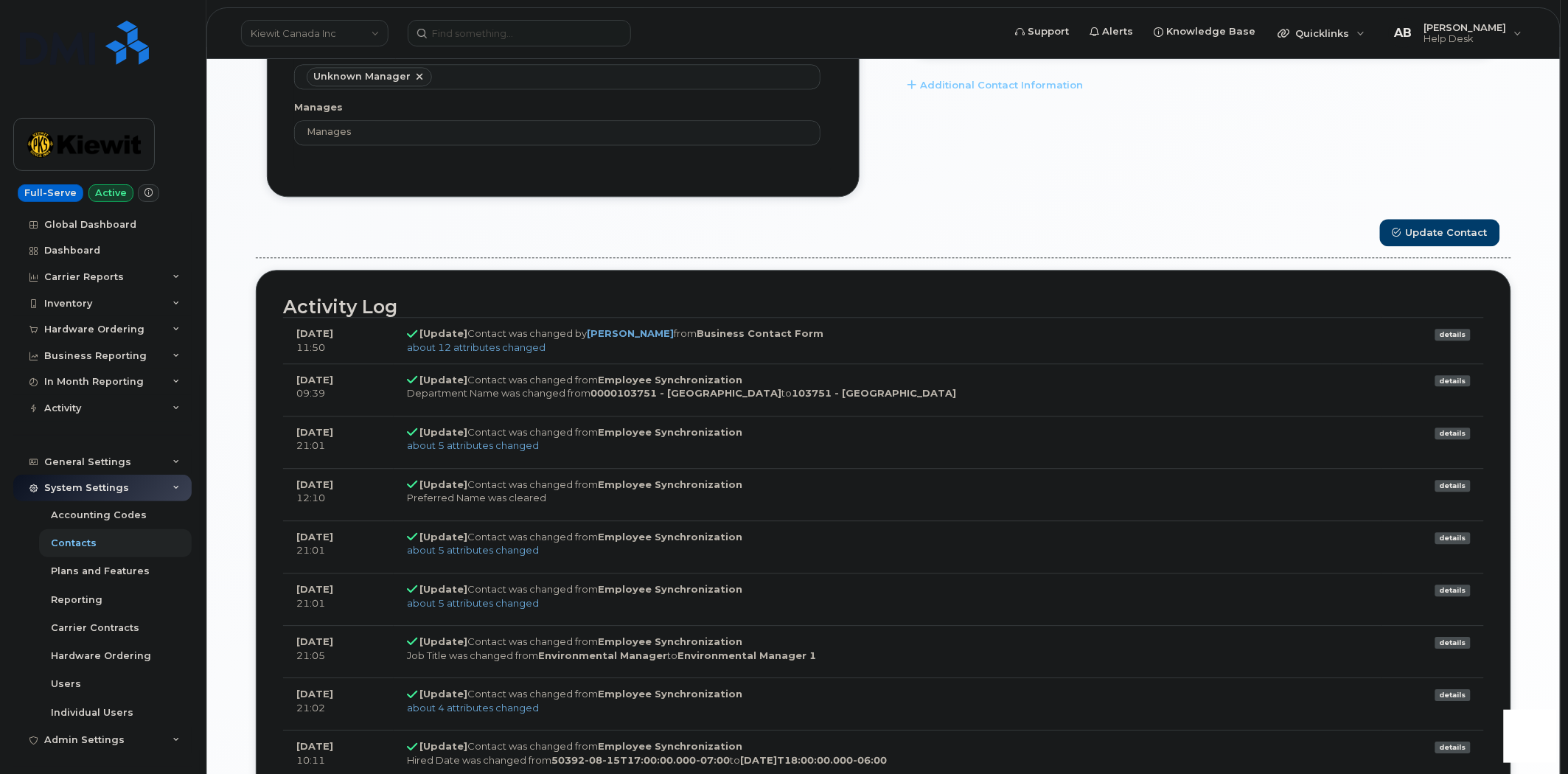
scroll to position [901, 0]
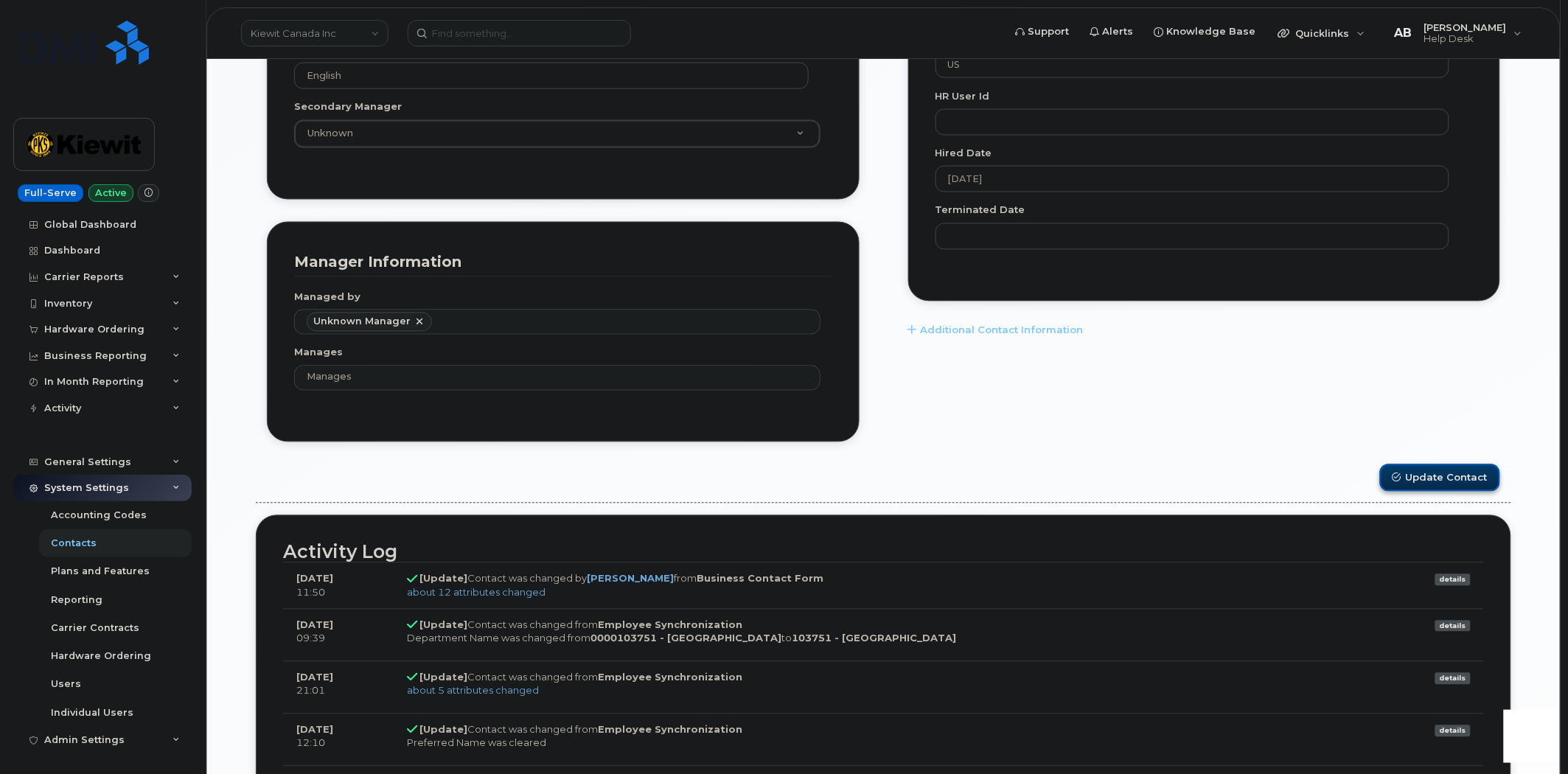
click at [1439, 475] on button "Update Contact" at bounding box center [1440, 478] width 120 height 28
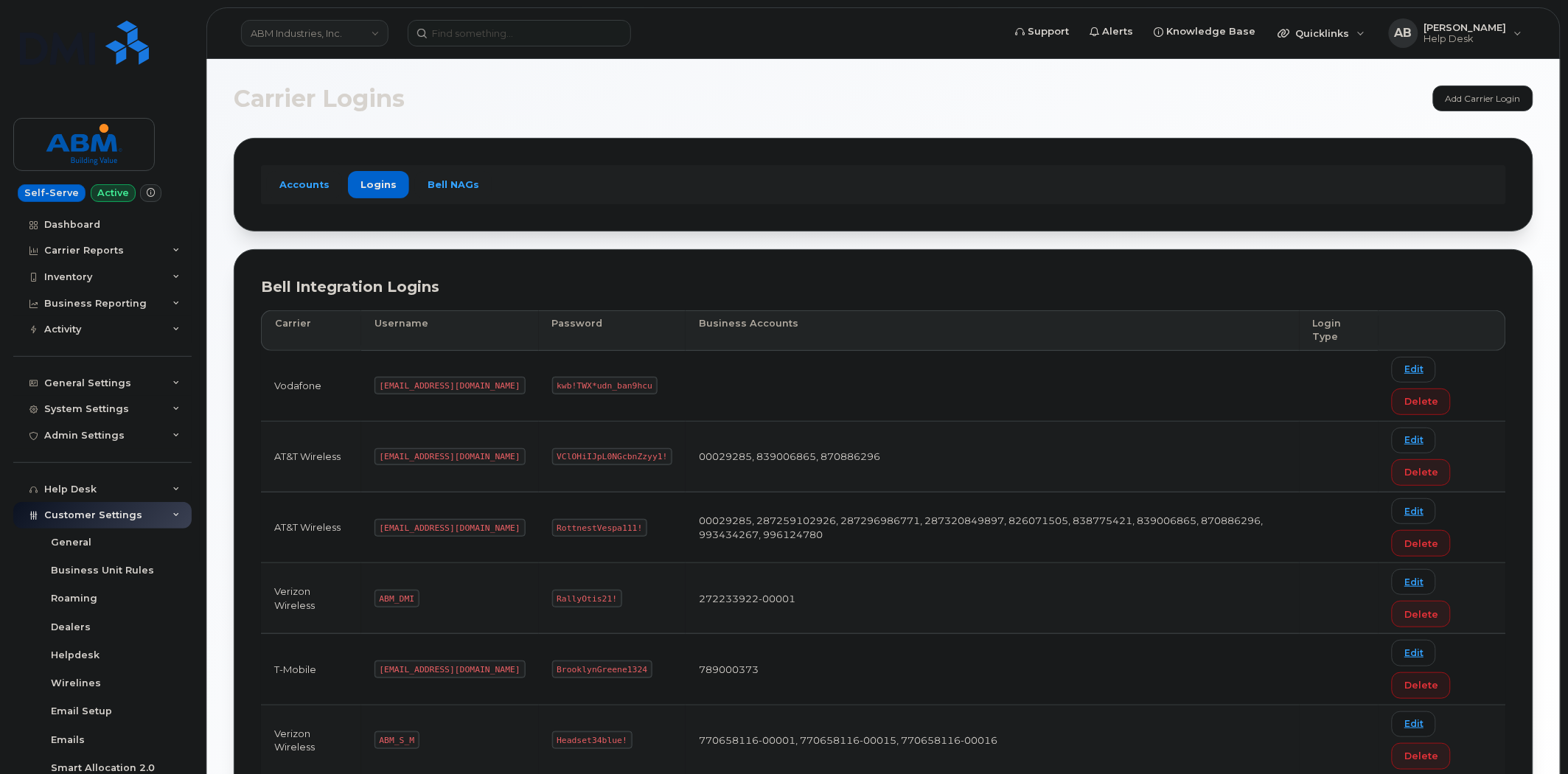
click at [381, 31] on link "ABM Industries, Inc." at bounding box center [315, 33] width 148 height 27
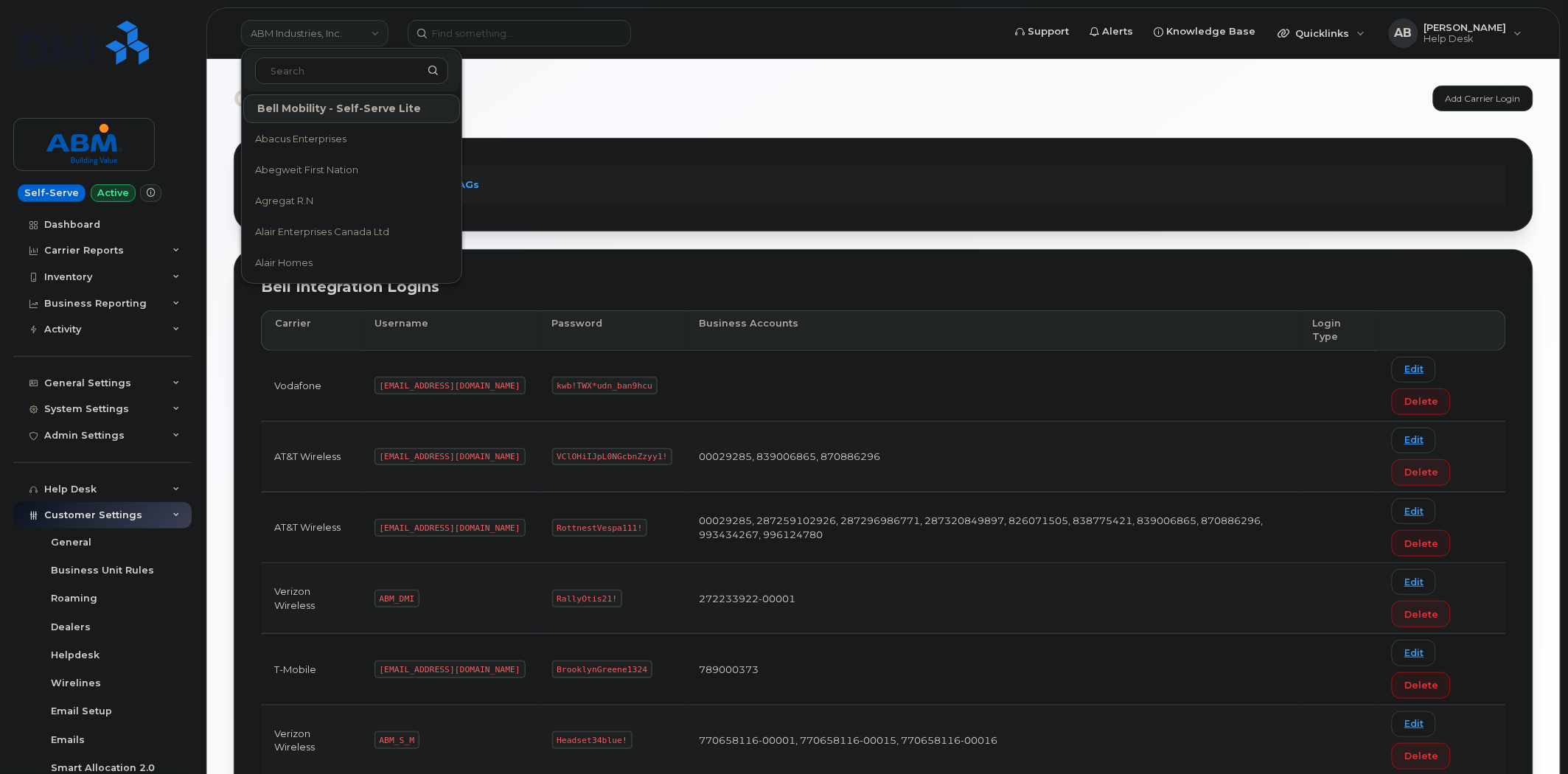
click at [381, 31] on link "ABM Industries, Inc." at bounding box center [315, 33] width 148 height 27
click at [469, 28] on input at bounding box center [520, 33] width 224 height 27
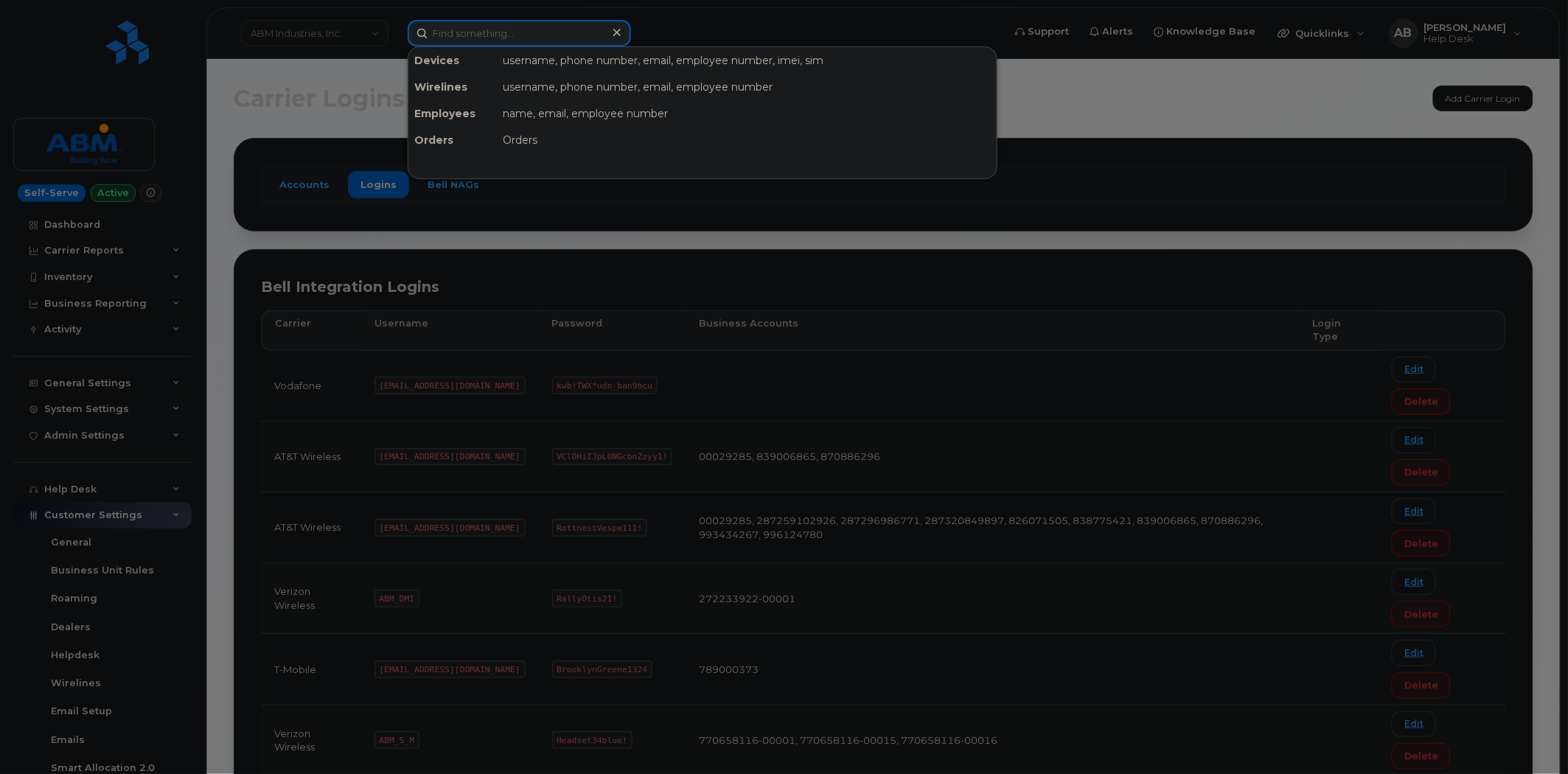
paste input "301583"
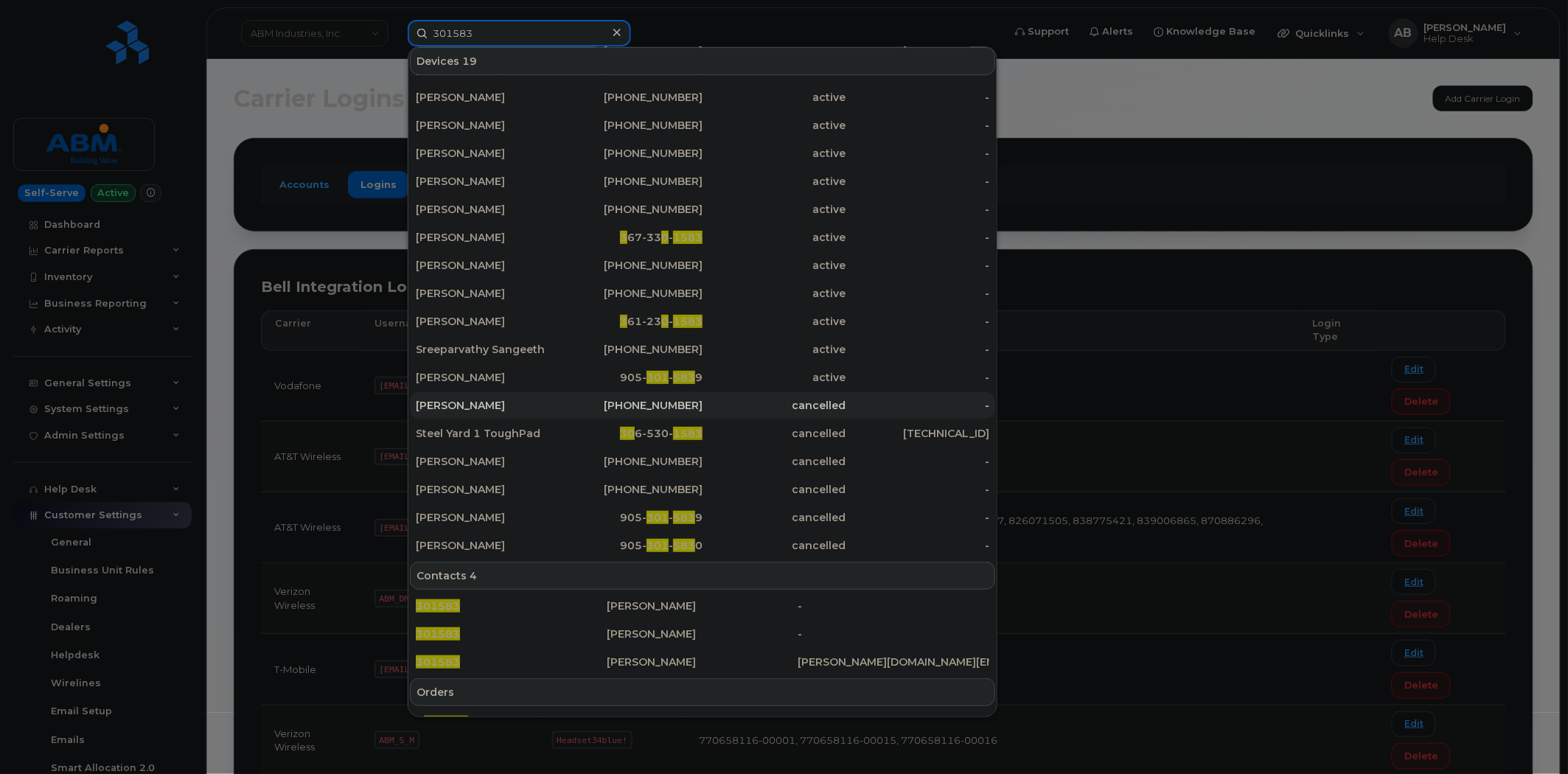
scroll to position [249, 0]
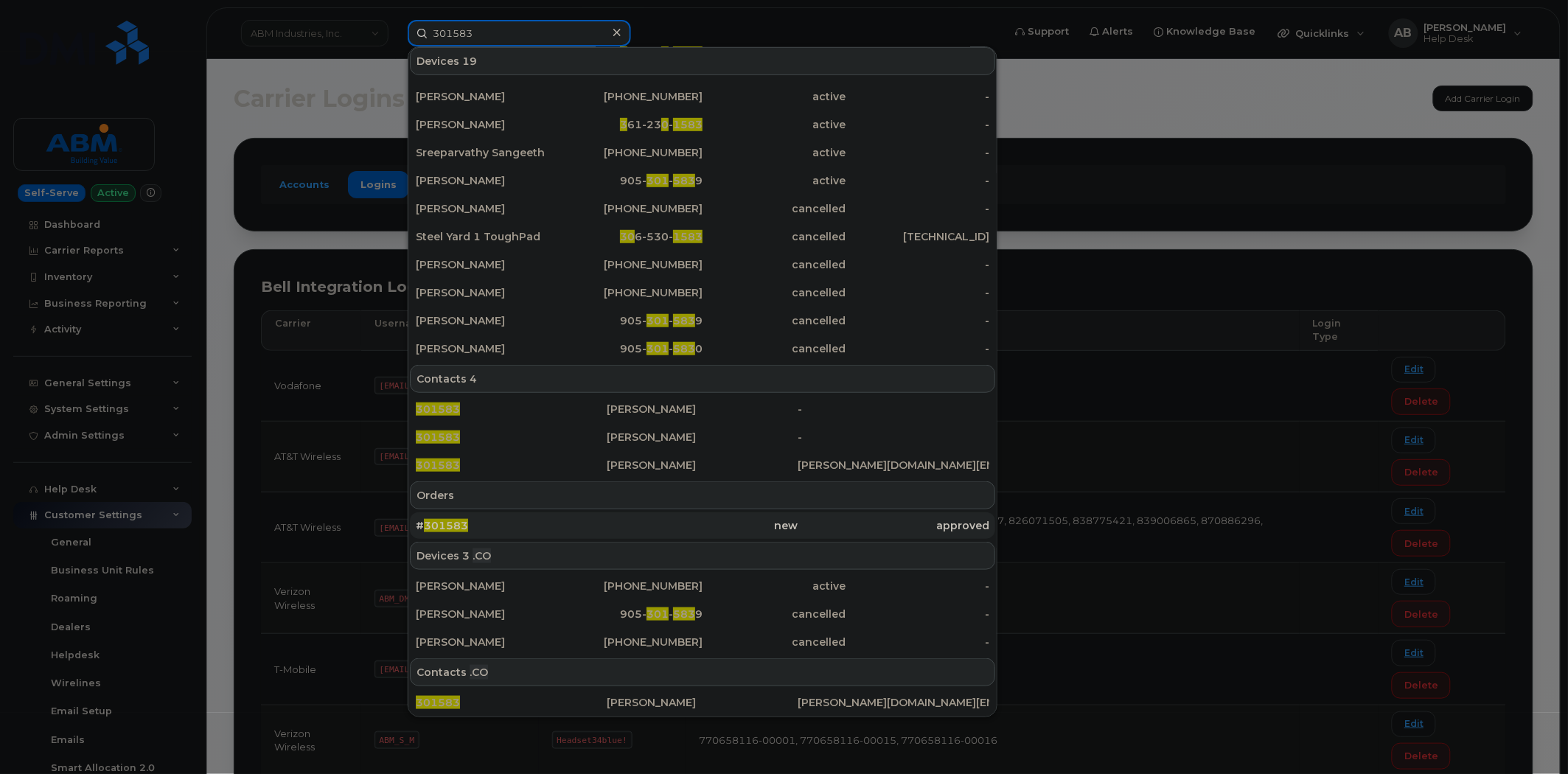
type input "301583"
click at [481, 518] on div "# 301583" at bounding box center [511, 525] width 191 height 15
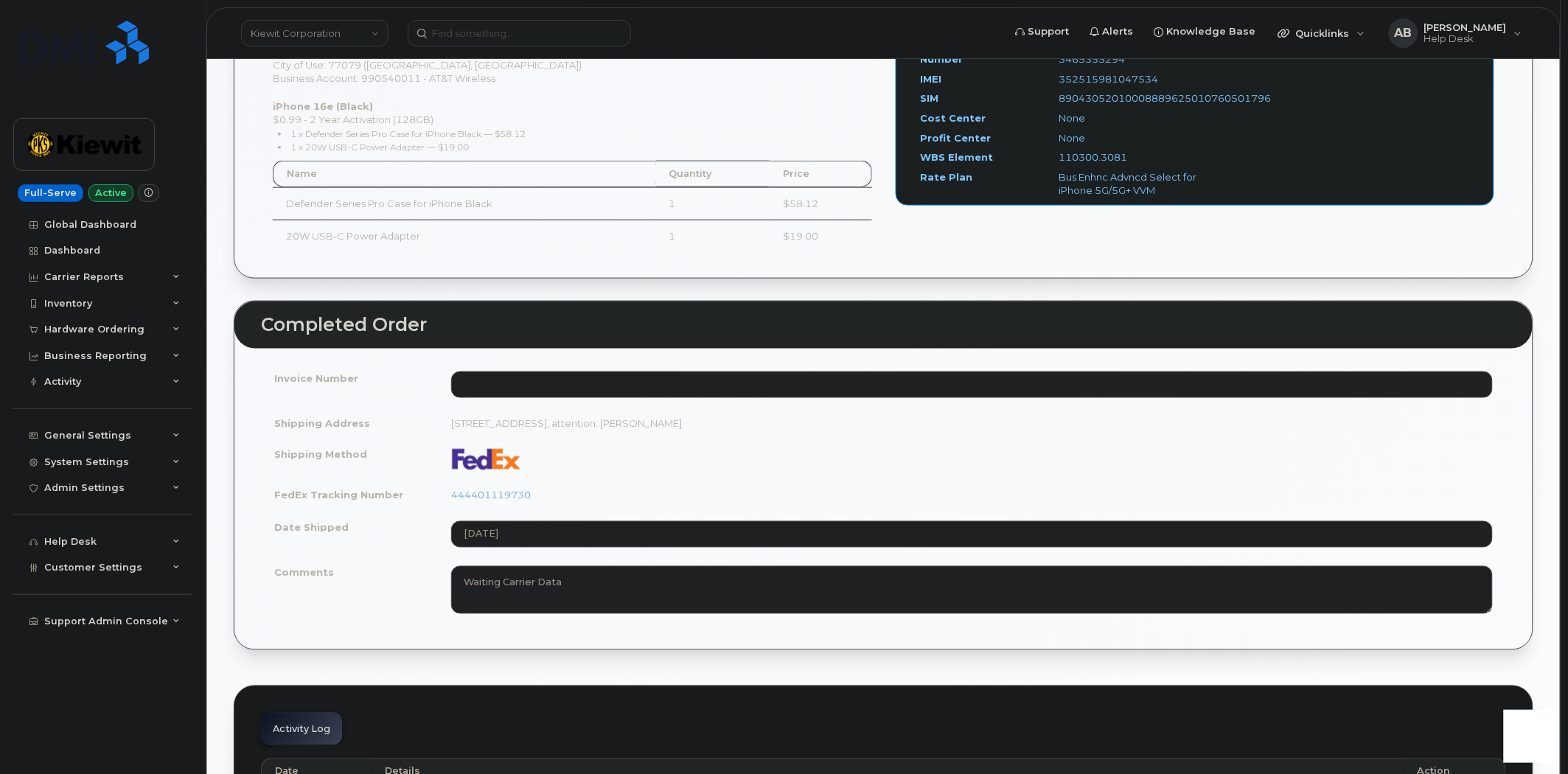
scroll to position [573, 0]
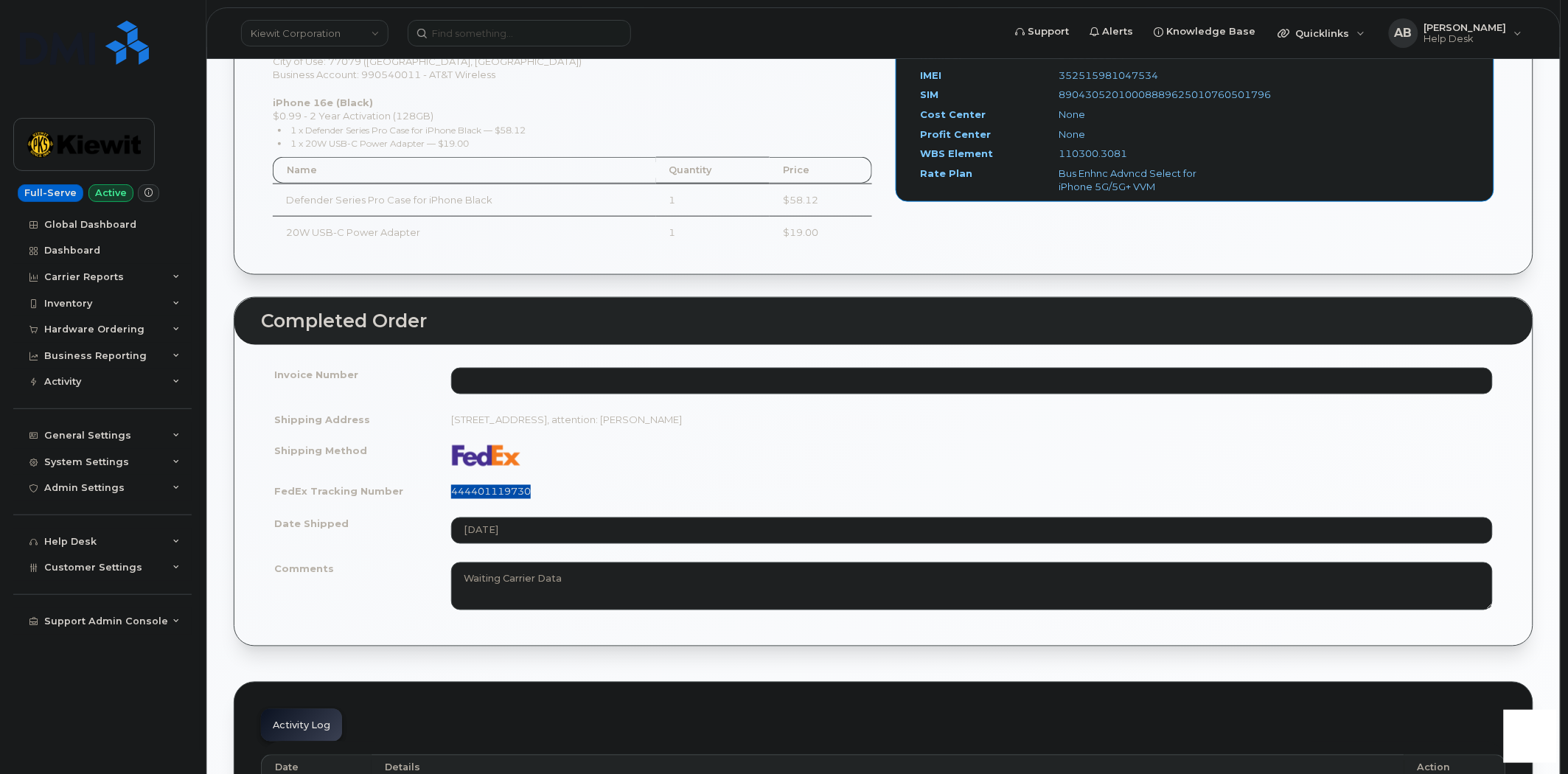
drag, startPoint x: 535, startPoint y: 492, endPoint x: 446, endPoint y: 495, distance: 89.1
click at [446, 495] on td "444401119730" at bounding box center [972, 491] width 1068 height 33
copy link "444401119730"
click at [478, 28] on input at bounding box center [520, 33] width 224 height 27
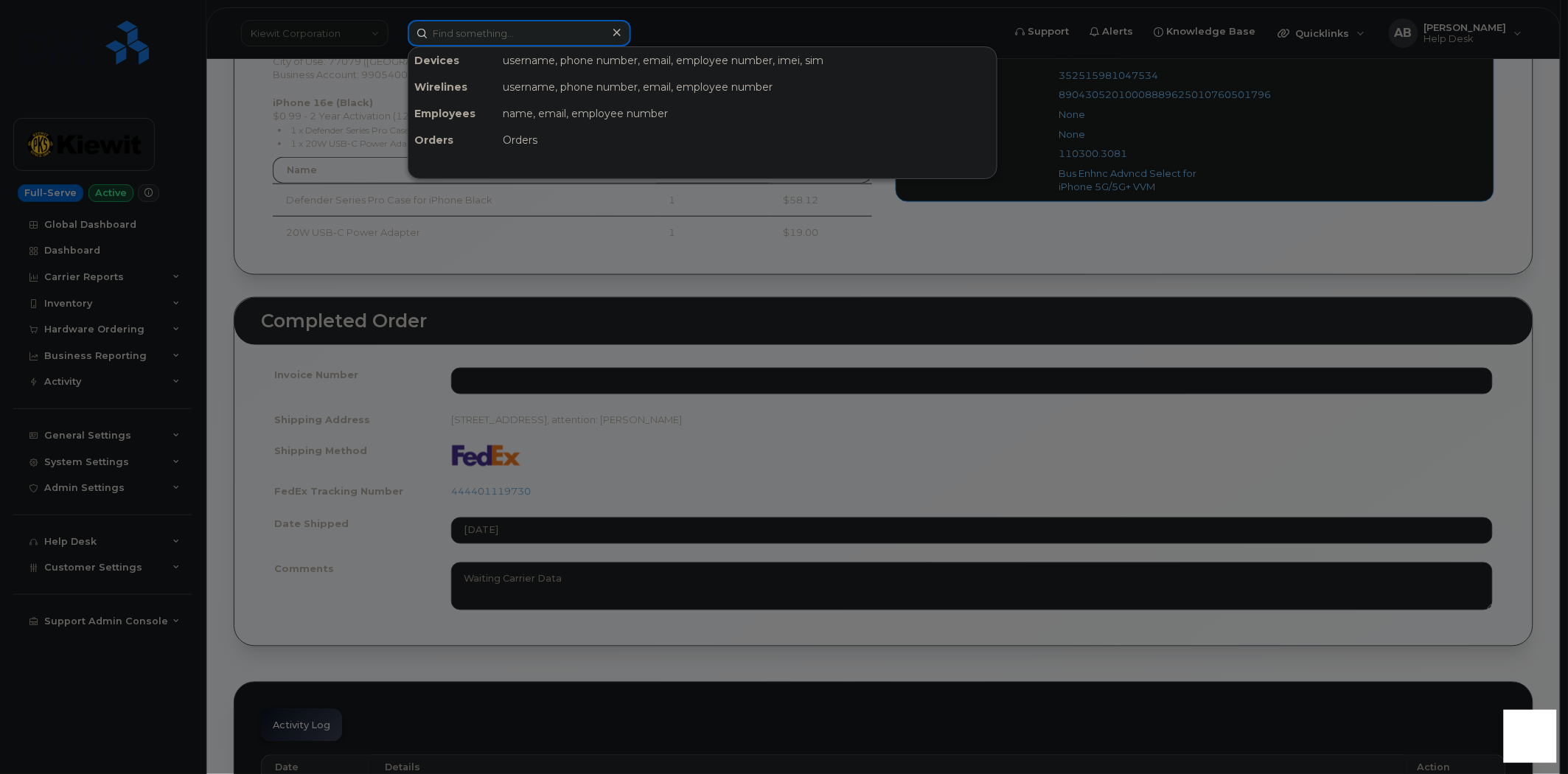
paste input "[PHONE_NUMBER]"
type input "[PHONE_NUMBER]"
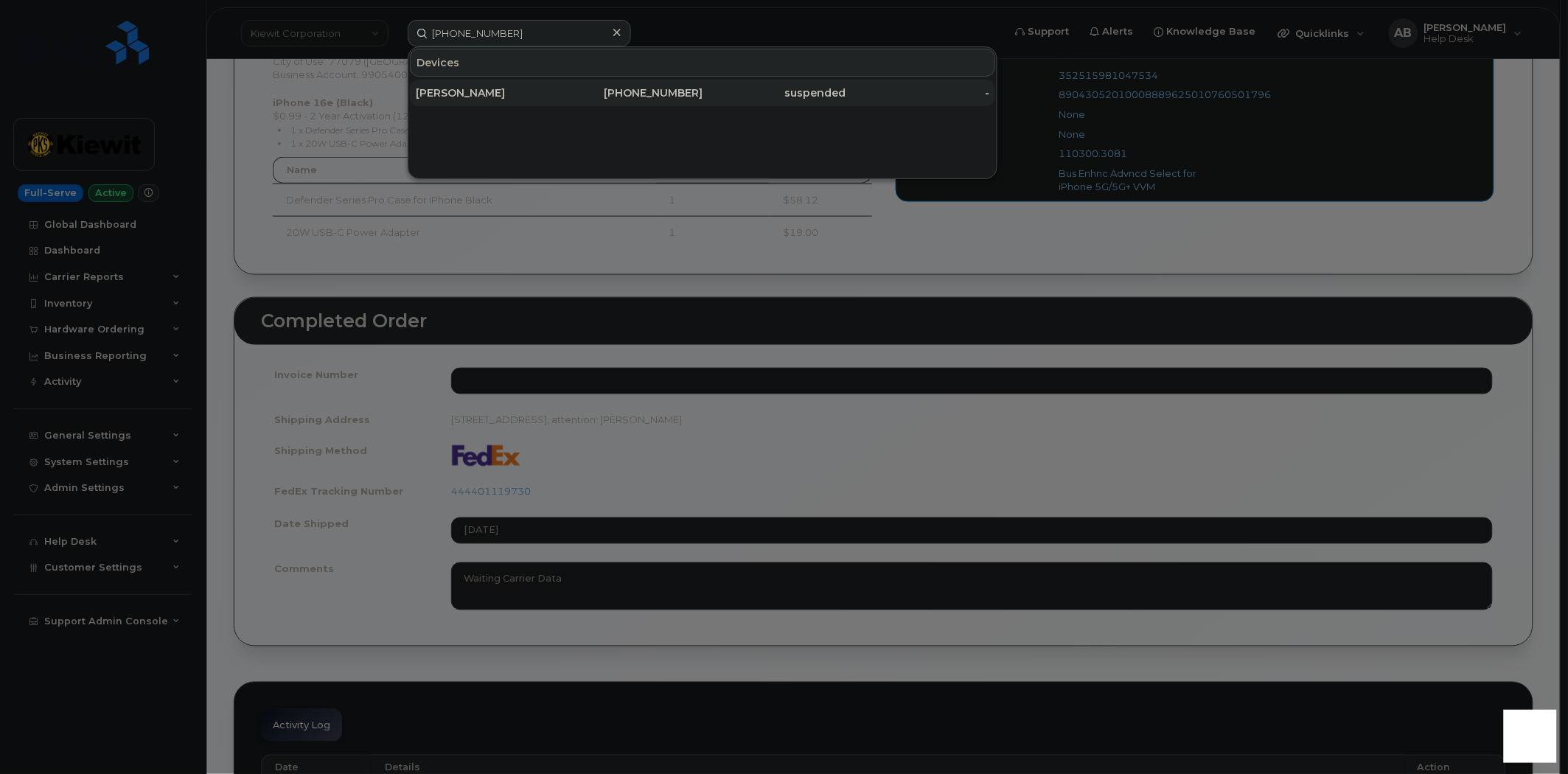
click at [484, 88] on div "[PERSON_NAME]" at bounding box center [487, 93] width 144 height 15
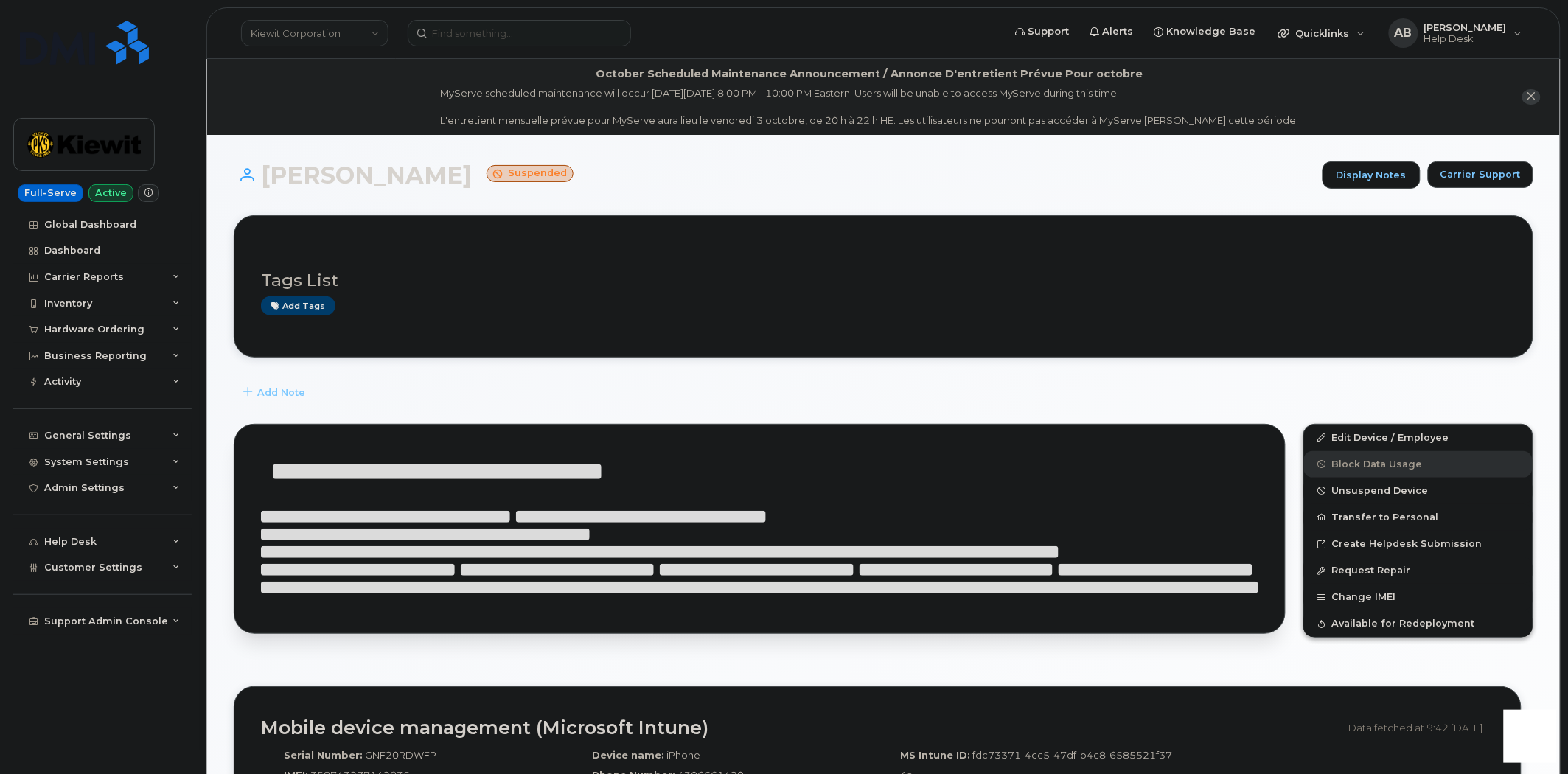
click at [503, 391] on div "Add Note" at bounding box center [884, 393] width 1300 height 27
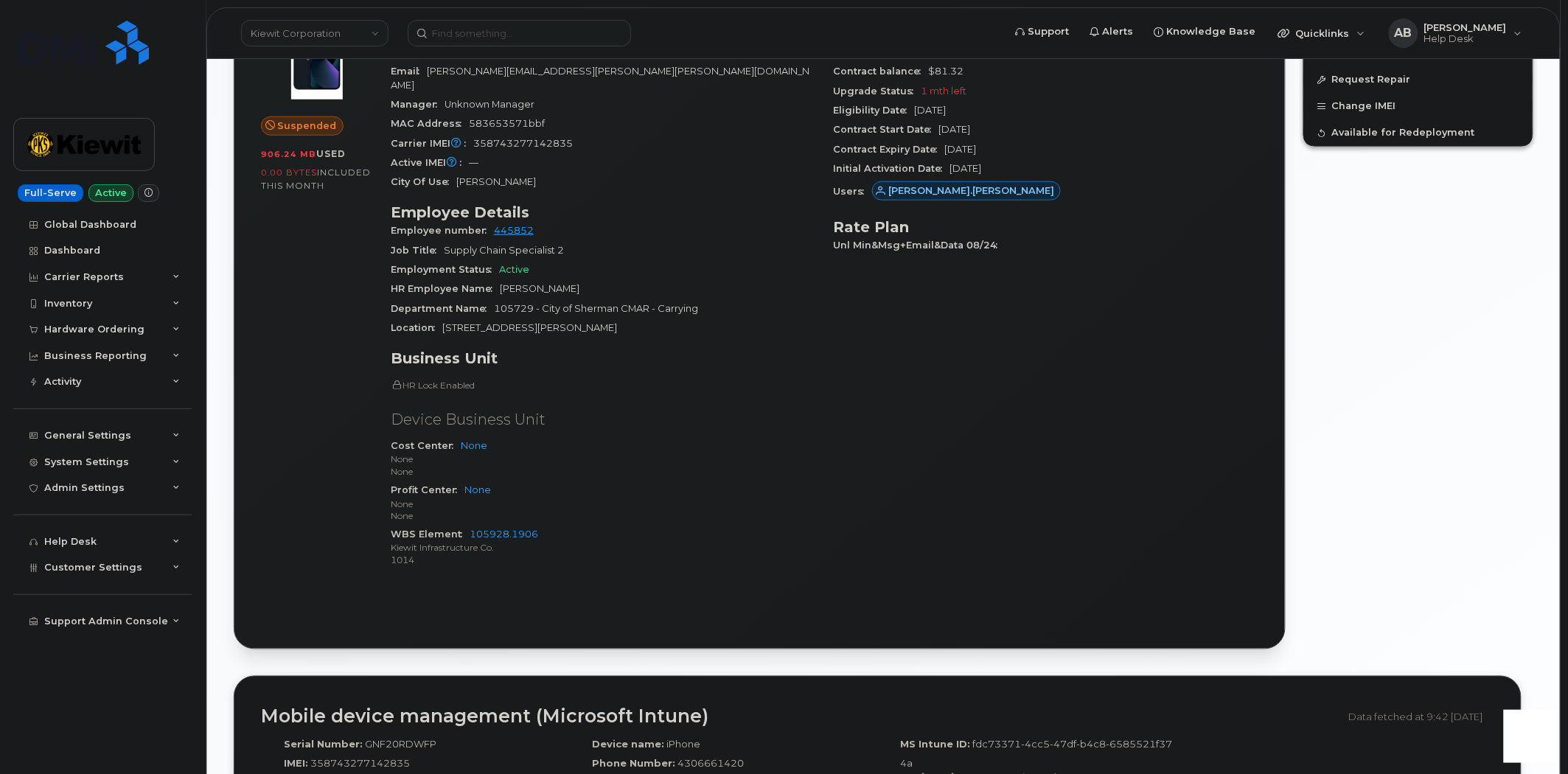
scroll to position [409, 0]
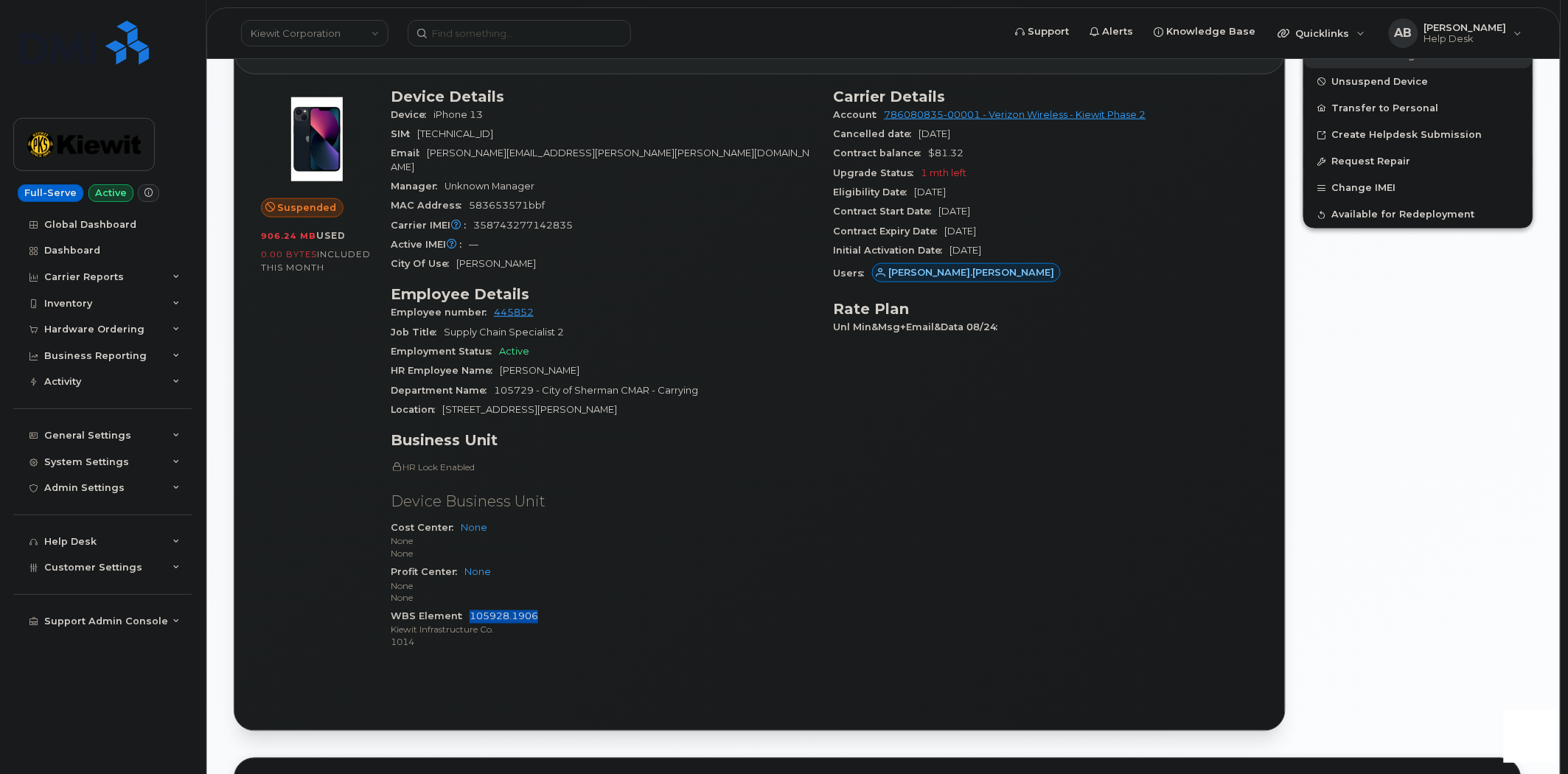
drag, startPoint x: 544, startPoint y: 601, endPoint x: 466, endPoint y: 606, distance: 78.2
click at [466, 607] on div "WBS Element 105928.1906 [PERSON_NAME] Infrastructure Co. 1014" at bounding box center [603, 630] width 426 height 45
copy link "105928.1906"
click at [168, 436] on div "General Settings" at bounding box center [103, 435] width 179 height 27
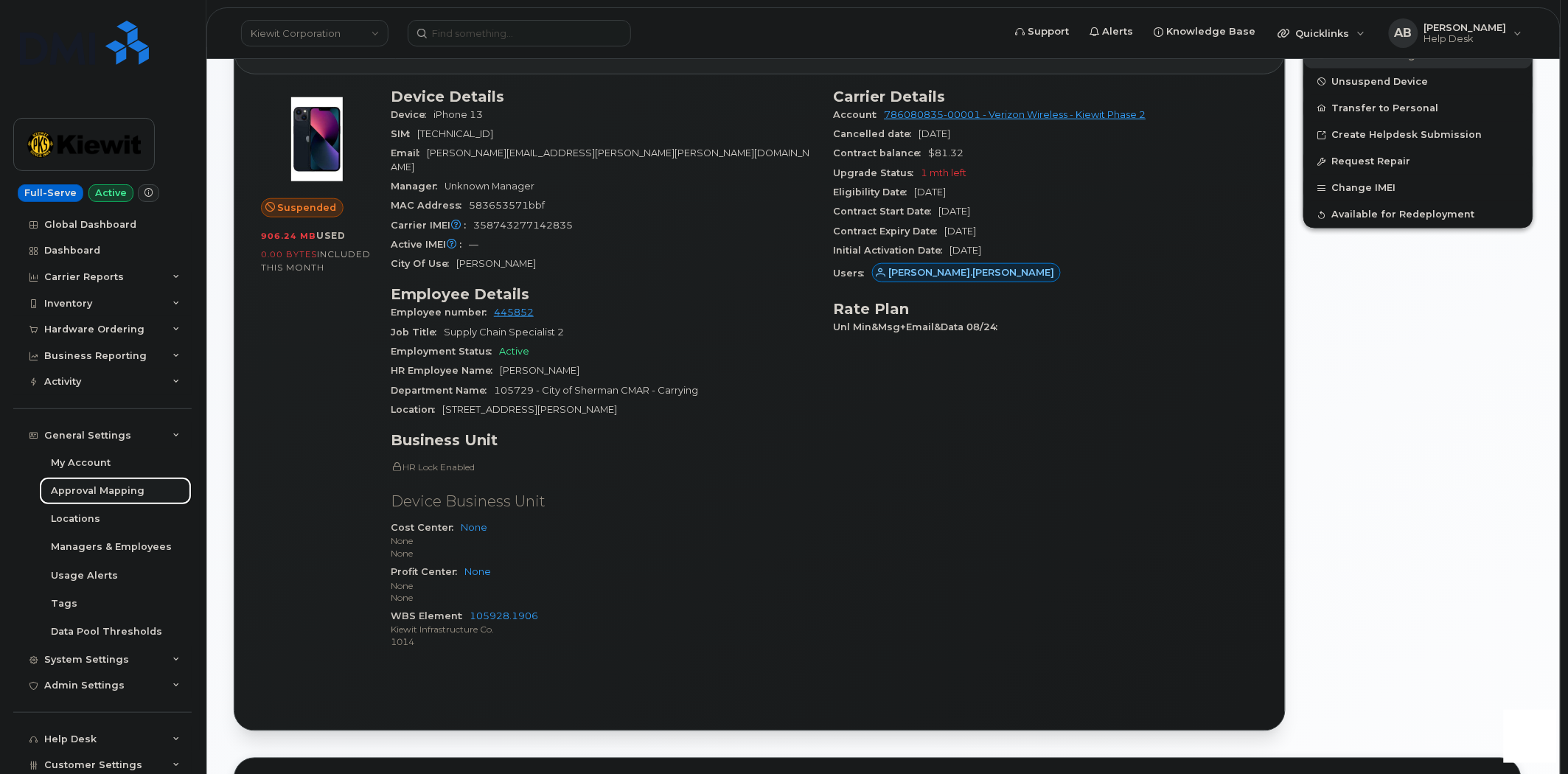
click at [128, 490] on div "Approval Mapping" at bounding box center [98, 490] width 93 height 13
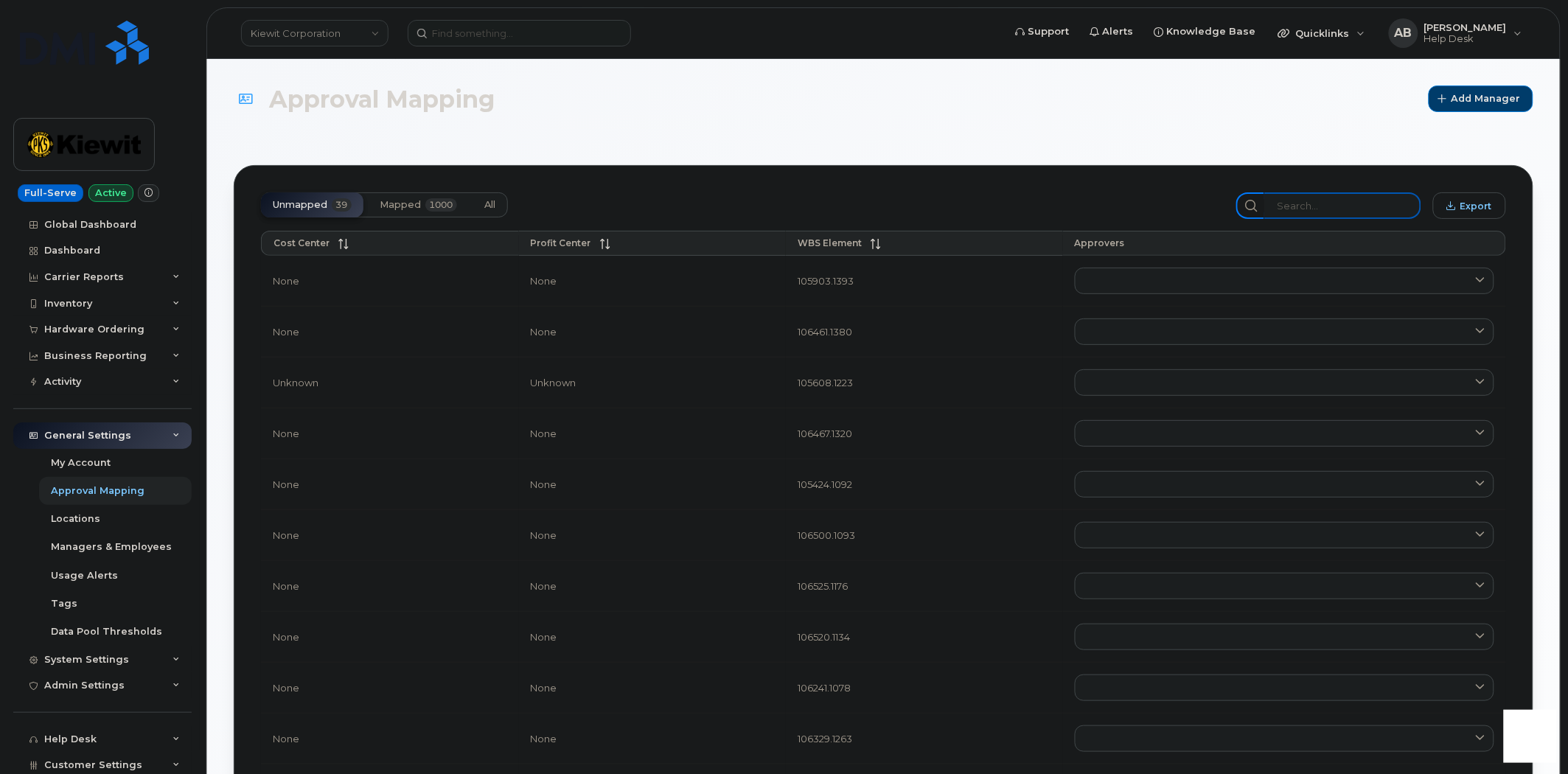
click at [1303, 212] on input "search" at bounding box center [1343, 206] width 157 height 27
paste input "105928.1906"
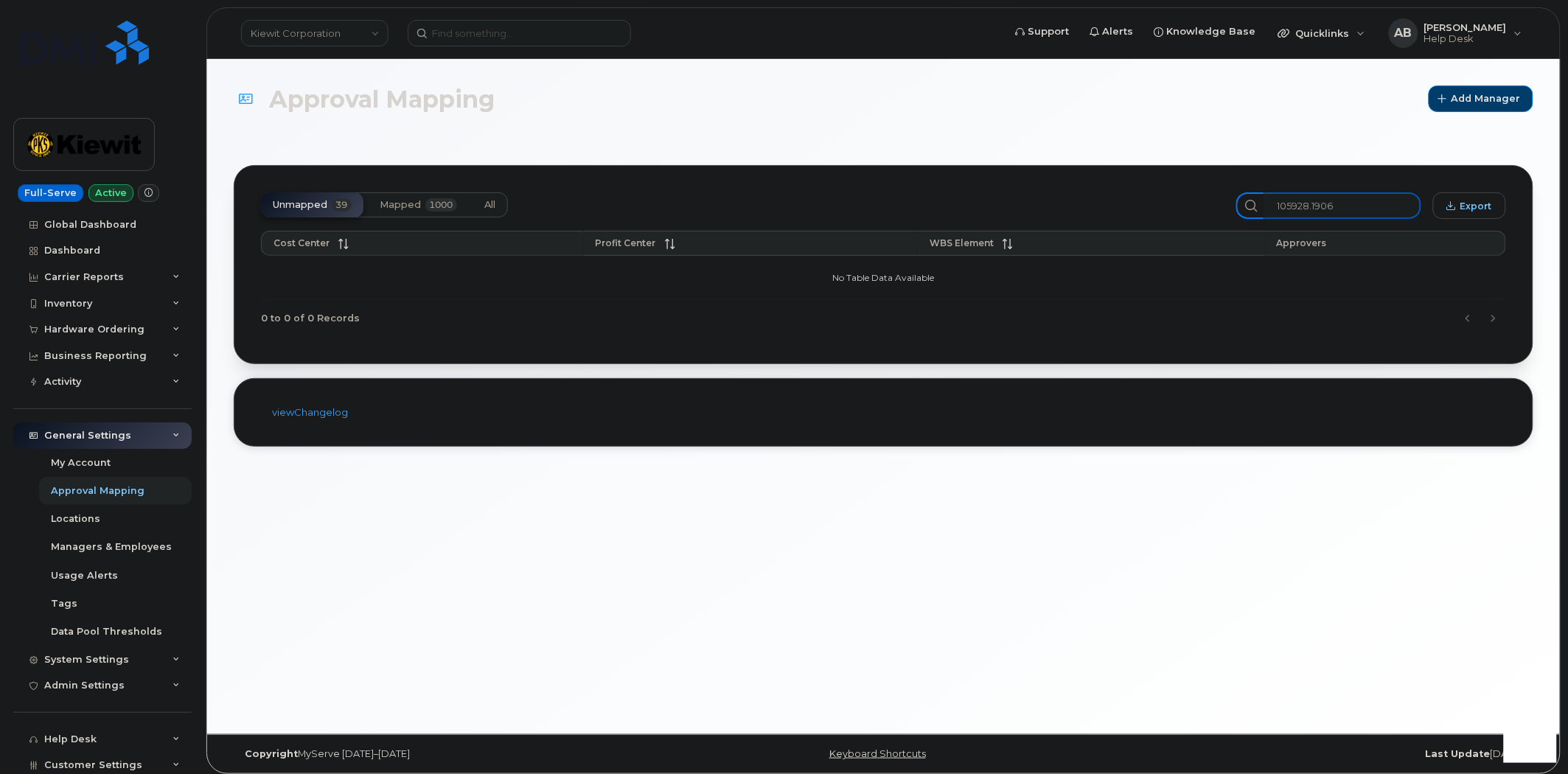
type input "105928.1906"
click at [417, 204] on span "Mapped" at bounding box center [400, 205] width 41 height 12
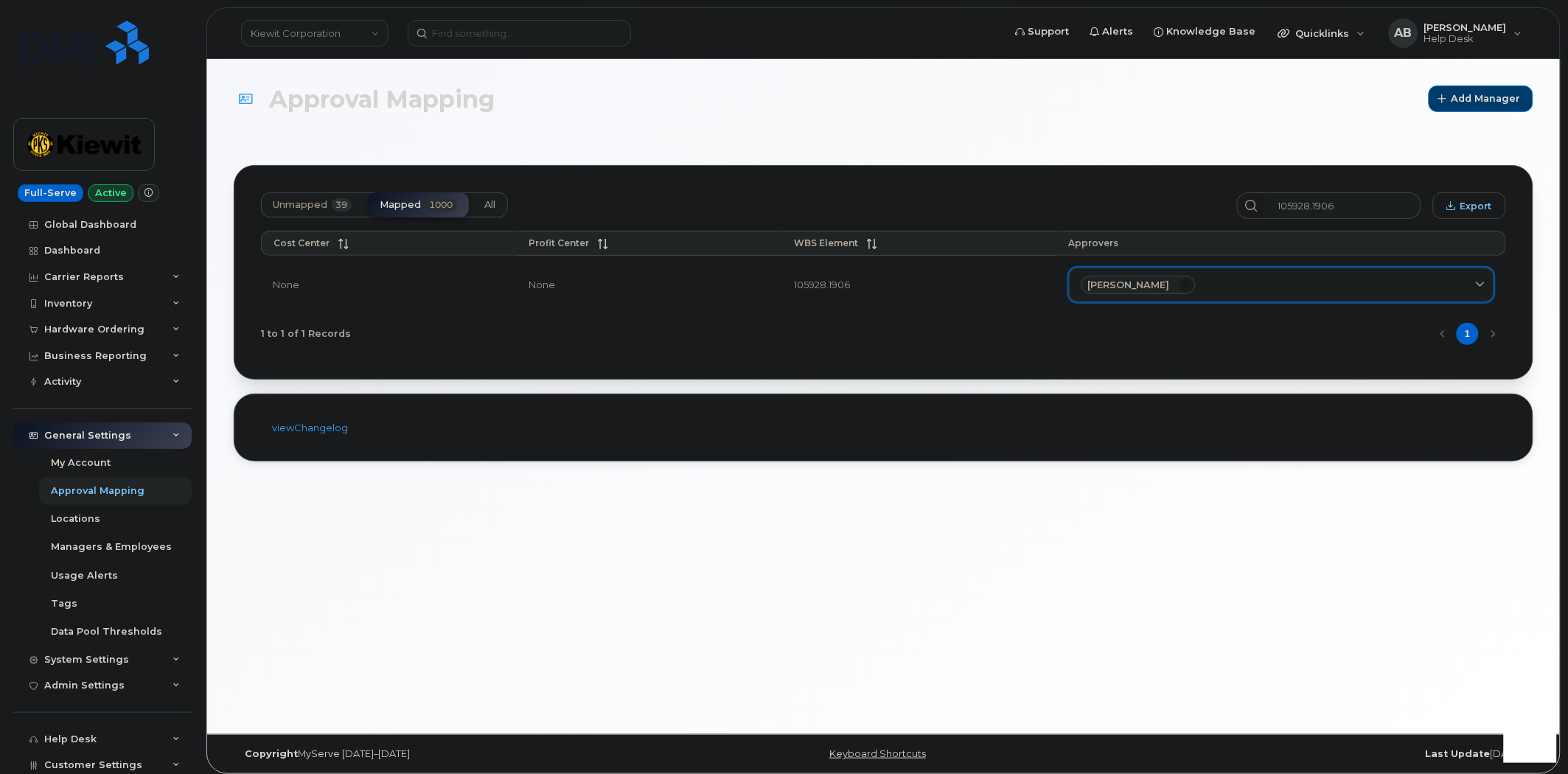
click at [1301, 294] on div "[PERSON_NAME]" at bounding box center [1282, 284] width 401 height 19
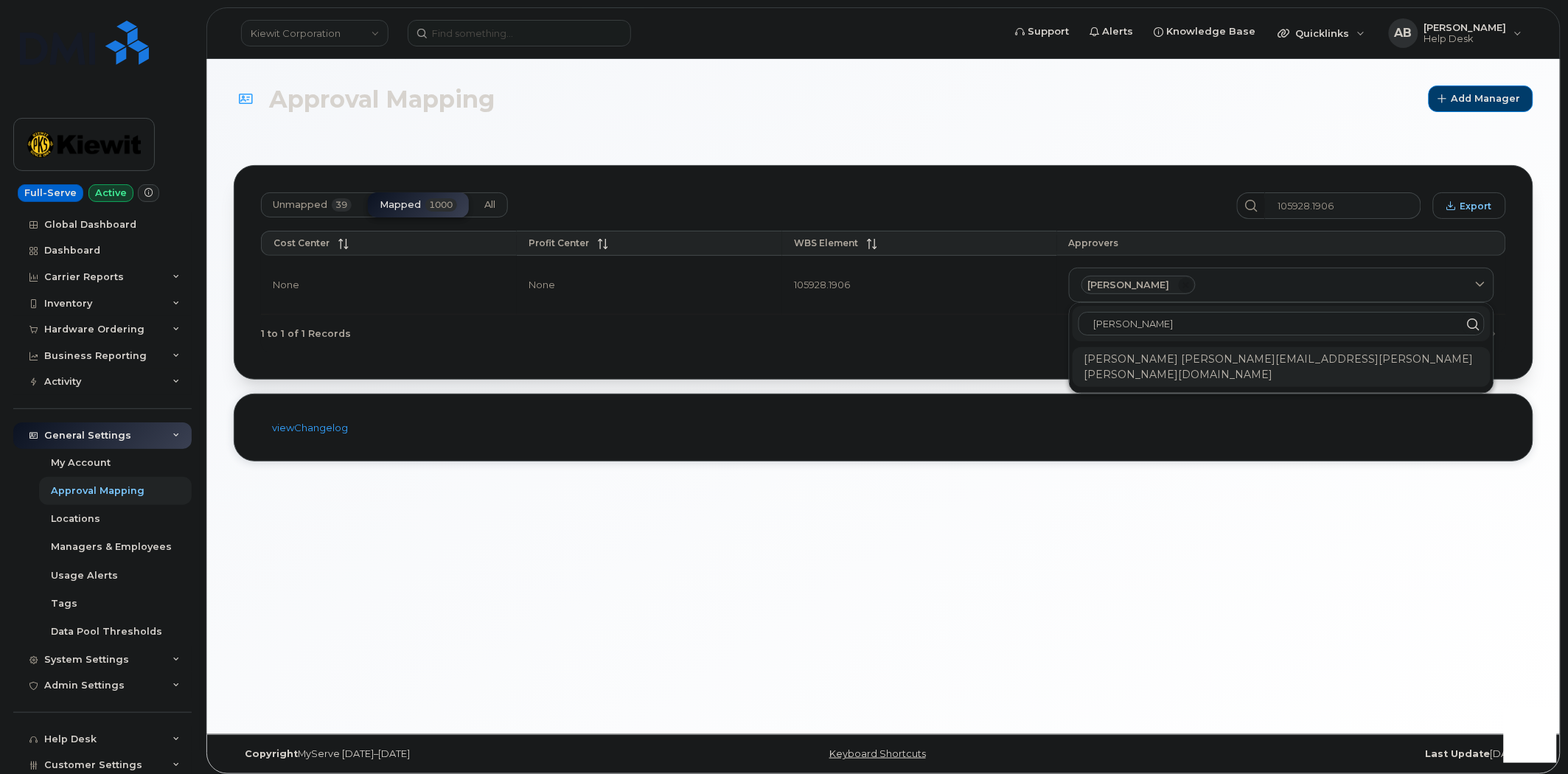
type input "[PERSON_NAME]"
copy div "[PERSON_NAME][EMAIL_ADDRESS][PERSON_NAME][PERSON_NAME][DOMAIN_NAME]"
drag, startPoint x: 1339, startPoint y: 358, endPoint x: 1168, endPoint y: 364, distance: 171.1
click at [1168, 364] on div "[PERSON_NAME] [PERSON_NAME][EMAIL_ADDRESS][PERSON_NAME][PERSON_NAME][DOMAIN_NAM…" at bounding box center [1282, 367] width 418 height 40
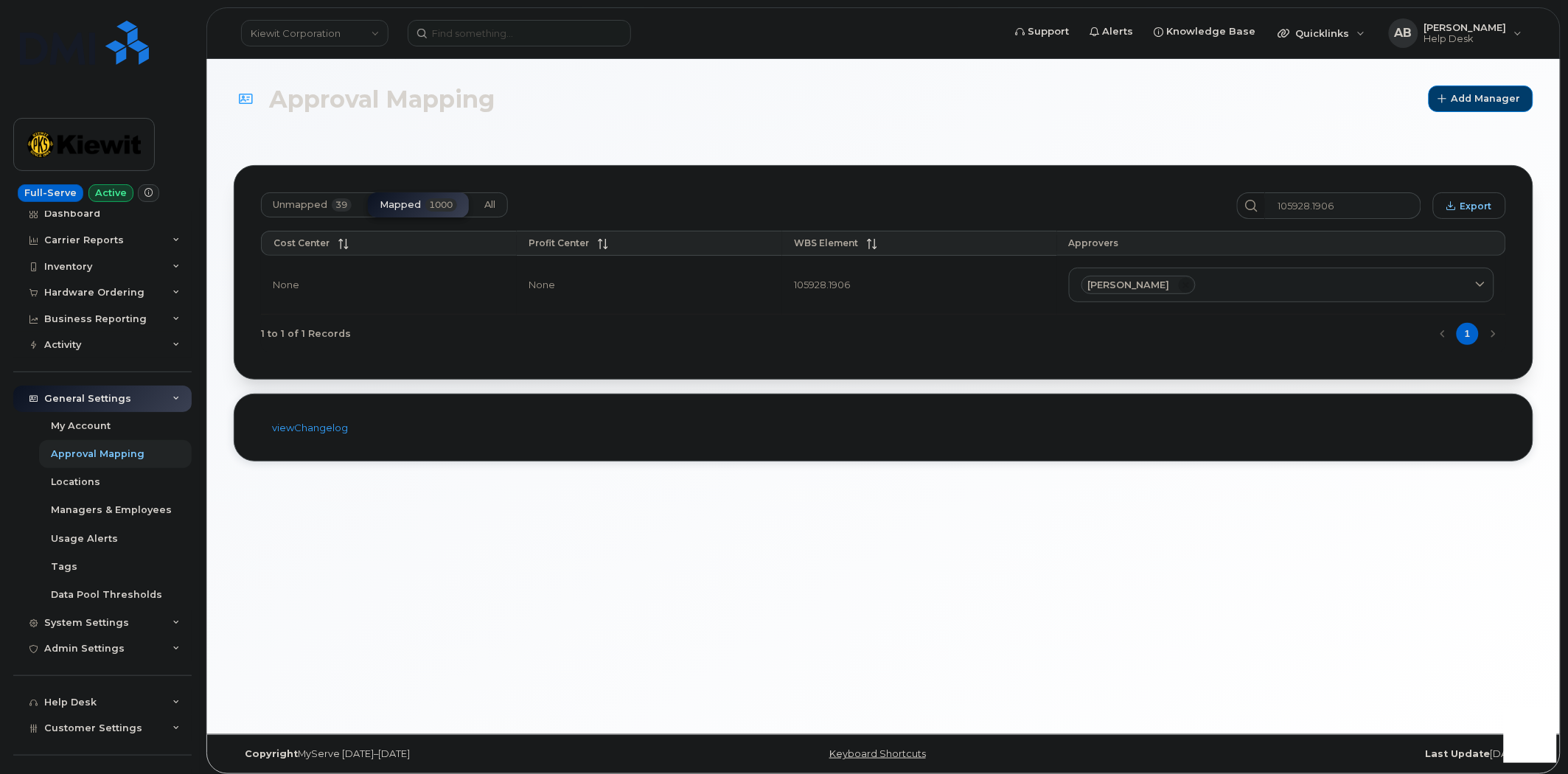
scroll to position [57, 0]
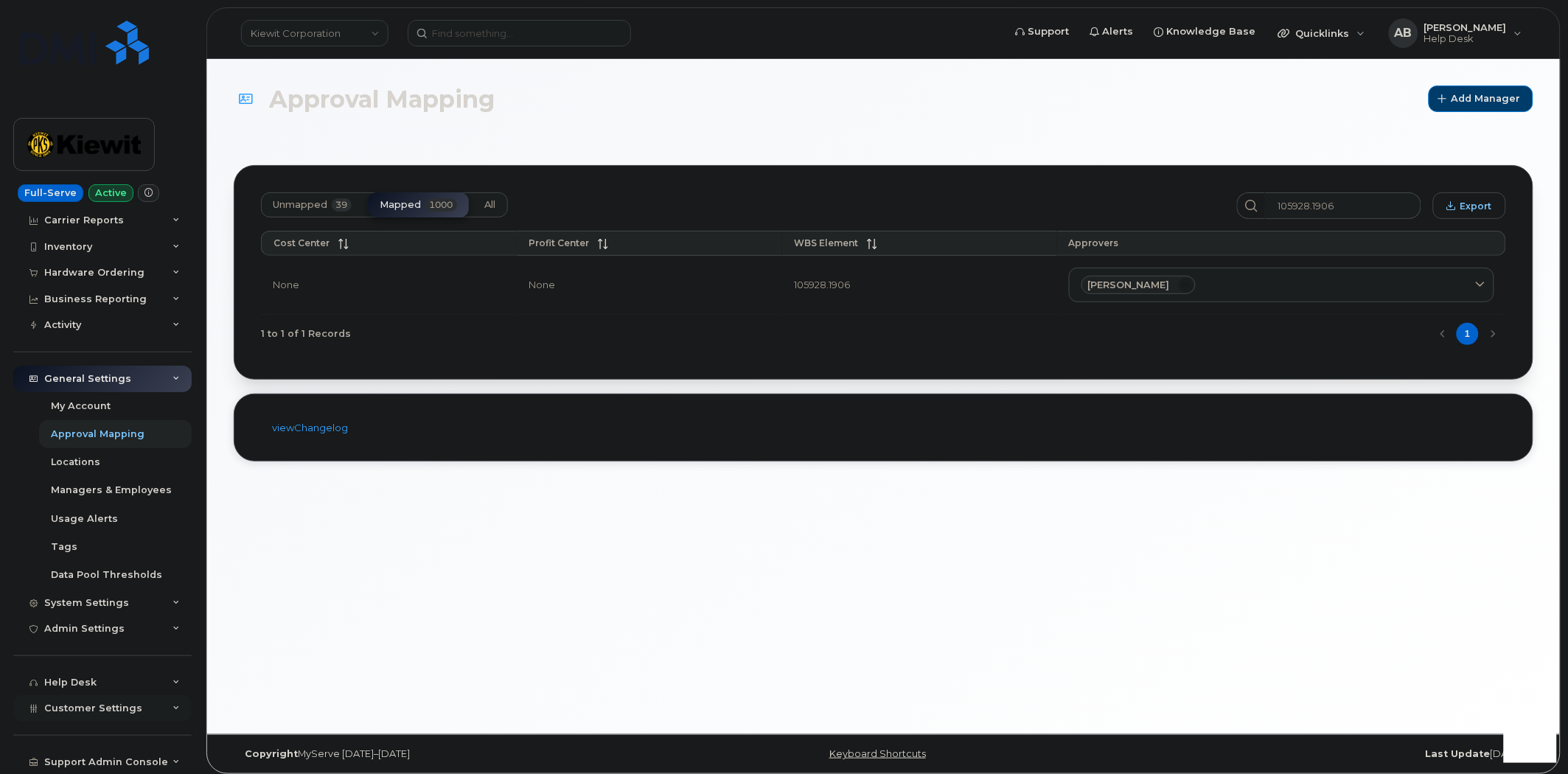
click at [166, 712] on div "Customer Settings" at bounding box center [103, 708] width 179 height 27
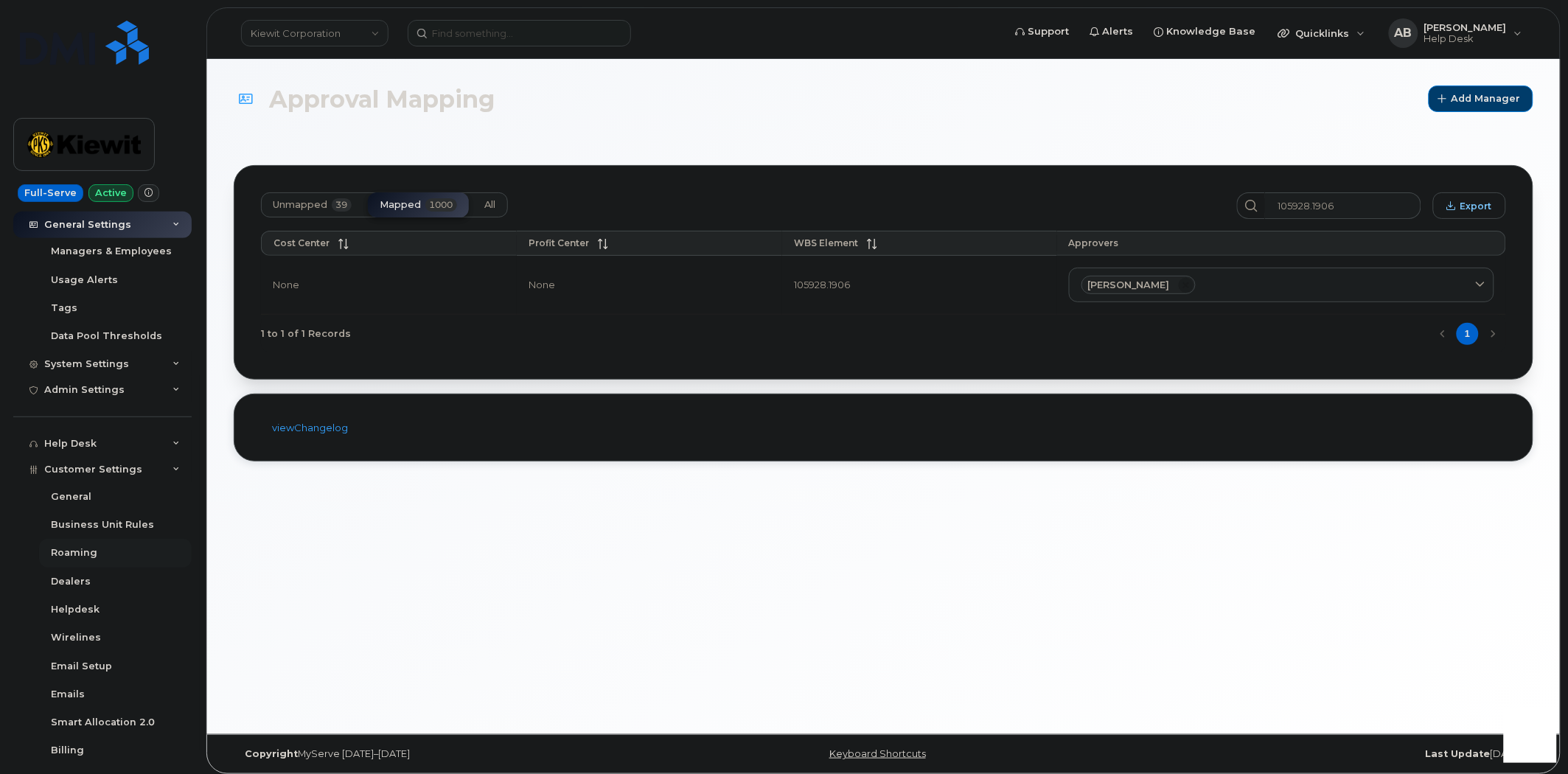
scroll to position [424, 0]
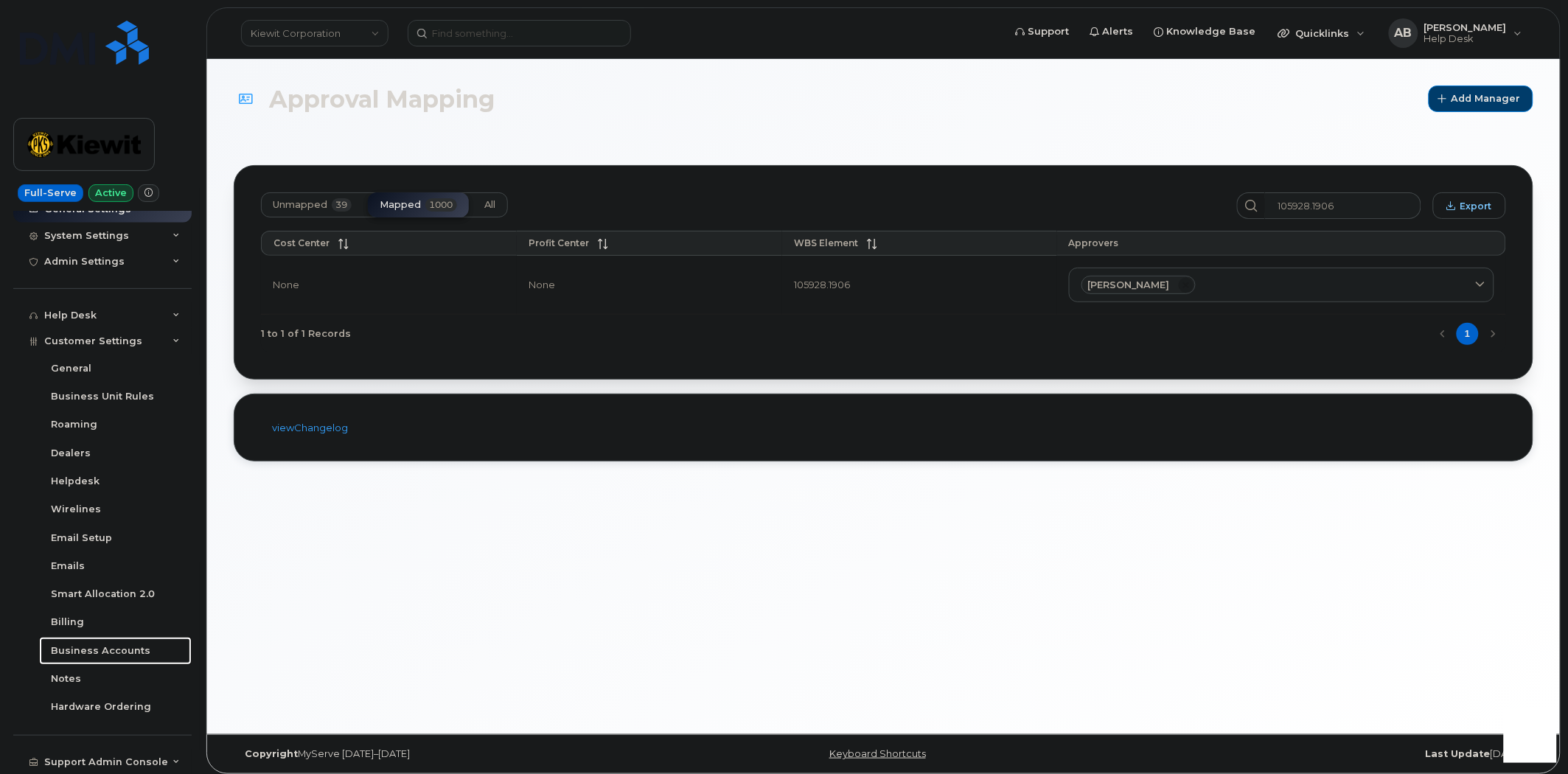
click at [112, 647] on div "Business Accounts" at bounding box center [100, 651] width 99 height 13
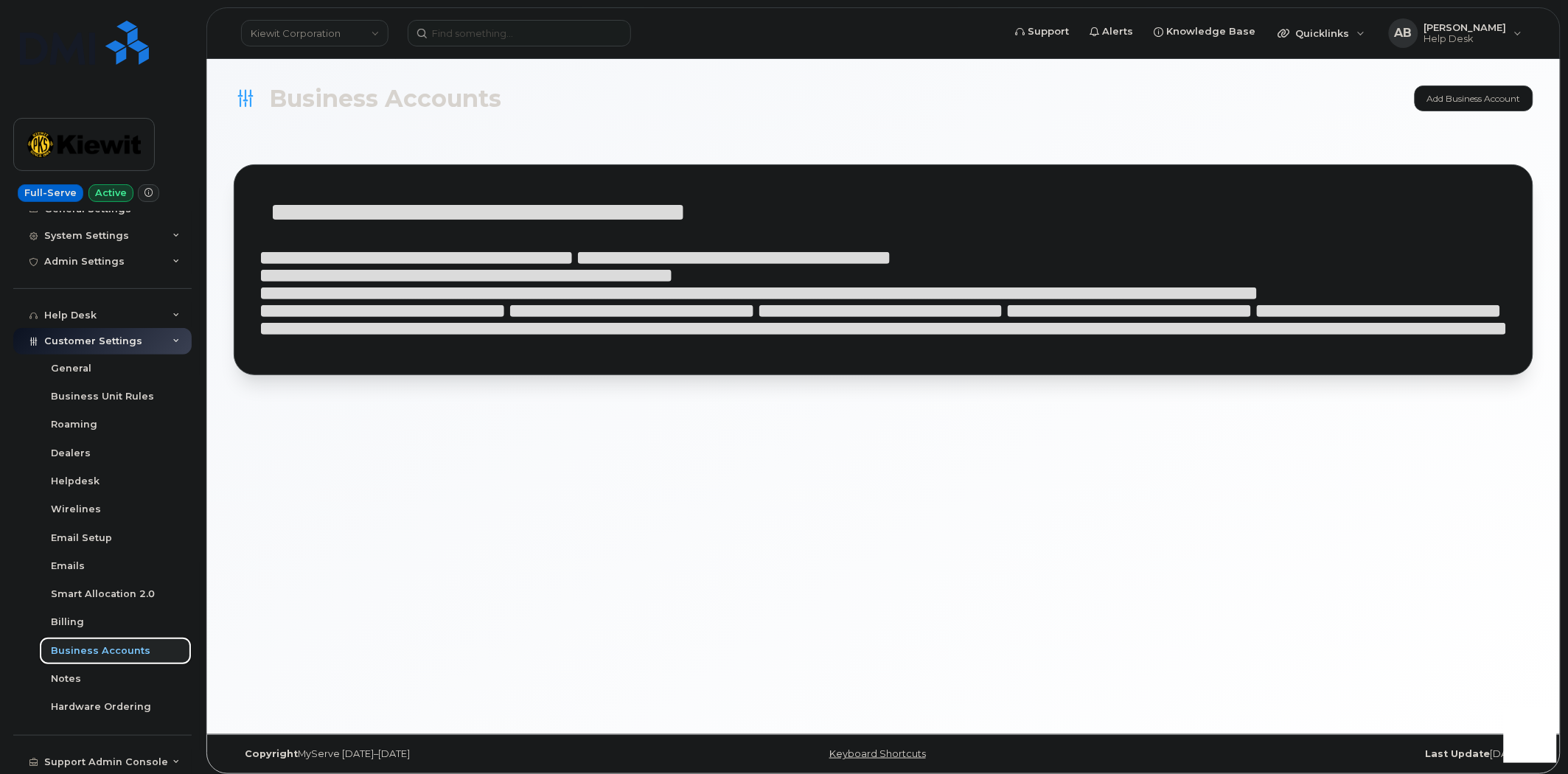
scroll to position [226, 0]
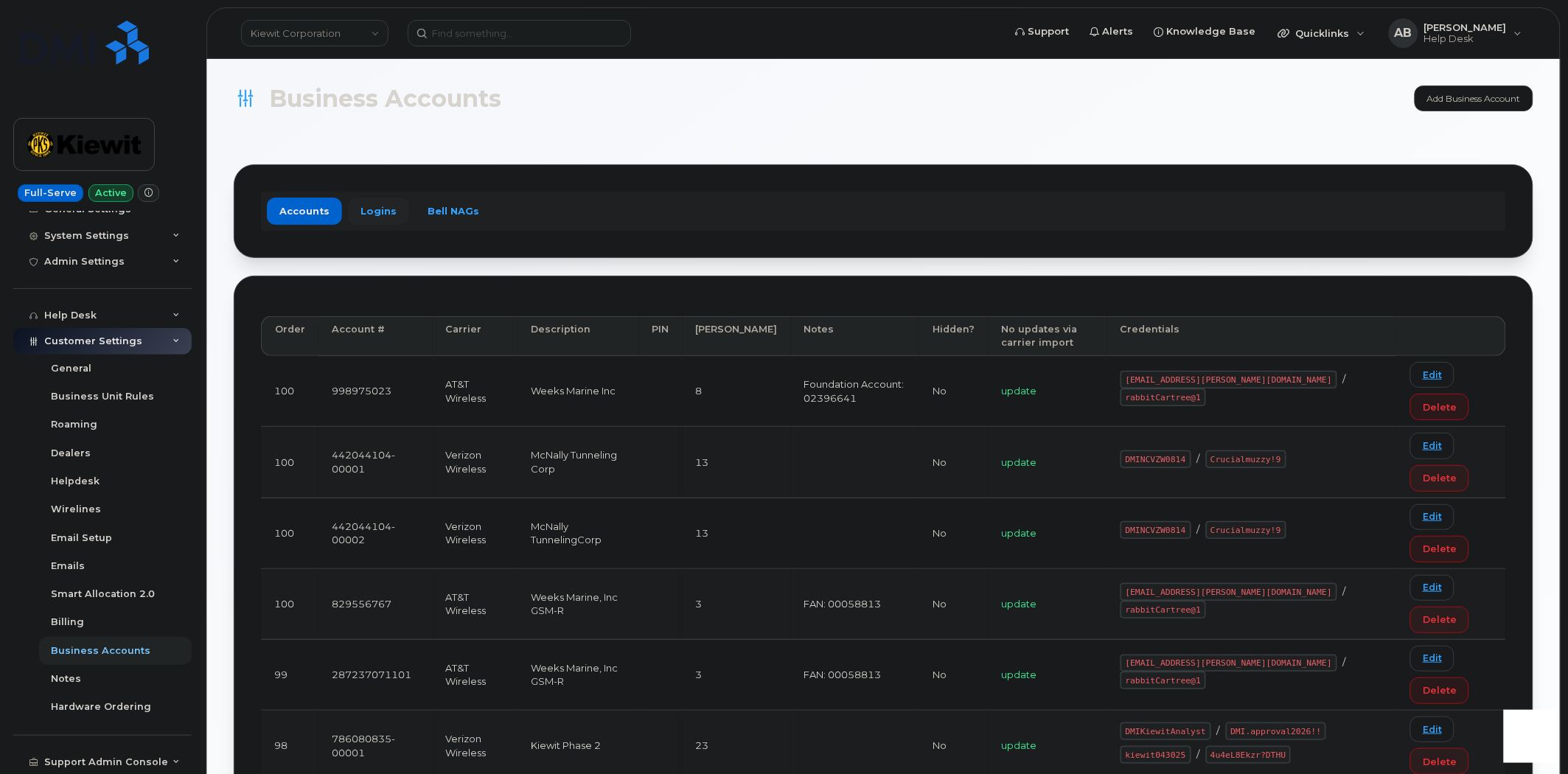
click at [392, 209] on link "Logins" at bounding box center [378, 211] width 61 height 27
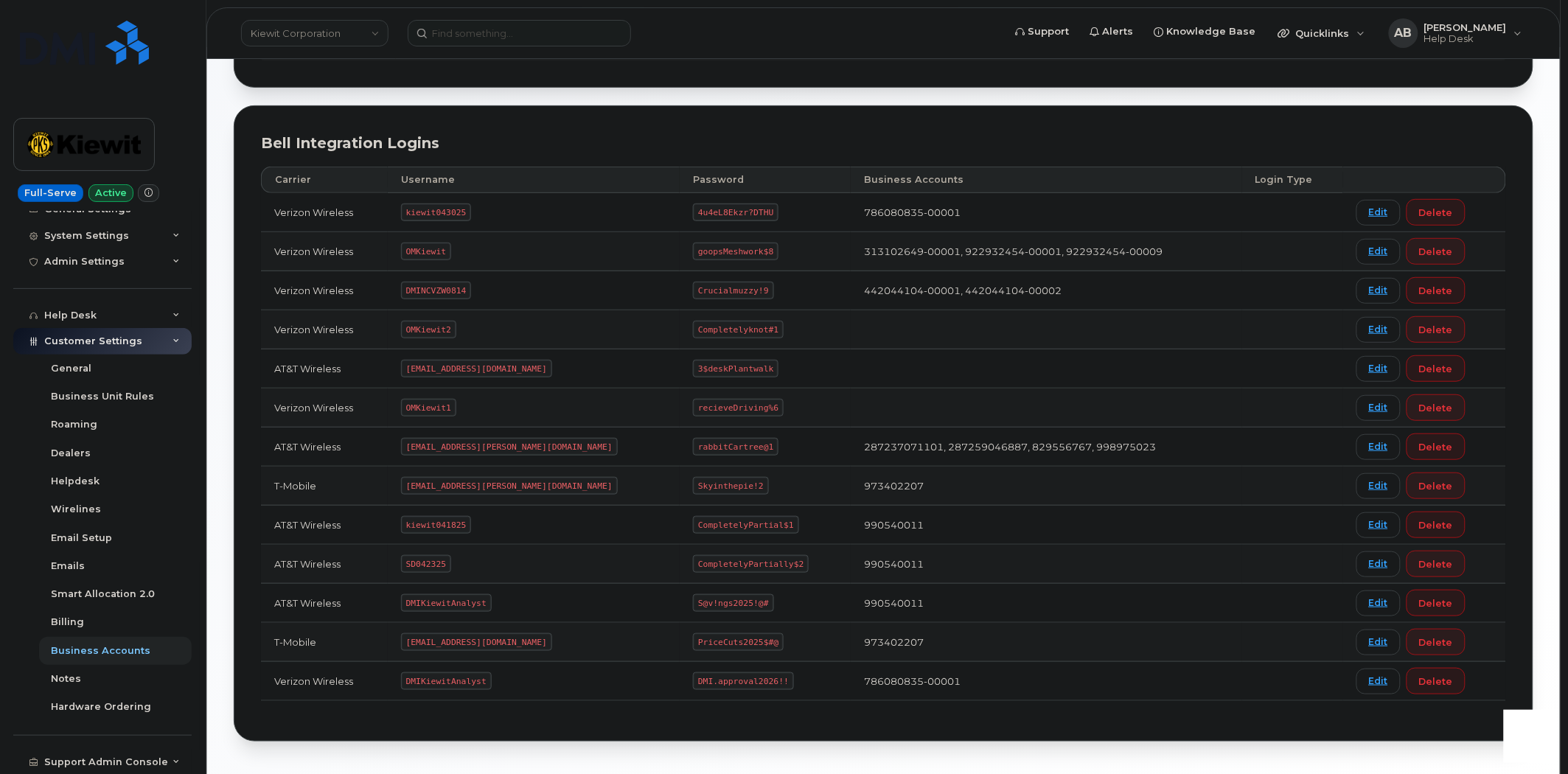
scroll to position [143, 0]
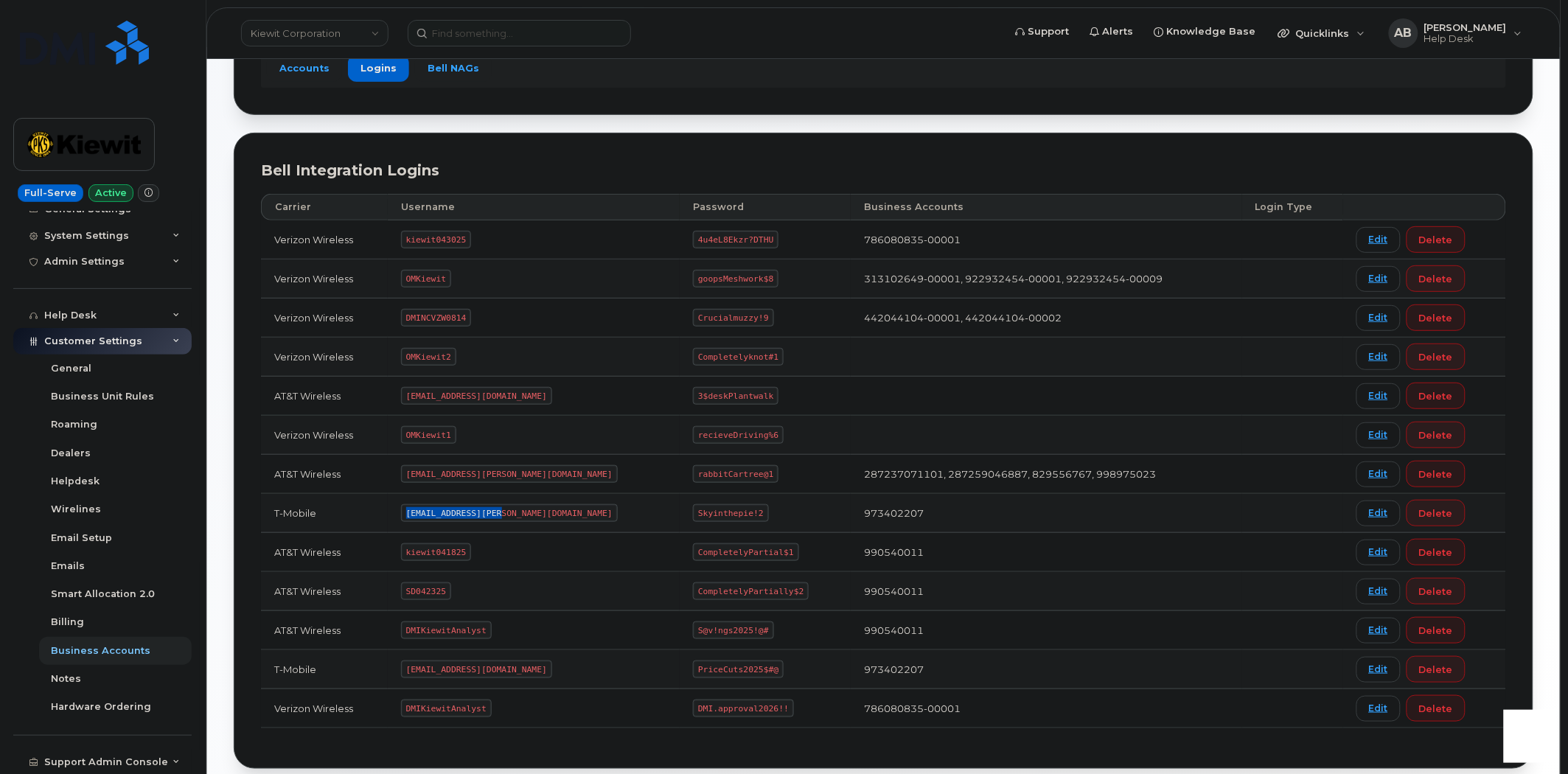
drag, startPoint x: 503, startPoint y: 515, endPoint x: 410, endPoint y: 513, distance: 93.0
click at [410, 513] on td "[EMAIL_ADDRESS][PERSON_NAME][DOMAIN_NAME]" at bounding box center [534, 513] width 293 height 39
copy code "[EMAIL_ADDRESS][PERSON_NAME][DOMAIN_NAME]"
drag, startPoint x: 706, startPoint y: 510, endPoint x: 643, endPoint y: 516, distance: 63.3
click at [693, 516] on code "Skyinthepie!2" at bounding box center [731, 512] width 75 height 18
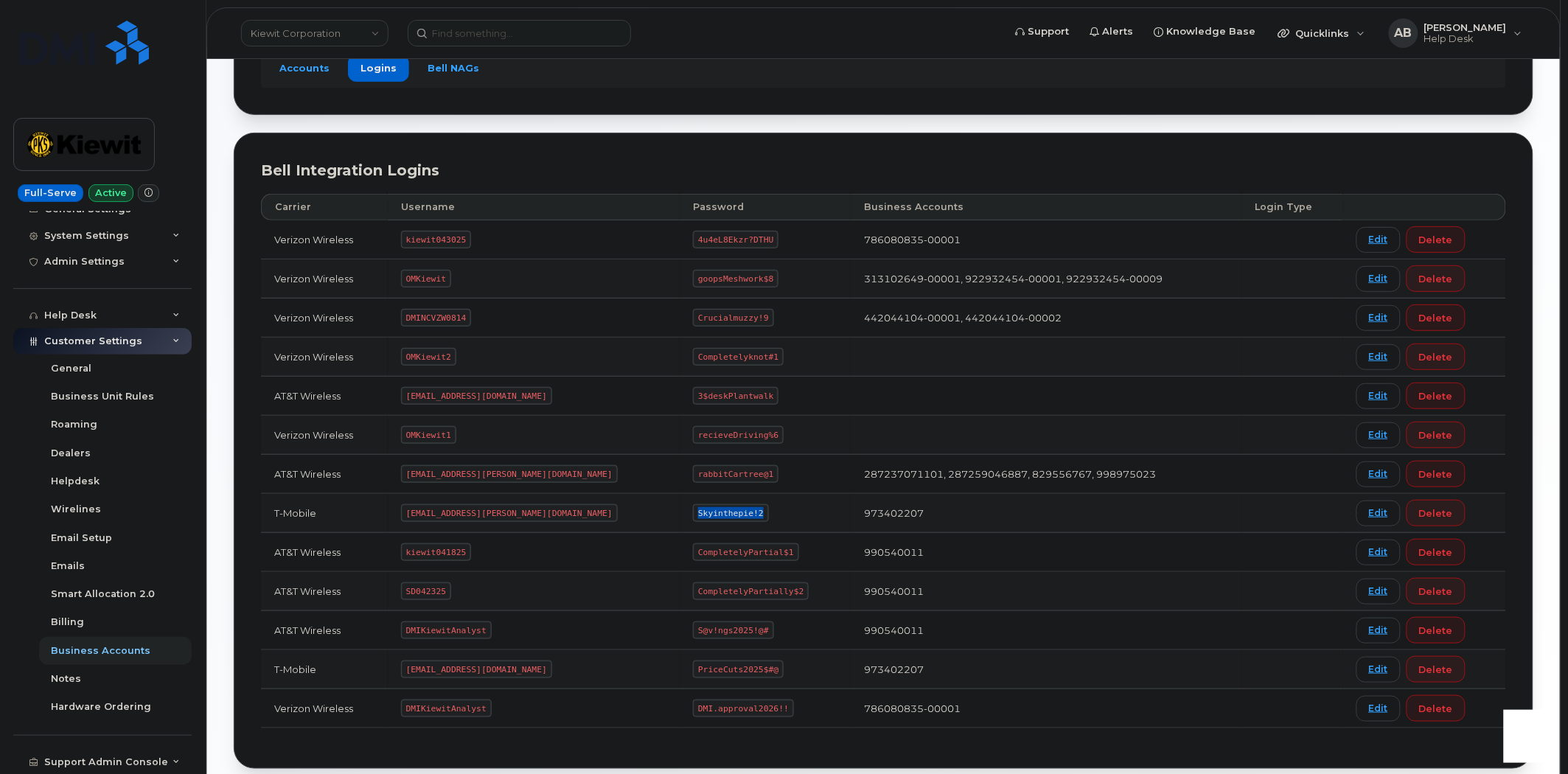
copy code "Skyinthepie!2"
click at [300, 17] on header "[PERSON_NAME] Corporation Support Alerts Knowledge Base Quicklinks Suspend / Ca…" at bounding box center [883, 33] width 1354 height 52
